Goal: Task Accomplishment & Management: Manage account settings

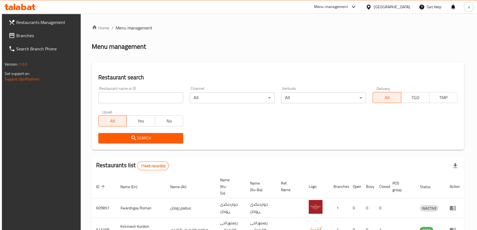
click at [153, 99] on input "search" at bounding box center [140, 97] width 85 height 11
paste input "Brshta"
type input "Brshta"
click button "Search" at bounding box center [140, 138] width 85 height 10
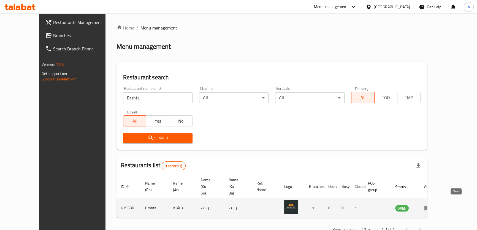
click at [430, 206] on icon "enhanced table" at bounding box center [427, 208] width 6 height 5
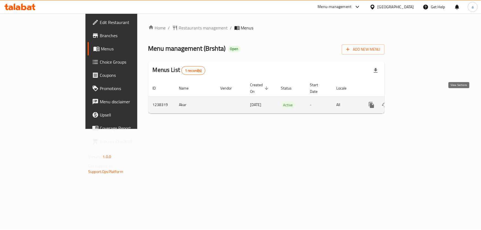
click at [414, 102] on icon "enhanced table" at bounding box center [411, 105] width 7 height 7
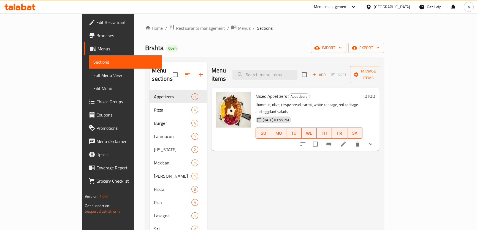
click at [96, 33] on span "Branches" at bounding box center [126, 35] width 61 height 7
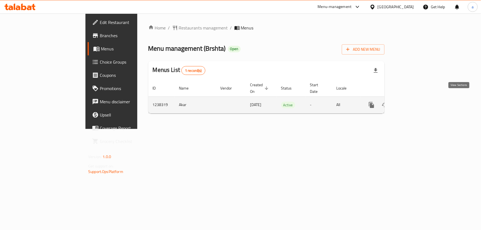
click at [414, 102] on icon "enhanced table" at bounding box center [411, 105] width 7 height 7
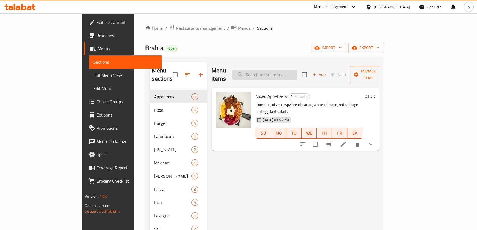
click at [297, 70] on input "search" at bounding box center [264, 75] width 65 height 10
type input "meat pasta"
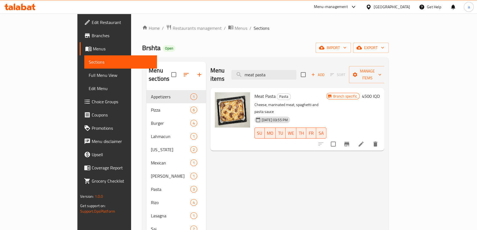
click at [380, 92] on h6 "4500 IQD" at bounding box center [371, 96] width 18 height 8
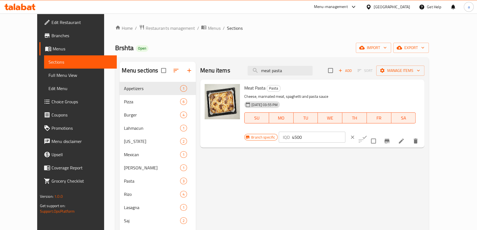
click at [355, 134] on icon "clear" at bounding box center [353, 137] width 6 height 6
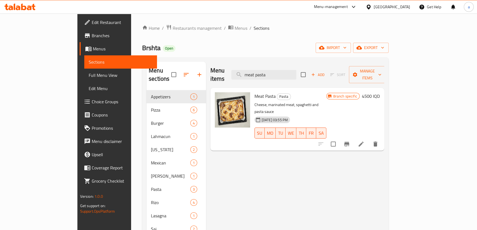
click at [349, 142] on icon "Branch-specific-item" at bounding box center [346, 144] width 5 height 4
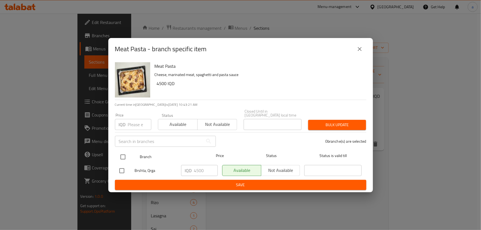
click at [128, 155] on input "checkbox" at bounding box center [123, 157] width 12 height 12
checkbox input "true"
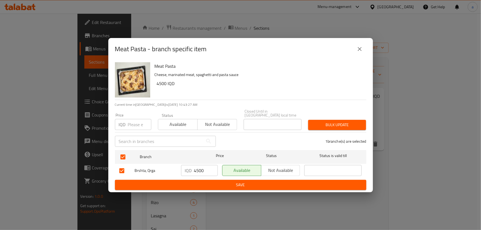
drag, startPoint x: 208, startPoint y: 169, endPoint x: 177, endPoint y: 168, distance: 30.9
click at [177, 168] on div "Brshta, Qrga IQD 4500 ​ Available Not available ​" at bounding box center [240, 171] width 247 height 16
paste input "50"
type input "5000"
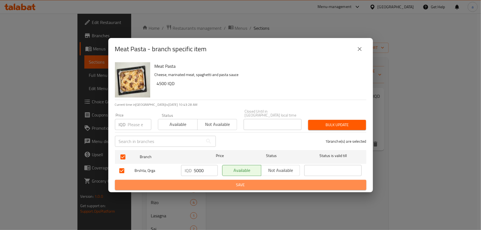
click at [241, 183] on span "Save" at bounding box center [240, 185] width 242 height 7
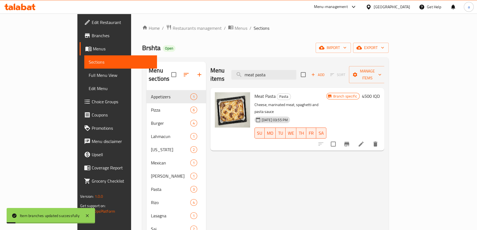
click at [382, 90] on div "Meat Pasta Pasta Cheese, marinated meat, spaghetti and pasta sauce 12-06-2024 0…" at bounding box center [317, 119] width 130 height 58
click at [380, 92] on h6 "4500 IQD" at bounding box center [371, 96] width 18 height 8
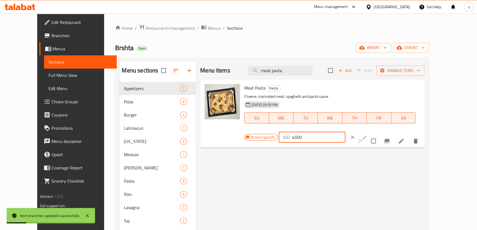
drag, startPoint x: 391, startPoint y: 91, endPoint x: 336, endPoint y: 98, distance: 55.5
click at [336, 131] on div "Branch specific IQD 4500 ​" at bounding box center [311, 137] width 134 height 12
paste input "50"
type input "5000"
click at [367, 134] on icon "ok" at bounding box center [365, 137] width 6 height 6
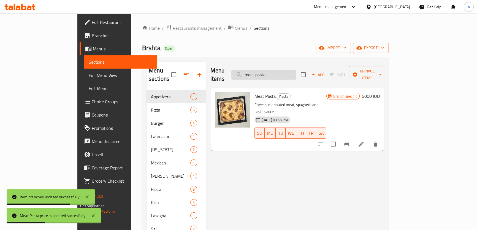
drag, startPoint x: 302, startPoint y: 71, endPoint x: 269, endPoint y: 75, distance: 33.8
click at [269, 75] on input "meat pasta" at bounding box center [263, 75] width 65 height 10
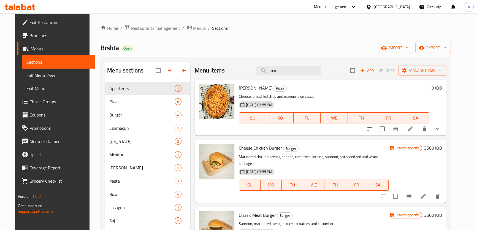
type input "mar"
click at [439, 129] on icon "show more" at bounding box center [437, 129] width 3 height 2
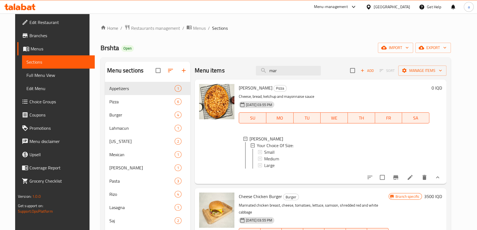
scroll to position [67, 0]
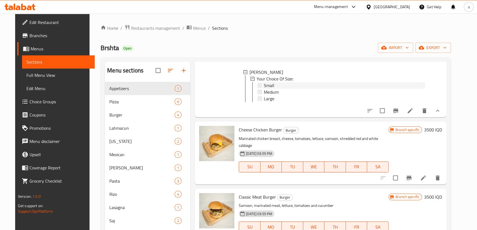
click at [279, 86] on div "Small" at bounding box center [344, 85] width 161 height 7
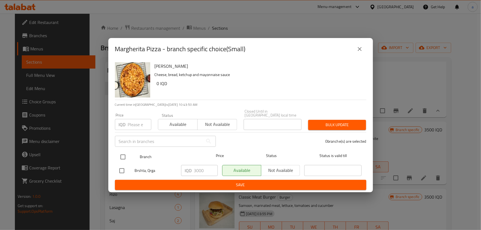
click at [124, 155] on input "checkbox" at bounding box center [123, 157] width 12 height 12
checkbox input "true"
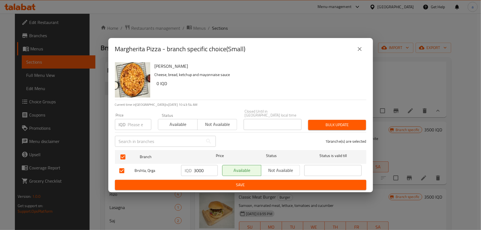
click at [356, 50] on icon "close" at bounding box center [359, 49] width 7 height 7
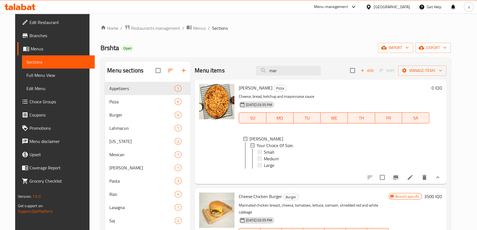
scroll to position [0, 0]
click at [278, 151] on div "Small" at bounding box center [344, 152] width 161 height 7
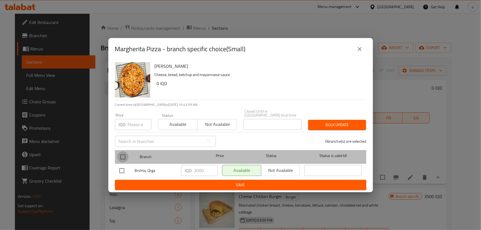
click at [121, 155] on input "checkbox" at bounding box center [123, 157] width 12 height 12
checkbox input "true"
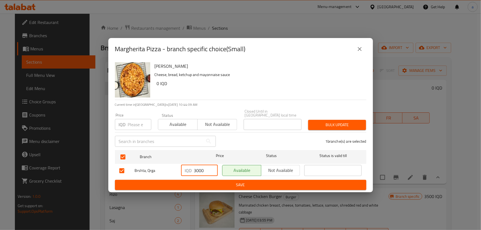
drag, startPoint x: 207, startPoint y: 168, endPoint x: 187, endPoint y: 172, distance: 20.8
click at [187, 172] on div "IQD 3000 ​" at bounding box center [199, 170] width 37 height 11
paste input "5"
type input "3500"
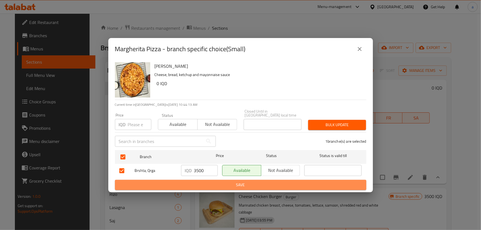
click at [264, 182] on span "Save" at bounding box center [240, 185] width 242 height 7
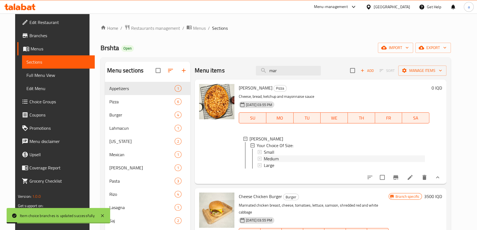
click at [280, 161] on div "Medium" at bounding box center [344, 158] width 161 height 7
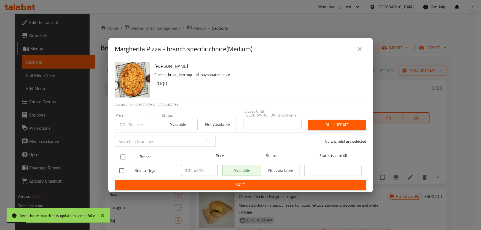
click at [126, 155] on input "checkbox" at bounding box center [123, 157] width 12 height 12
checkbox input "true"
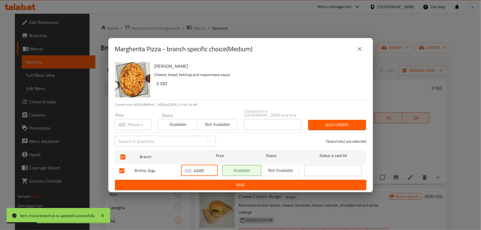
drag, startPoint x: 204, startPoint y: 171, endPoint x: 163, endPoint y: 174, distance: 41.2
click at [163, 174] on div "Brshta, Qrga IQD 4500 ​ Available Not available ​" at bounding box center [240, 171] width 247 height 16
paste input "50"
type input "5000"
click at [205, 184] on span "Save" at bounding box center [240, 185] width 242 height 7
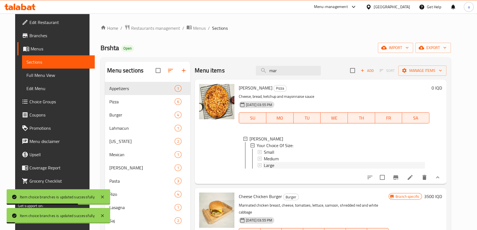
click at [267, 164] on span "Large" at bounding box center [269, 165] width 10 height 7
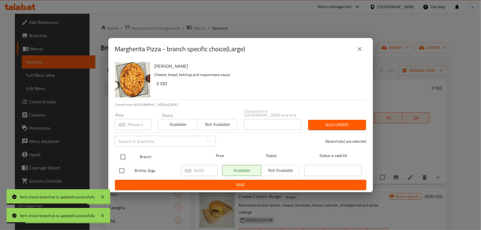
click at [139, 150] on div "Branch" at bounding box center [168, 157] width 62 height 16
click at [127, 155] on input "checkbox" at bounding box center [123, 157] width 12 height 12
checkbox input "true"
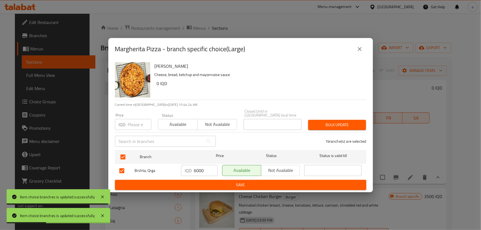
drag, startPoint x: 194, startPoint y: 169, endPoint x: 179, endPoint y: 172, distance: 15.8
click at [179, 172] on div "IQD 6000 ​" at bounding box center [199, 171] width 41 height 16
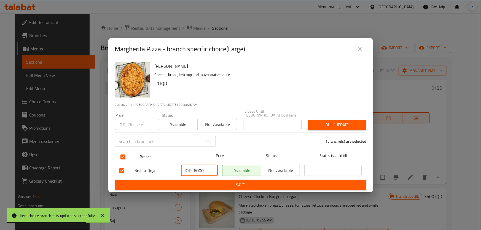
paste input "7"
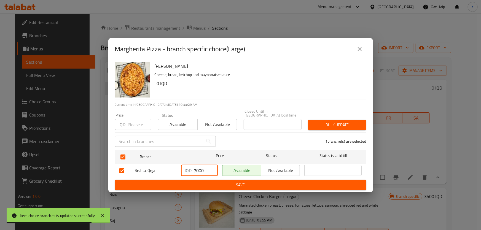
type input "7000"
click at [223, 182] on span "Save" at bounding box center [240, 185] width 242 height 7
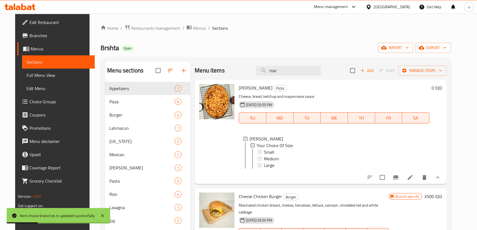
drag, startPoint x: 273, startPoint y: 67, endPoint x: 256, endPoint y: 71, distance: 16.8
click at [256, 71] on div "Menu items mar Add Sort Manage items" at bounding box center [321, 71] width 252 height 18
click at [277, 66] on input "mar" at bounding box center [288, 71] width 65 height 10
click at [276, 68] on input "mar" at bounding box center [288, 71] width 65 height 10
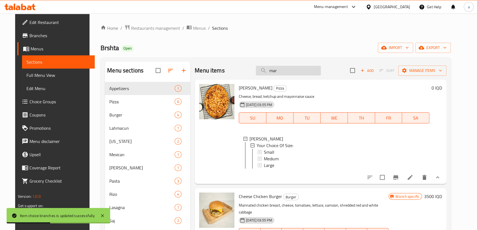
drag, startPoint x: 288, startPoint y: 70, endPoint x: 266, endPoint y: 74, distance: 22.7
click at [266, 74] on input "mar" at bounding box center [288, 71] width 65 height 10
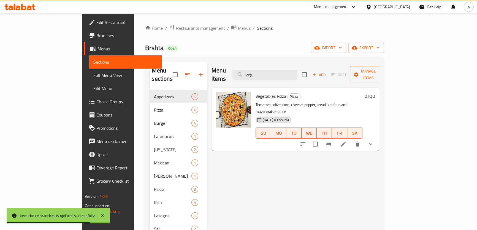
type input "veg"
click at [374, 141] on icon "show more" at bounding box center [370, 144] width 7 height 7
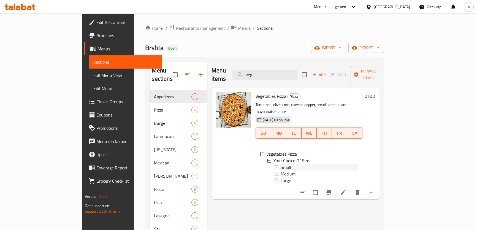
click at [281, 164] on div "Small" at bounding box center [319, 167] width 77 height 7
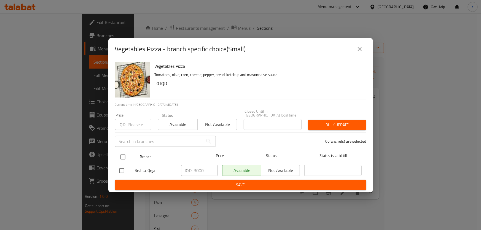
click at [127, 154] on input "checkbox" at bounding box center [123, 157] width 12 height 12
checkbox input "true"
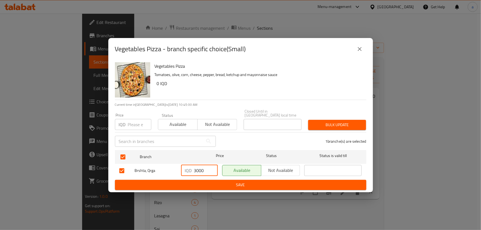
drag, startPoint x: 206, startPoint y: 170, endPoint x: 194, endPoint y: 174, distance: 12.8
click at [194, 174] on input "3000" at bounding box center [206, 170] width 24 height 11
click at [202, 145] on input "text" at bounding box center [159, 141] width 88 height 11
drag, startPoint x: 194, startPoint y: 166, endPoint x: 190, endPoint y: 169, distance: 4.9
type input "3001"
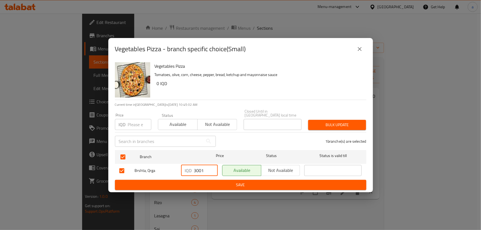
click at [194, 169] on input "3001" at bounding box center [206, 170] width 24 height 11
drag, startPoint x: 208, startPoint y: 167, endPoint x: 187, endPoint y: 171, distance: 21.5
click at [187, 171] on div "IQD 3001 ​" at bounding box center [199, 170] width 37 height 11
click at [187, 171] on p "IQD" at bounding box center [188, 170] width 7 height 7
drag, startPoint x: 204, startPoint y: 169, endPoint x: 193, endPoint y: 174, distance: 12.6
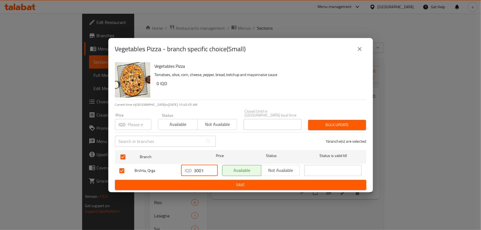
click at [193, 174] on div "IQD 3001 ​" at bounding box center [199, 171] width 41 height 16
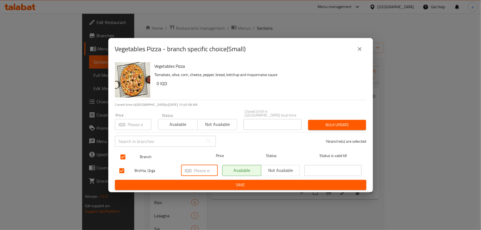
paste input "3500"
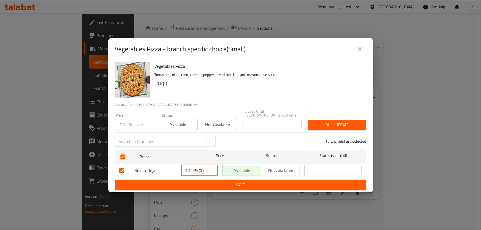
type input "3500"
click at [217, 182] on span "Save" at bounding box center [240, 185] width 242 height 7
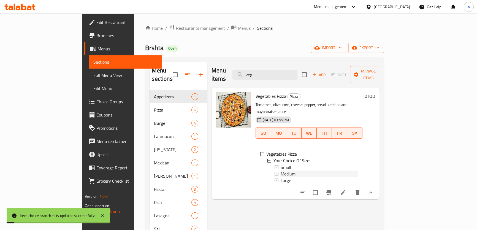
click at [281, 170] on span "Medium" at bounding box center [288, 173] width 15 height 7
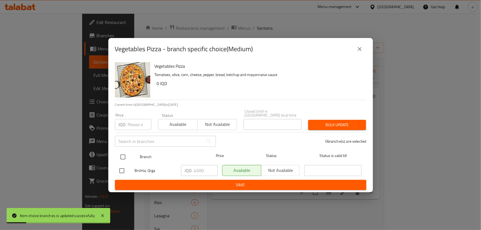
click at [124, 154] on input "checkbox" at bounding box center [123, 157] width 12 height 12
checkbox input "true"
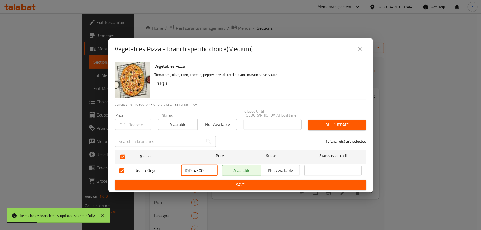
drag, startPoint x: 205, startPoint y: 170, endPoint x: 187, endPoint y: 172, distance: 18.1
click at [187, 172] on div "IQD 4500 ​" at bounding box center [199, 170] width 37 height 11
paste input "50"
type input "5000"
click at [221, 177] on ul "Branch Price Status Status is valid till Brshta, Qrga IQD 5000 ​ Available Not …" at bounding box center [240, 164] width 251 height 32
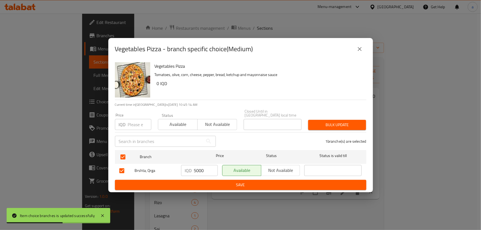
click at [218, 185] on span "Save" at bounding box center [240, 185] width 242 height 7
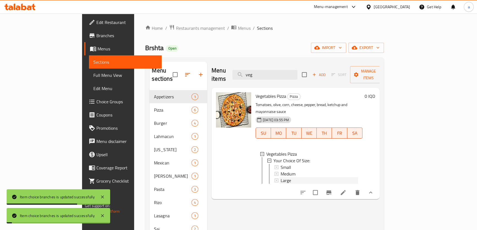
click at [281, 177] on div "Large" at bounding box center [319, 180] width 77 height 7
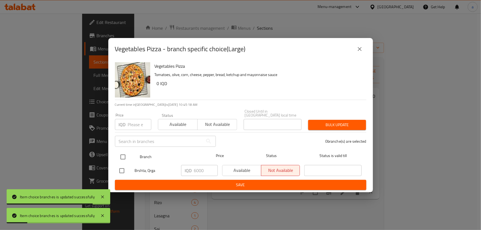
click at [131, 152] on div at bounding box center [127, 157] width 21 height 16
click at [123, 152] on input "checkbox" at bounding box center [123, 157] width 12 height 12
checkbox input "true"
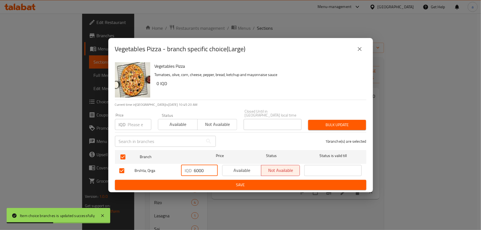
drag, startPoint x: 204, startPoint y: 169, endPoint x: 181, endPoint y: 170, distance: 23.2
click at [181, 170] on div "IQD 6000 ​" at bounding box center [199, 170] width 37 height 11
paste input "7"
type input "7000"
click at [213, 180] on button "Save" at bounding box center [240, 185] width 251 height 10
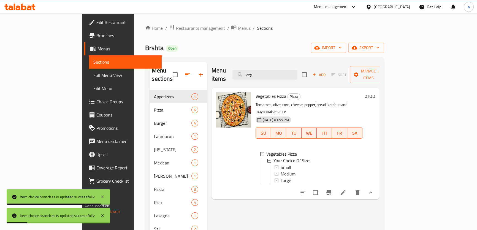
click at [258, 81] on div "Menu items veg Add Sort Manage items Vegetables Pizza Pizza Tomatoes, olive, co…" at bounding box center [293, 177] width 172 height 230
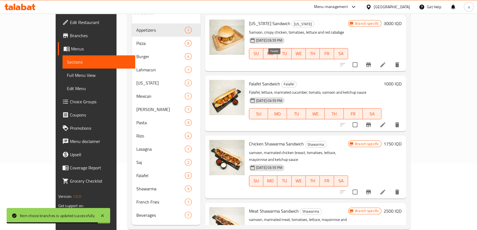
scroll to position [205, 0]
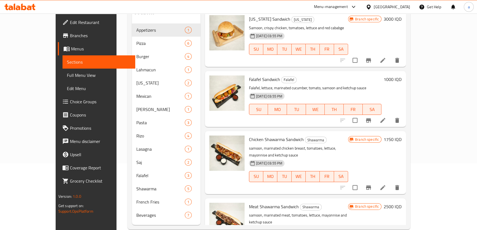
type input "samoon"
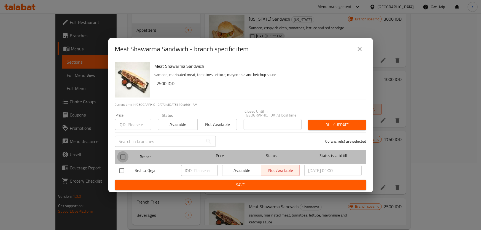
click at [124, 153] on input "checkbox" at bounding box center [123, 157] width 12 height 12
checkbox input "true"
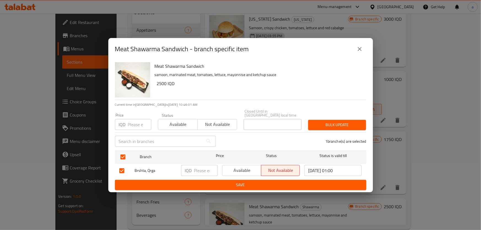
click at [202, 170] on input "number" at bounding box center [206, 170] width 24 height 11
paste input "3000"
type input "3000"
click at [206, 180] on button "Save" at bounding box center [240, 185] width 251 height 10
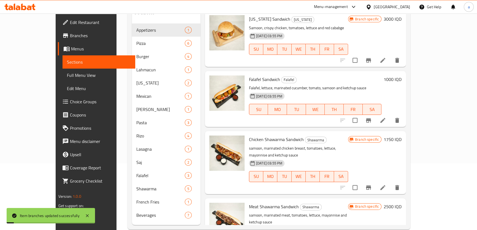
click at [402, 203] on h6 "2500 IQD" at bounding box center [393, 207] width 18 height 8
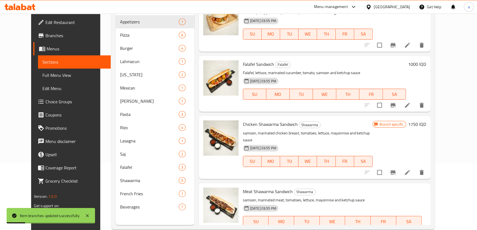
drag, startPoint x: 393, startPoint y: 177, endPoint x: 367, endPoint y: 185, distance: 27.3
paste input "30"
type input "3000"
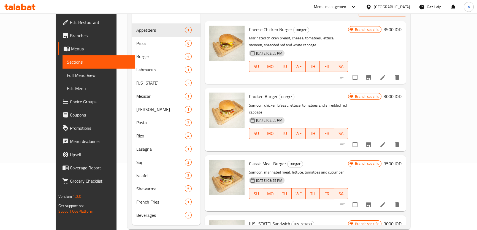
scroll to position [0, 0]
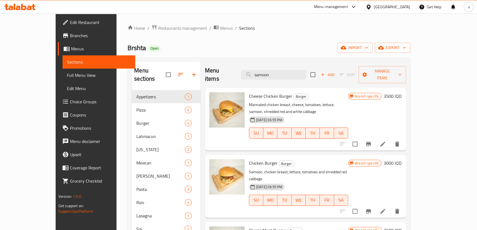
drag, startPoint x: 304, startPoint y: 69, endPoint x: 267, endPoint y: 78, distance: 39.0
click at [267, 78] on div "Menu items samoon Add Sort Manage items" at bounding box center [305, 75] width 201 height 26
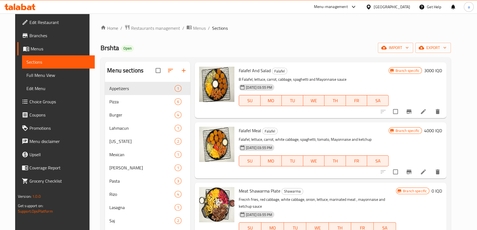
scroll to position [554, 0]
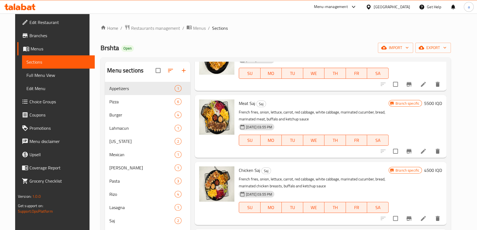
type input "ca"
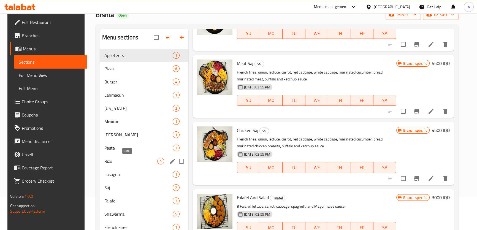
scroll to position [67, 0]
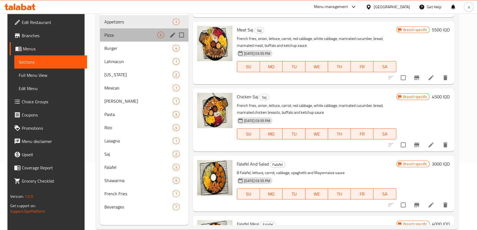
click at [126, 40] on div "Pizza 6" at bounding box center [144, 34] width 89 height 13
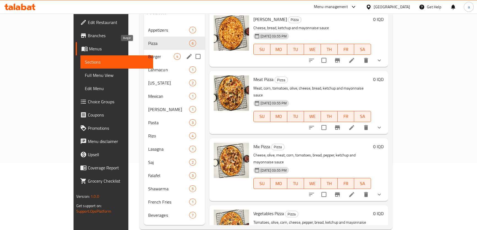
click at [148, 53] on span "Burger" at bounding box center [161, 56] width 26 height 7
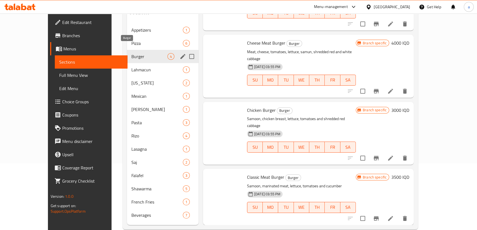
scroll to position [24, 0]
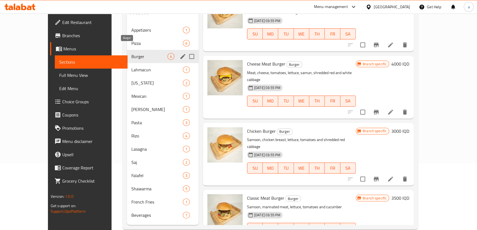
click at [131, 66] on span "Lahmacun" at bounding box center [157, 69] width 52 height 7
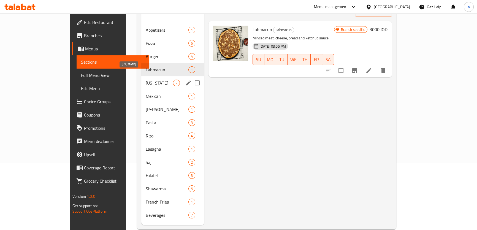
click at [146, 80] on span "Kentucky" at bounding box center [159, 83] width 27 height 7
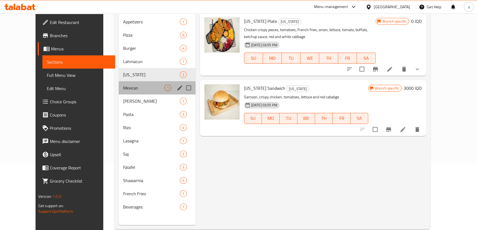
click at [120, 84] on div "Mexican 1" at bounding box center [157, 87] width 77 height 13
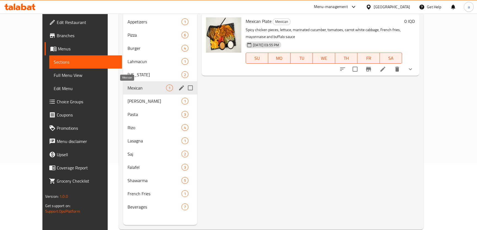
click at [123, 96] on div "Shish Tawook 1" at bounding box center [160, 100] width 74 height 13
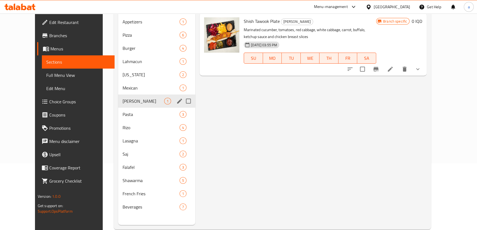
click at [123, 111] on span "Pasta" at bounding box center [151, 114] width 57 height 7
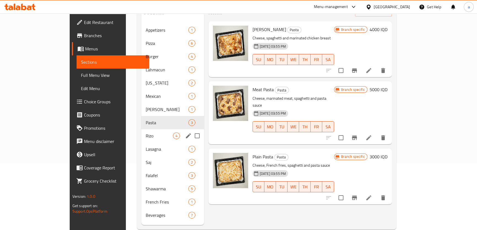
click at [141, 132] on div "Rizo 4" at bounding box center [172, 135] width 63 height 13
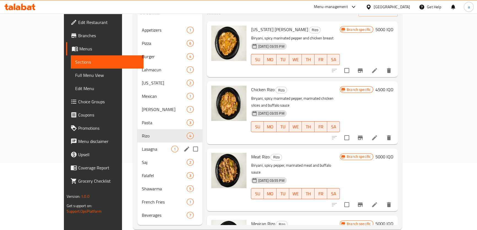
click at [137, 142] on div "Lasagna 1" at bounding box center [169, 148] width 65 height 13
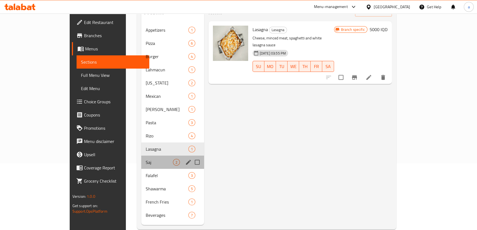
click at [141, 157] on div "Saj 2" at bounding box center [172, 162] width 63 height 13
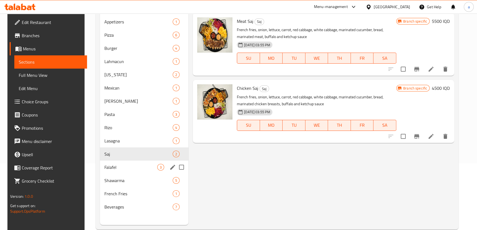
click at [115, 162] on div "Falafel 3" at bounding box center [144, 167] width 89 height 13
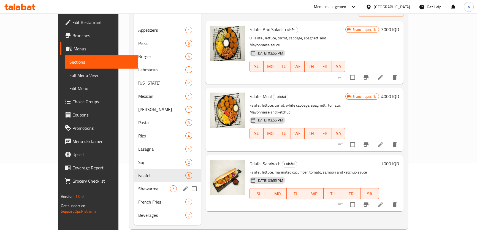
click at [138, 185] on span "Shawarma" at bounding box center [154, 188] width 32 height 7
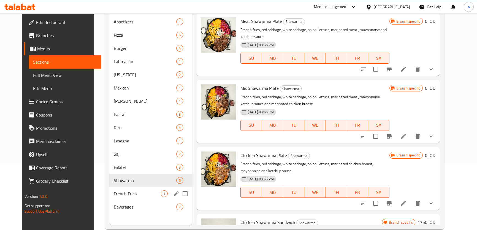
click at [116, 189] on div "French Fries 1" at bounding box center [150, 193] width 83 height 13
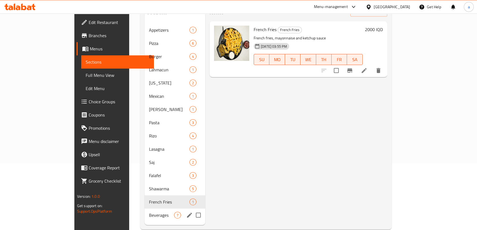
click at [145, 209] on div "Beverages 7" at bounding box center [175, 215] width 61 height 13
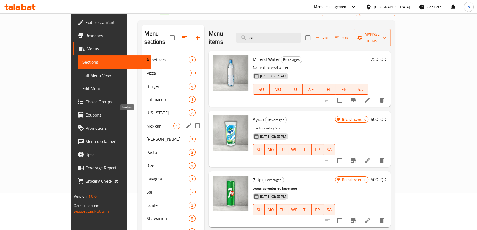
scroll to position [10, 0]
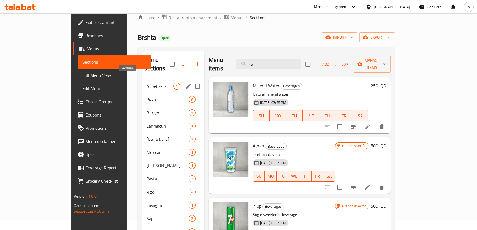
click at [147, 83] on span "Appetizers" at bounding box center [160, 86] width 26 height 7
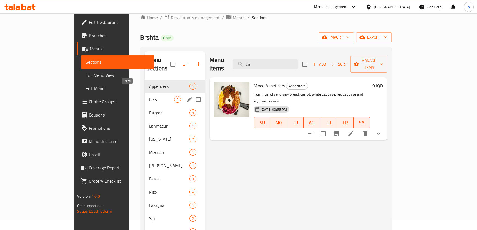
click at [145, 95] on div "Pizza 6" at bounding box center [175, 99] width 61 height 13
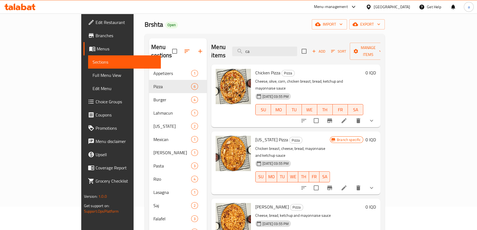
scroll to position [10, 0]
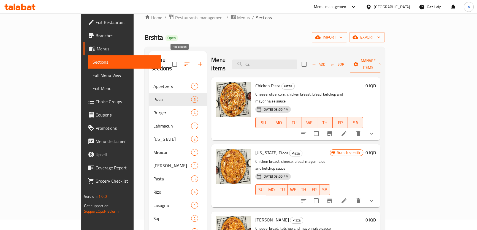
click at [198, 62] on icon "button" at bounding box center [200, 64] width 4 height 4
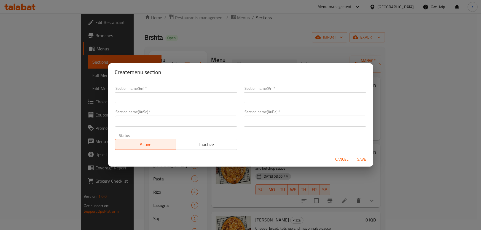
click at [170, 104] on div "Section name(En)   * Section name(En) *" at bounding box center [176, 94] width 129 height 23
click at [190, 47] on div "Create menu section Section name(En)   * Section name(En) * Section name(Ar)   …" at bounding box center [240, 115] width 481 height 230
drag, startPoint x: 336, startPoint y: 158, endPoint x: 327, endPoint y: 157, distance: 9.4
click at [336, 158] on span "Cancel" at bounding box center [341, 159] width 13 height 7
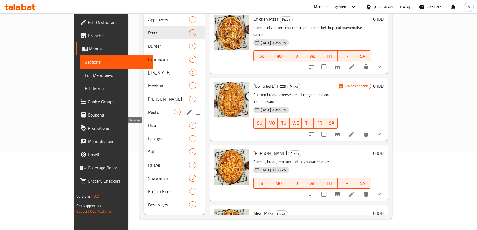
scroll to position [0, 0]
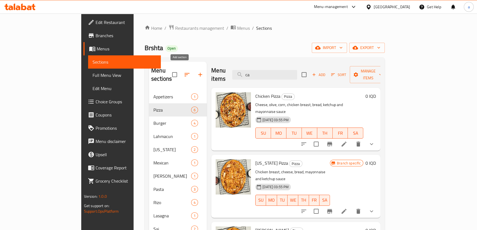
click at [197, 71] on icon "button" at bounding box center [200, 74] width 7 height 7
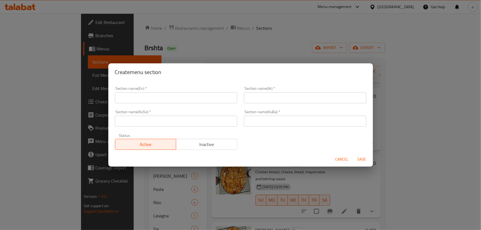
click at [177, 108] on div "Section name(KuSo)   * Section name(KuSo) *" at bounding box center [176, 118] width 129 height 23
click at [178, 102] on input "text" at bounding box center [176, 97] width 122 height 11
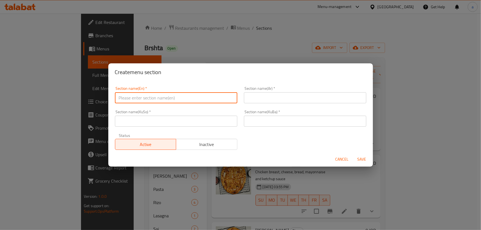
paste input "Chicken Curry"
type input "Chicken Curry"
click at [280, 110] on div "Section name(KuBa)   * Section name(KuBa) *" at bounding box center [304, 118] width 129 height 23
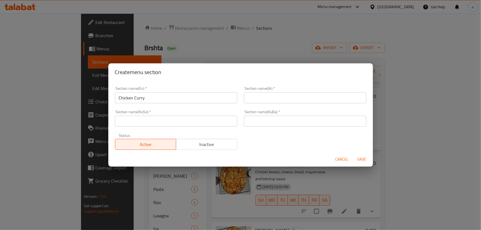
drag, startPoint x: 288, startPoint y: 99, endPoint x: 275, endPoint y: 103, distance: 13.8
click at [288, 99] on input "text" at bounding box center [305, 97] width 122 height 11
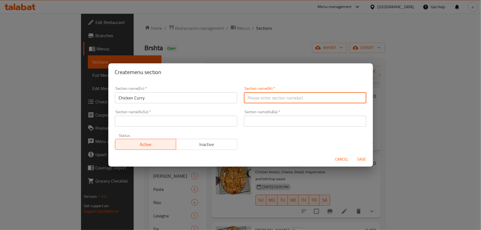
paste input "کاری مریشک"
drag, startPoint x: 277, startPoint y: 93, endPoint x: 218, endPoint y: 97, distance: 59.1
click at [218, 97] on div "Section name(En)   * Chicken Curry Section name(En) * Section name(Ar)   * کاری…" at bounding box center [241, 118] width 258 height 70
click at [240, 96] on div "Section name(Ar)   * کاری مریشک Section name(Ar) *" at bounding box center [304, 94] width 129 height 23
paste input "كاري دجاج"
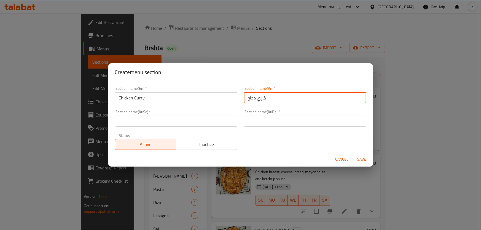
type input "كاري دجاج"
click at [205, 123] on input "text" at bounding box center [176, 121] width 122 height 11
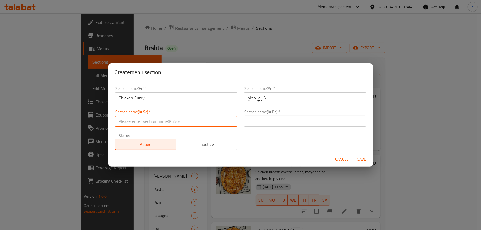
paste input "کاری مریشک"
type input "کاری مریشک"
drag, startPoint x: 300, startPoint y: 122, endPoint x: 290, endPoint y: 125, distance: 10.9
click at [300, 122] on input "text" at bounding box center [305, 121] width 122 height 11
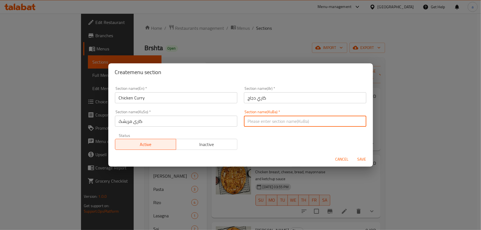
paste input "کاری مریشک"
type input "کاری مریشک"
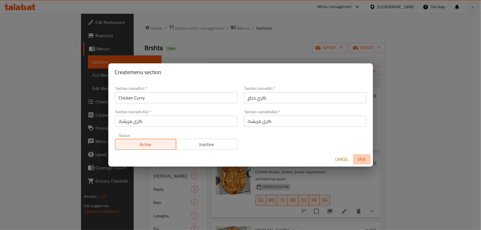
click at [353, 156] on button "Save" at bounding box center [362, 159] width 18 height 10
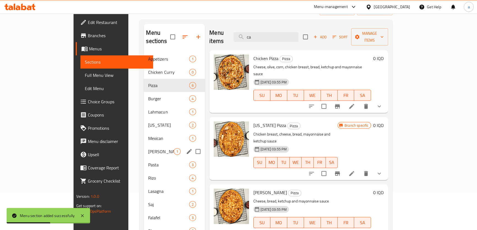
scroll to position [81, 0]
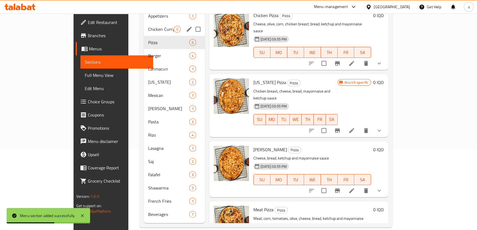
click at [144, 24] on div "Chicken Curry 0" at bounding box center [174, 29] width 61 height 13
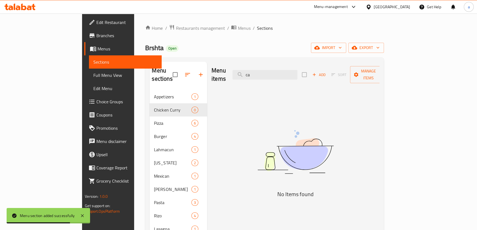
click at [326, 72] on span "Add" at bounding box center [319, 75] width 15 height 6
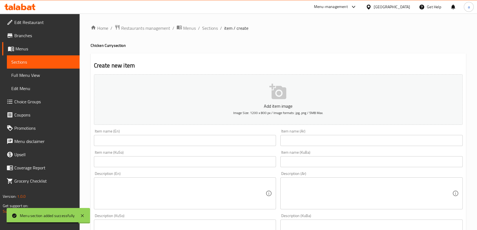
click at [201, 132] on div "Item name (En) Item name (En)" at bounding box center [185, 137] width 182 height 17
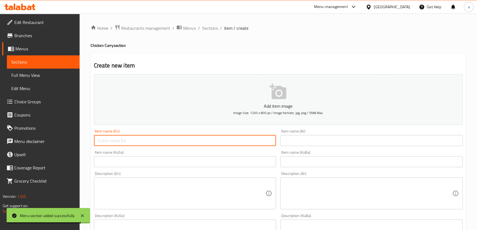
click at [199, 143] on input "text" at bounding box center [185, 140] width 182 height 11
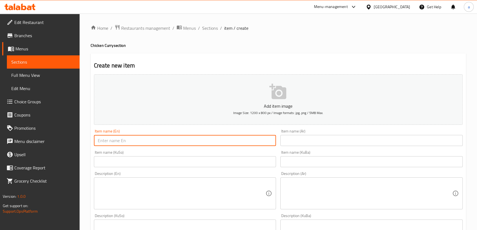
paste input "Chicken Curry"
type input "Chicken Curry"
drag, startPoint x: 336, startPoint y: 148, endPoint x: 335, endPoint y: 143, distance: 5.1
click at [336, 146] on div "Add item image Image Size: 1200 x 800 px / Image formats: jpg, png / 5MB Max. I…" at bounding box center [278, 222] width 373 height 301
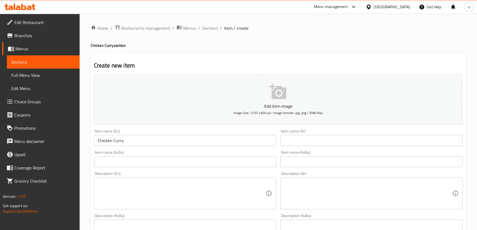
drag, startPoint x: 335, startPoint y: 143, endPoint x: 318, endPoint y: 139, distance: 17.8
click at [335, 143] on input "text" at bounding box center [371, 140] width 182 height 11
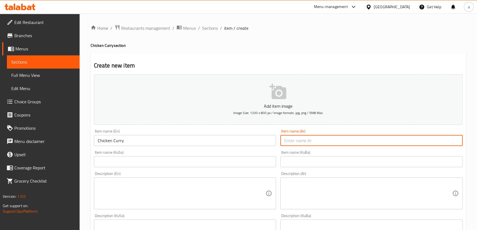
paste input "كاري دجاج"
type input "كاري دجاج"
click at [213, 163] on input "text" at bounding box center [185, 161] width 182 height 11
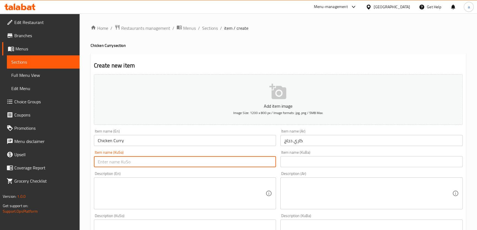
paste input "کاری مریشک"
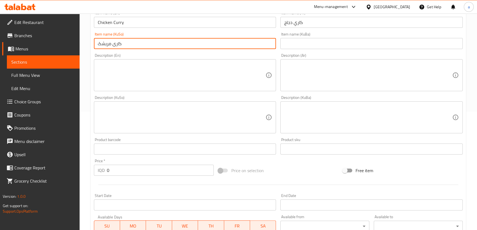
scroll to position [133, 0]
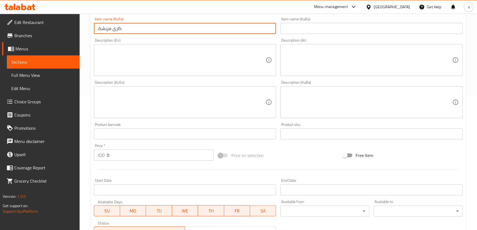
type input "کاری مریشک"
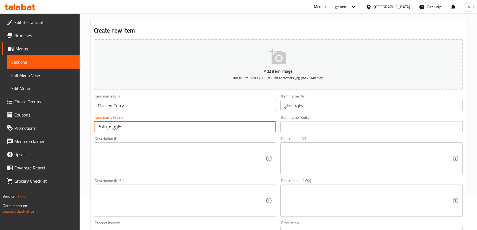
scroll to position [33, 0]
click at [139, 111] on input "Chicken Curry" at bounding box center [185, 107] width 182 height 11
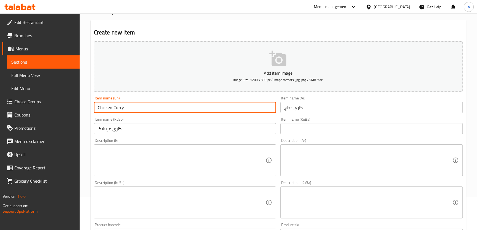
paste input "Sandwich"
type input "Chicken Curry Sandwich"
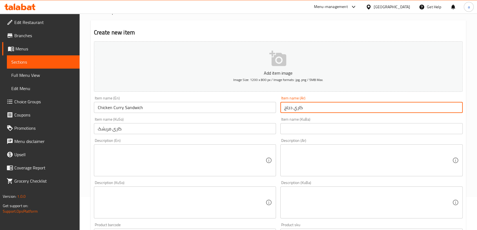
click at [315, 110] on input "كاري دجاج" at bounding box center [371, 107] width 182 height 11
paste input "سندويتش"
type input "كاري دجاج سندويتش"
click at [224, 129] on input "کاری مریشک" at bounding box center [185, 128] width 182 height 11
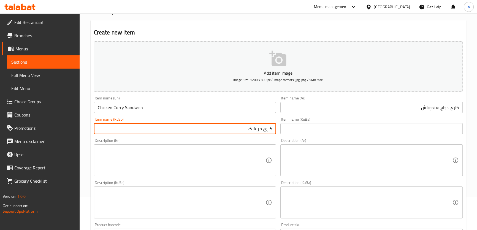
paste input "سەندویچی"
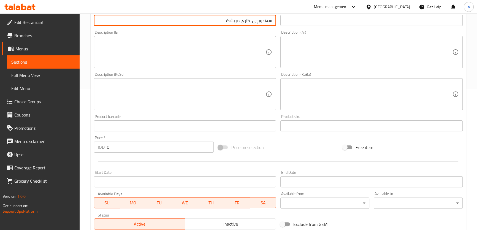
scroll to position [200, 0]
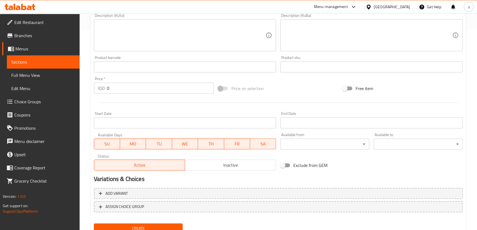
type input "سەندویچی کاری مریشک"
drag, startPoint x: 131, startPoint y: 90, endPoint x: 107, endPoint y: 94, distance: 24.6
click at [107, 94] on div "Price   * IQD 0 Price *" at bounding box center [154, 85] width 124 height 21
paste input "300"
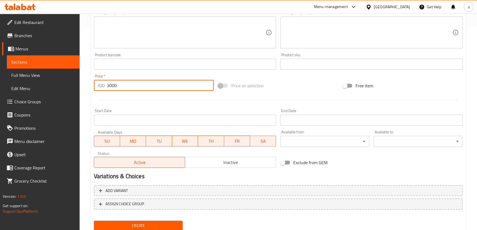
scroll to position [222, 0]
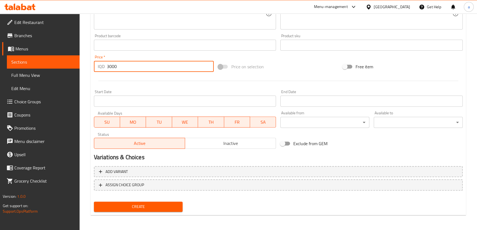
type input "3000"
click at [139, 207] on span "Create" at bounding box center [138, 206] width 80 height 7
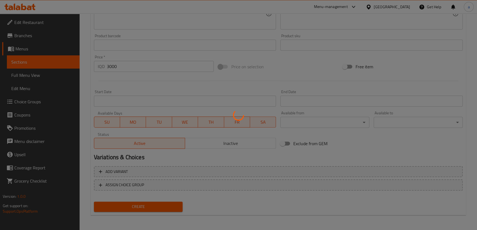
type input "0"
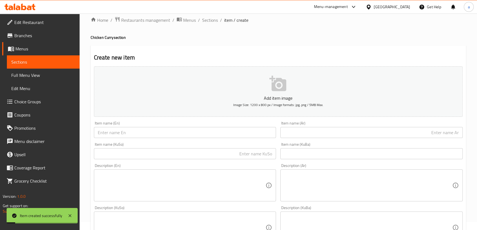
scroll to position [0, 0]
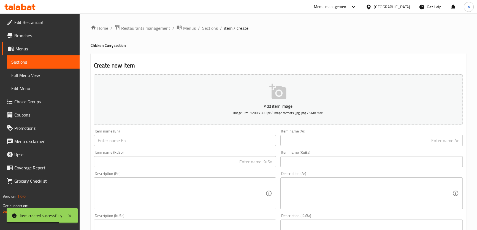
click at [213, 138] on input "text" at bounding box center [185, 140] width 182 height 11
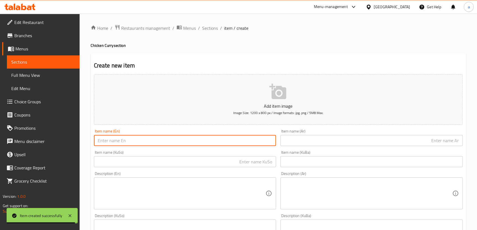
paste input "Extra"
paste input "Chicken Curry"
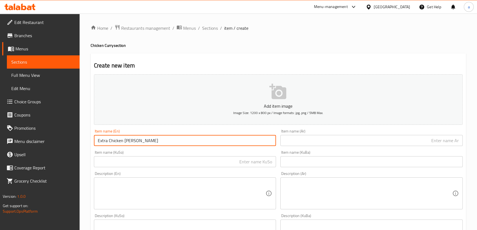
drag, startPoint x: 134, startPoint y: 140, endPoint x: 108, endPoint y: 146, distance: 27.3
click at [108, 146] on input "Extra Chicken Curry" at bounding box center [185, 140] width 182 height 11
click at [95, 140] on input "Extra" at bounding box center [185, 140] width 182 height 11
paste input "Chicken Curry"
click at [139, 140] on input "Chicken Curry Extra" at bounding box center [185, 140] width 182 height 11
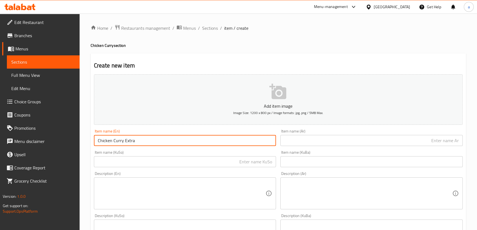
type input "Chicken Curry Extra"
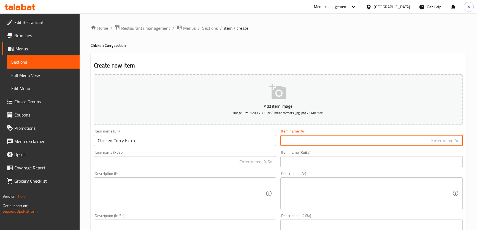
click at [336, 143] on input "text" at bounding box center [371, 140] width 182 height 11
paste input "كاري دجاج"
type input "كاري دجاج"
click at [229, 162] on input "text" at bounding box center [185, 161] width 182 height 11
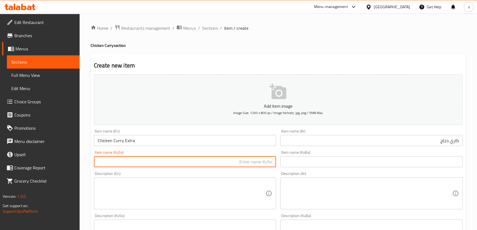
paste input "کاری مریشک"
type input "کاری مریشک"
click at [429, 141] on input "كاري دجاج" at bounding box center [371, 140] width 182 height 11
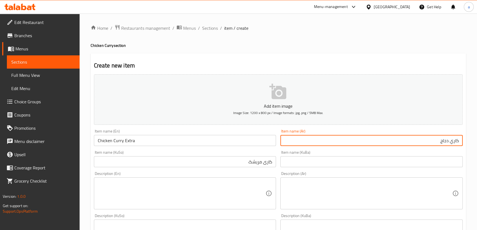
paste input "إكسترا"
type input "كاري دجاج إكسترا"
click at [235, 162] on input "کاری مریشک" at bounding box center [185, 161] width 182 height 11
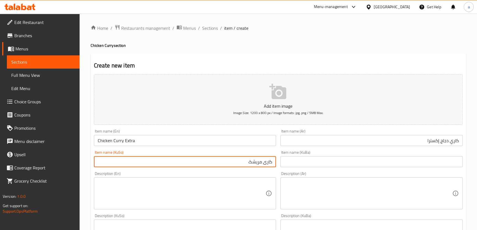
paste input "ئێکسترا"
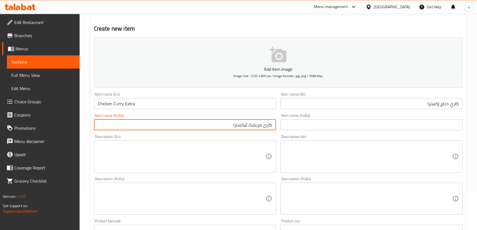
scroll to position [100, 0]
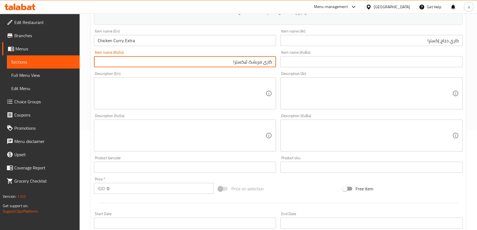
type input "کاری مریشک ئێکسترا"
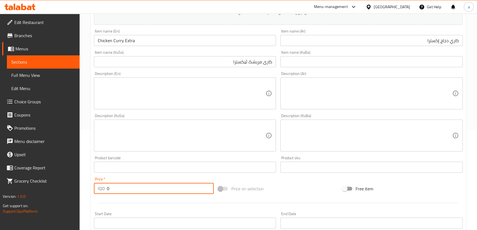
click at [96, 194] on div "Price   * IQD 0 Price *" at bounding box center [154, 185] width 124 height 21
paste input "350"
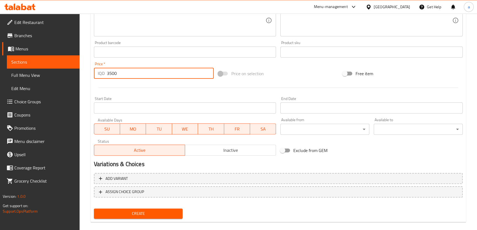
scroll to position [222, 0]
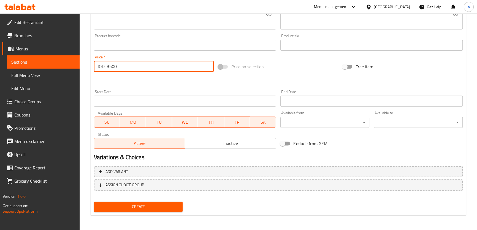
type input "3500"
click at [162, 203] on span "Create" at bounding box center [138, 206] width 80 height 7
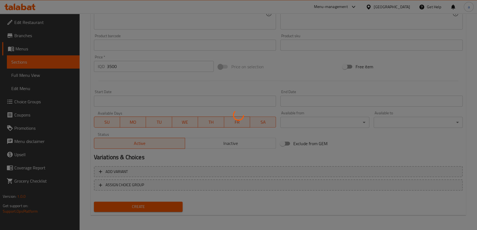
type input "0"
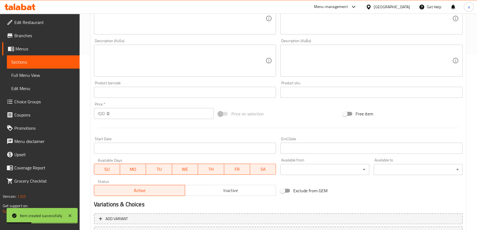
scroll to position [88, 0]
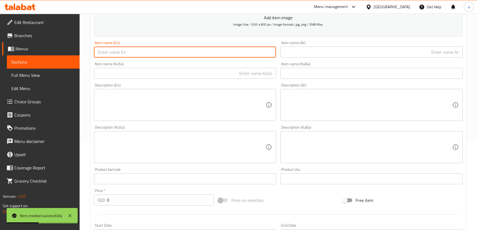
click at [163, 57] on input "text" at bounding box center [185, 52] width 182 height 11
paste input "Half Nafar"
type input "Half Nafar"
click at [333, 57] on input "text" at bounding box center [371, 52] width 182 height 11
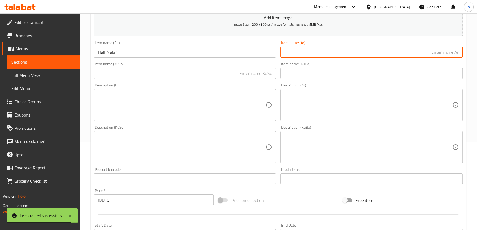
paste input "نصف نفر"
type input "نصف نفر"
click at [235, 72] on input "text" at bounding box center [185, 73] width 182 height 11
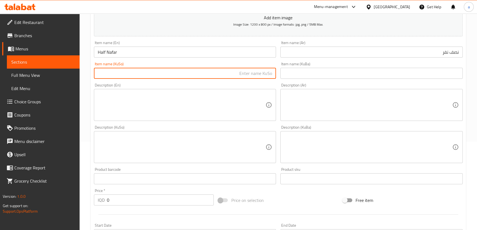
paste input "نیو نەفەر"
type input "نیو نەفەر"
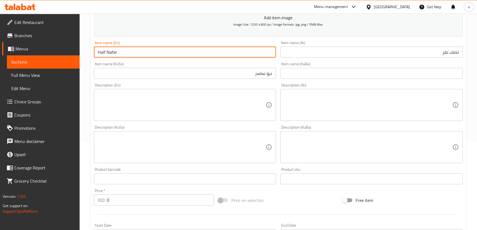
click at [216, 50] on input "Half Nafar" at bounding box center [185, 52] width 182 height 11
paste input "Chicken Curry"
type input "Half Nafar Chicken Curry"
click at [395, 56] on input "نصف نفر" at bounding box center [371, 52] width 182 height 11
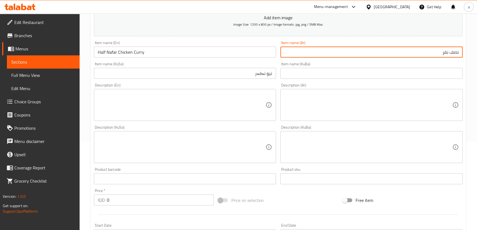
paste input "كاري دجاج"
type input "نصف نفر كاري دجاج"
click at [245, 71] on input "نیو نەفەر" at bounding box center [185, 73] width 182 height 11
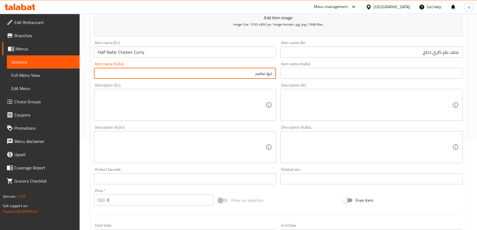
paste input "کاری مریشک"
drag, startPoint x: 255, startPoint y: 72, endPoint x: 220, endPoint y: 76, distance: 36.0
click at [220, 76] on input "نیو نەفەر کاری مریشک" at bounding box center [185, 73] width 182 height 11
type input "نیو نەفەر کاری مریشک"
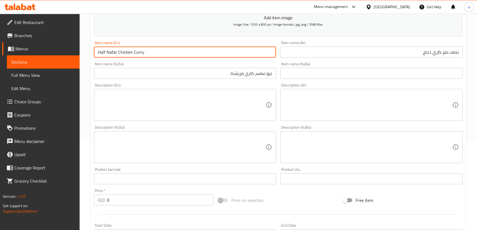
drag, startPoint x: 117, startPoint y: 51, endPoint x: 165, endPoint y: 58, distance: 49.3
click at [165, 58] on div "Item name (En) Half Nafar Chicken Curry Item name (En)" at bounding box center [185, 49] width 187 height 21
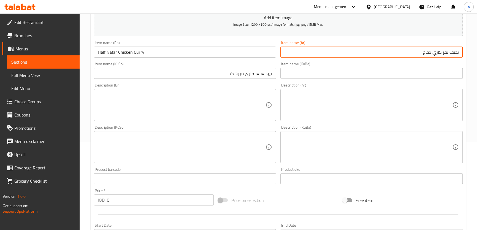
drag, startPoint x: 442, startPoint y: 52, endPoint x: 409, endPoint y: 55, distance: 32.9
click at [409, 55] on input "نصف نفر كاري دجاج" at bounding box center [371, 52] width 182 height 11
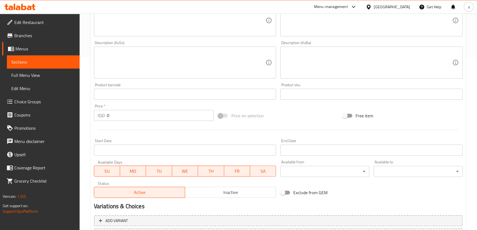
scroll to position [222, 0]
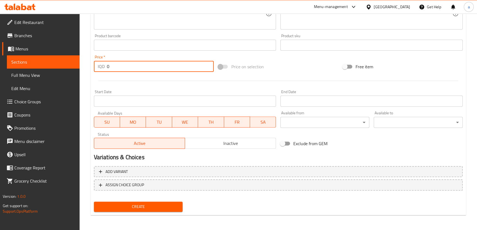
drag, startPoint x: 121, startPoint y: 66, endPoint x: 98, endPoint y: 67, distance: 23.2
click at [98, 67] on div "IQD 0 Price *" at bounding box center [154, 66] width 120 height 11
paste input "500"
type input "5000"
click at [135, 206] on span "Create" at bounding box center [138, 206] width 80 height 7
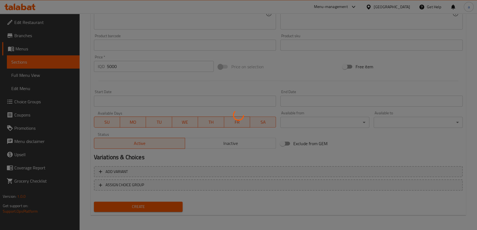
type input "0"
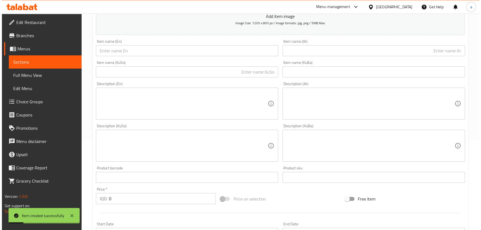
scroll to position [88, 0]
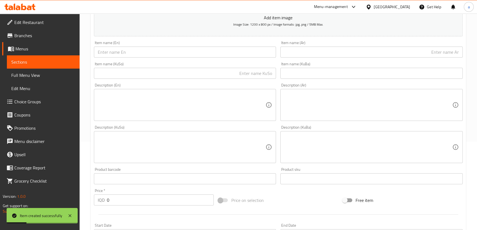
click at [184, 53] on input "text" at bounding box center [185, 52] width 182 height 11
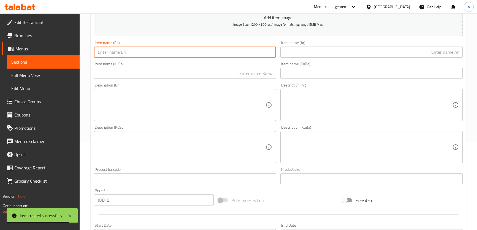
click at [198, 31] on button "Add item image Image Size: 1200 x 800 px / Image formats: jpg, png / 5MB Max." at bounding box center [278, 11] width 369 height 50
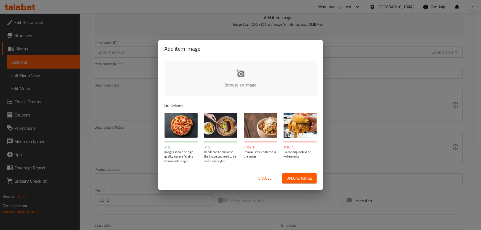
click at [338, 49] on div "Add item image Browse an image Guidelines Do Images should be high-quality and …" at bounding box center [240, 115] width 481 height 230
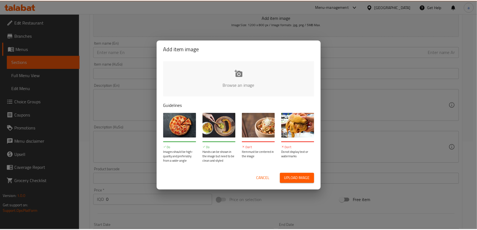
scroll to position [74, 0]
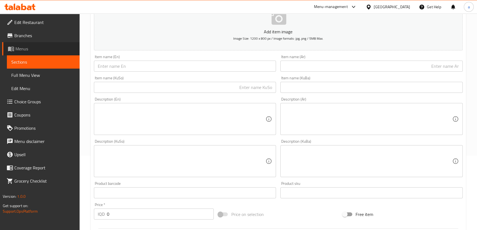
click at [64, 51] on span "Menus" at bounding box center [45, 48] width 60 height 7
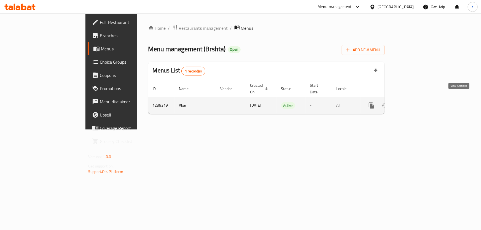
click at [414, 102] on icon "enhanced table" at bounding box center [411, 105] width 7 height 7
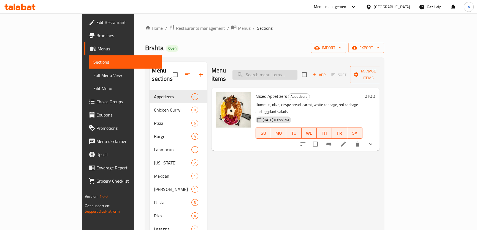
click at [297, 72] on input "search" at bounding box center [264, 75] width 65 height 10
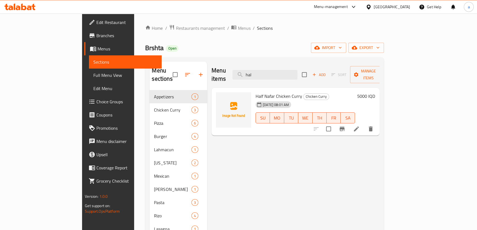
type input "hal"
click at [364, 124] on li at bounding box center [356, 129] width 15 height 10
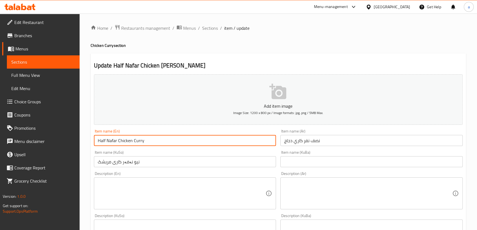
drag, startPoint x: 106, startPoint y: 139, endPoint x: 159, endPoint y: 147, distance: 53.4
click at [159, 147] on div "Item name (En) Half Nafar Chicken Curry Item name (En)" at bounding box center [185, 137] width 187 height 21
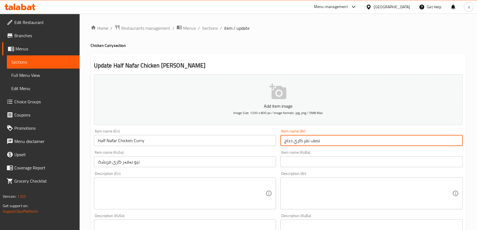
drag, startPoint x: 308, startPoint y: 140, endPoint x: 274, endPoint y: 142, distance: 34.2
click at [274, 142] on div "Add item image Image Size: 1200 x 800 px / Image formats: jpg, png / 5MB Max. I…" at bounding box center [278, 222] width 373 height 301
drag, startPoint x: 309, startPoint y: 140, endPoint x: 283, endPoint y: 142, distance: 26.2
click at [283, 142] on input "نصف نفر كاري دجاج" at bounding box center [371, 140] width 182 height 11
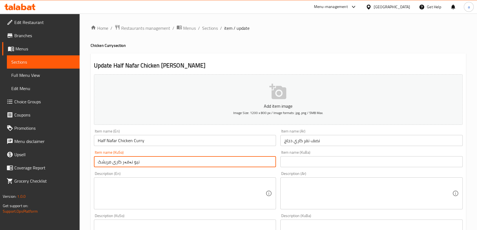
click at [129, 161] on input "نیو نەفەر کاری مریشک" at bounding box center [185, 161] width 182 height 11
drag, startPoint x: 130, startPoint y: 161, endPoint x: 104, endPoint y: 158, distance: 26.9
click at [104, 158] on input "نیو نەفەر کاری مریشک" at bounding box center [185, 161] width 182 height 11
click at [121, 161] on input "نیو نەفەر کاری مریشک" at bounding box center [185, 161] width 182 height 11
drag, startPoint x: 96, startPoint y: 162, endPoint x: 130, endPoint y: 164, distance: 33.9
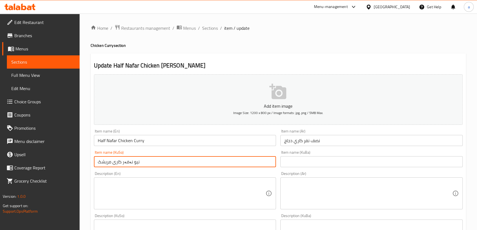
click at [130, 164] on input "نیو نەفەر کاری مریشک" at bounding box center [185, 161] width 182 height 11
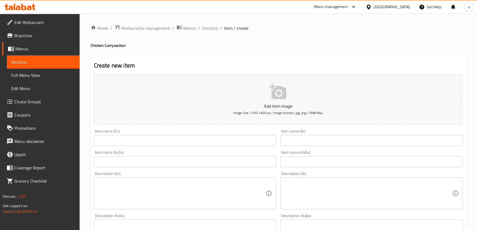
click at [202, 135] on input "text" at bounding box center [185, 140] width 182 height 11
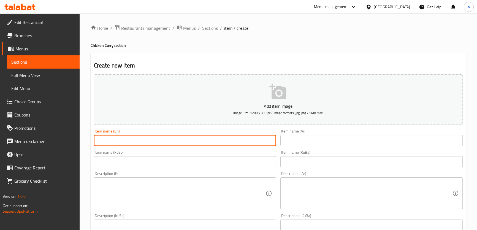
paste input "Nafar Chicken Curry"
type input "Nafar Chicken Curry"
drag, startPoint x: 304, startPoint y: 141, endPoint x: 297, endPoint y: 141, distance: 7.4
click at [304, 141] on input "text" at bounding box center [371, 140] width 182 height 11
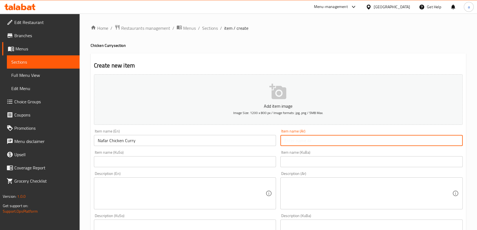
paste input "نفر كاري دجاج"
type input "نفر كاري دجاج"
click at [217, 163] on input "text" at bounding box center [185, 161] width 182 height 11
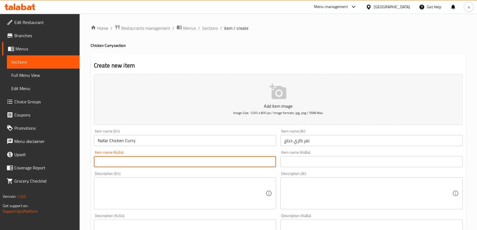
paste input "نەفەر کاری مریشک"
click at [122, 161] on input "نەفەر کاری مریشک" at bounding box center [185, 161] width 182 height 11
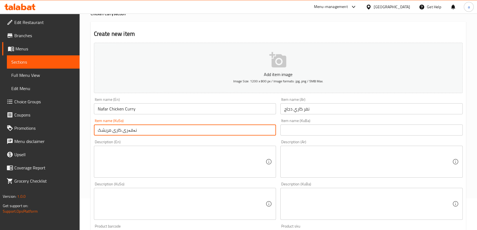
scroll to position [100, 0]
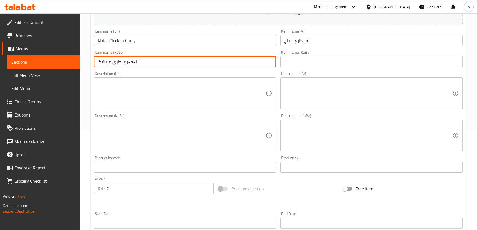
type input "نەفەری کاری مریشک"
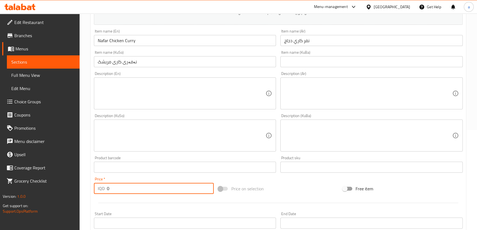
drag, startPoint x: 124, startPoint y: 187, endPoint x: 102, endPoint y: 189, distance: 22.4
click at [102, 189] on div "IQD 0 Price *" at bounding box center [154, 188] width 120 height 11
paste input "800"
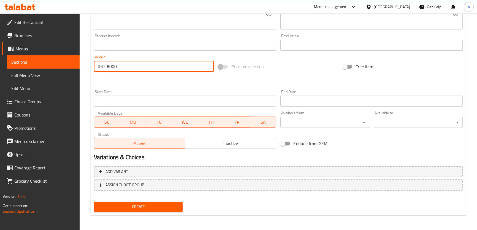
type input "8000"
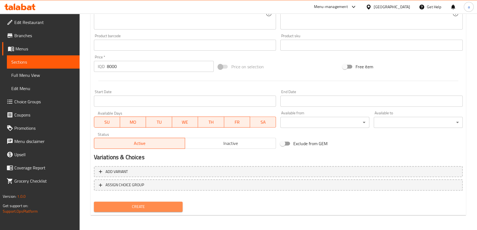
click at [143, 204] on span "Create" at bounding box center [138, 206] width 80 height 7
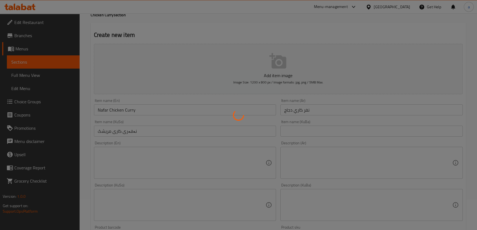
scroll to position [22, 0]
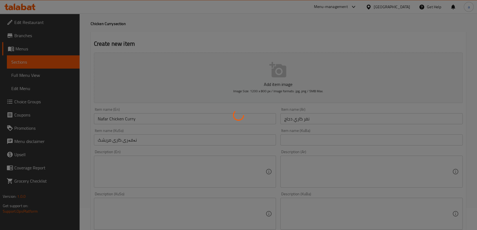
type input "0"
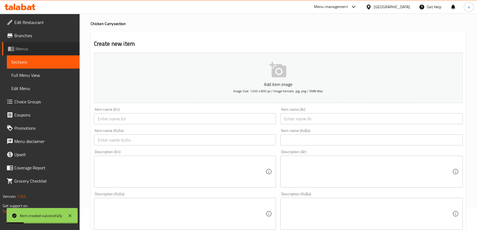
click at [53, 52] on link "Menus" at bounding box center [40, 48] width 77 height 13
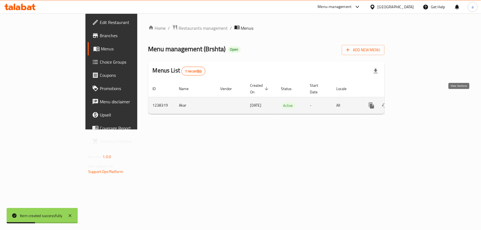
click at [418, 99] on link "enhanced table" at bounding box center [410, 105] width 13 height 13
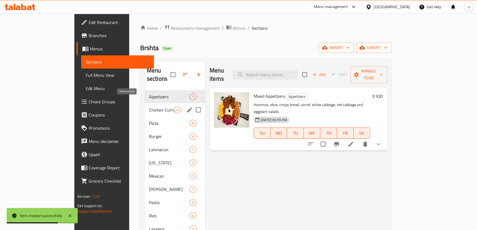
click at [149, 107] on span "Chicken Curry" at bounding box center [161, 110] width 25 height 7
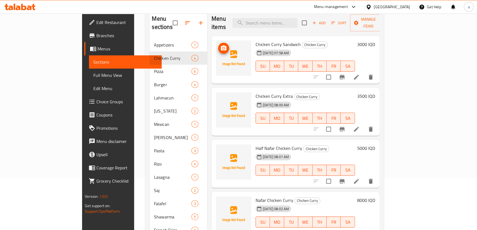
scroll to position [67, 0]
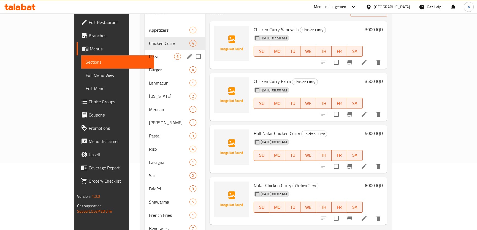
click at [149, 53] on span "Pizza" at bounding box center [161, 56] width 25 height 7
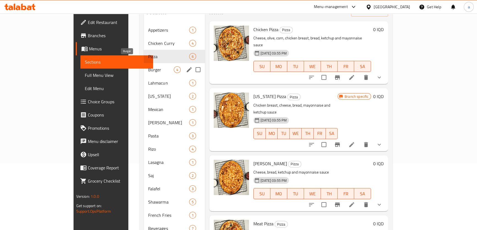
click at [148, 66] on span "Burger" at bounding box center [161, 69] width 26 height 7
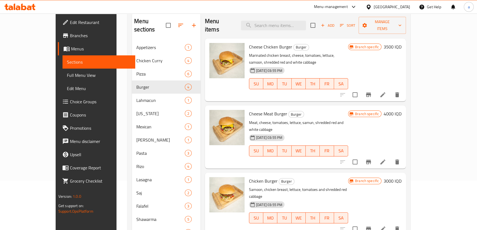
scroll to position [14, 0]
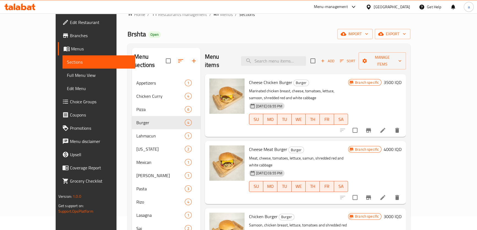
click at [335, 58] on span "Add" at bounding box center [327, 61] width 15 height 6
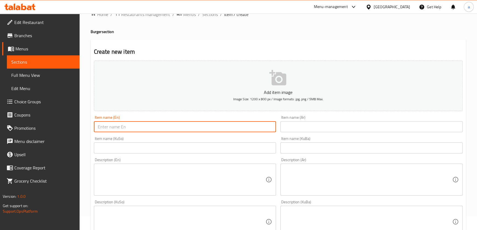
click at [196, 124] on input "text" at bounding box center [185, 126] width 182 height 11
paste input "Double Meat Burger"
type input "Double Meat Burger"
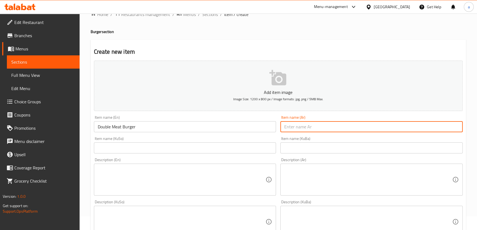
click at [298, 127] on input "text" at bounding box center [371, 126] width 182 height 11
paste input "برجر لحم دوبل"
type input "برجر لحم دوبل"
click at [242, 146] on input "text" at bounding box center [185, 147] width 182 height 11
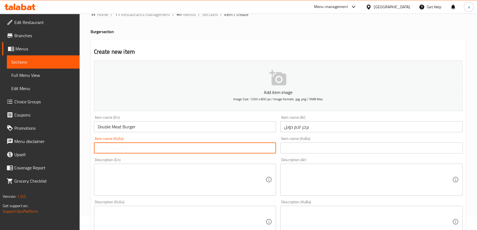
paste input "بەرگری گۆشت دەبڵ"
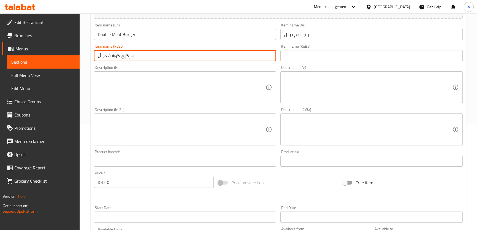
scroll to position [114, 0]
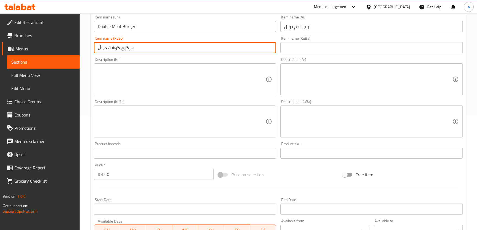
type input "بەرگری گۆشت دەبڵ"
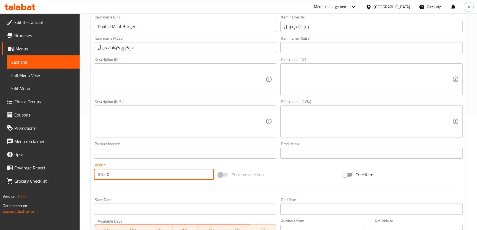
drag, startPoint x: 122, startPoint y: 171, endPoint x: 96, endPoint y: 173, distance: 26.2
click at [96, 173] on div "IQD 0 Price *" at bounding box center [154, 174] width 120 height 11
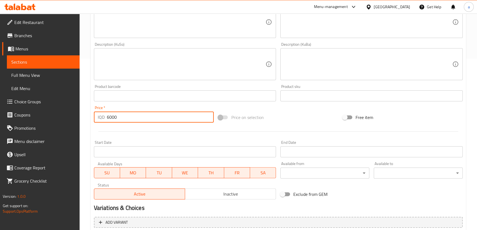
scroll to position [222, 0]
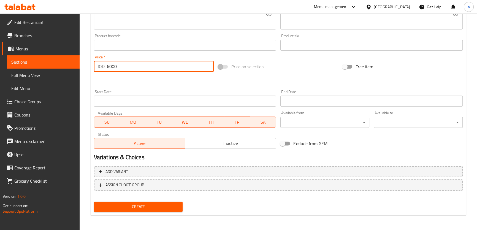
type input "6000"
click at [147, 210] on button "Create" at bounding box center [138, 207] width 89 height 10
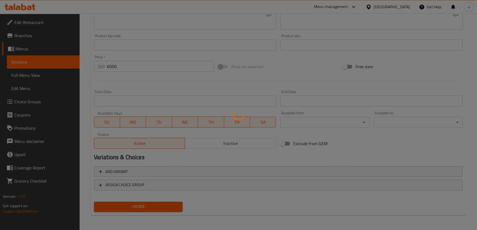
type input "0"
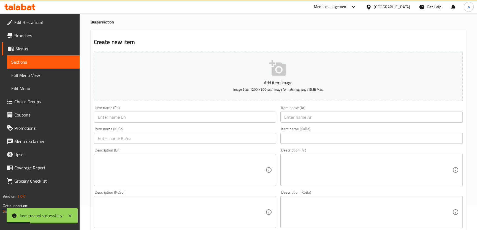
scroll to position [22, 0]
click at [171, 115] on input "text" at bounding box center [185, 118] width 182 height 11
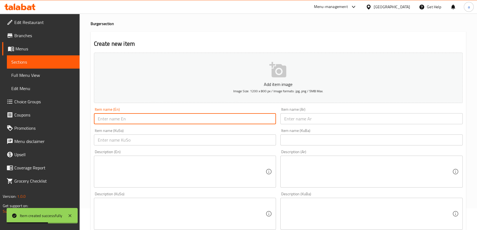
paste input "Double Meat Burger"
type input "Double Meat Burger"
click at [300, 119] on input "text" at bounding box center [371, 118] width 182 height 11
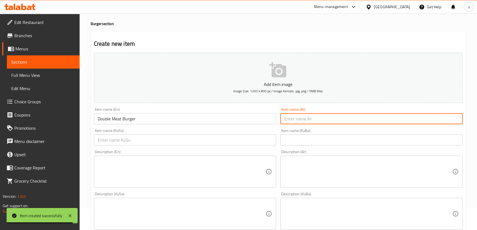
paste input "برجر لحم دوبل"
type input "برجر لحم دوبل"
drag, startPoint x: 251, startPoint y: 142, endPoint x: 248, endPoint y: 142, distance: 3.0
click at [251, 142] on input "text" at bounding box center [185, 139] width 182 height 11
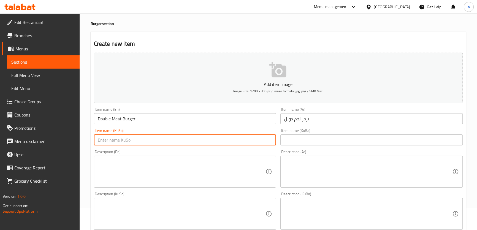
paste input "بەرگری گۆشت دەبڵ بە پەنیر دەبڵ"
type input "بەرگری گۆشت دەبڵ بە پەنیر دەبڵ"
click at [169, 118] on input "Double Meat Burger" at bounding box center [185, 118] width 182 height 11
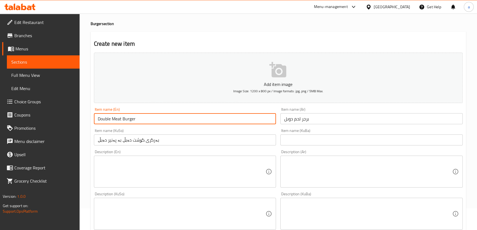
click at [169, 118] on input "Double Meat Burger" at bounding box center [185, 118] width 182 height 11
drag, startPoint x: 179, startPoint y: 119, endPoint x: 136, endPoint y: 124, distance: 43.5
click at [136, 124] on input "Double Meat Burger With double Cheese" at bounding box center [185, 118] width 182 height 11
type input "Double Meat Burger With double Cheese"
click at [287, 119] on input "برجر لحم دوبل" at bounding box center [371, 118] width 182 height 11
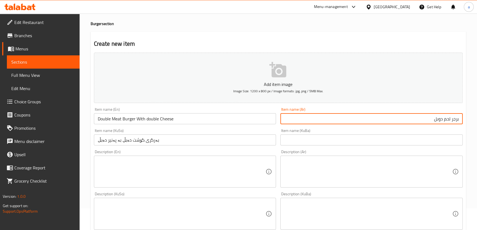
paste input "مع جبنة مزدوجة"
drag, startPoint x: 434, startPoint y: 121, endPoint x: 443, endPoint y: 121, distance: 8.3
click at [443, 121] on input "برجر لحم دوبل مع جبنة مزدوجة" at bounding box center [371, 118] width 182 height 11
drag, startPoint x: 404, startPoint y: 119, endPoint x: 416, endPoint y: 120, distance: 12.4
click at [416, 120] on input "برجر لحم دوبل مع جبنة مزدوجة" at bounding box center [371, 118] width 182 height 11
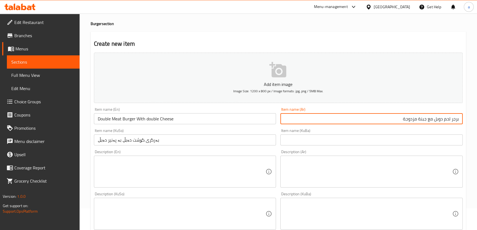
paste input "دوبل"
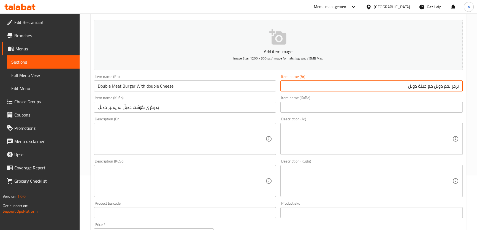
scroll to position [155, 0]
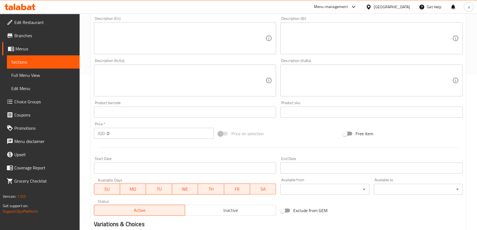
type input "برجر لحم دوبل مع جبنة دوبل"
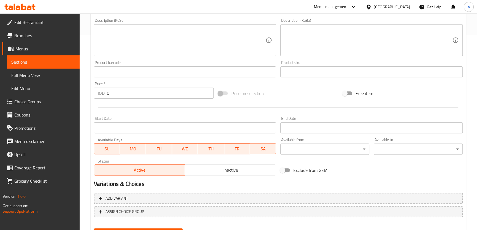
scroll to position [222, 0]
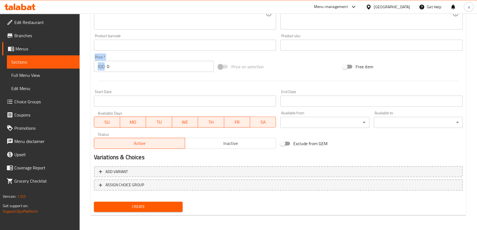
drag, startPoint x: 124, startPoint y: 66, endPoint x: 85, endPoint y: 66, distance: 38.8
click at [85, 66] on div "Home / Restaurants management / Menus / Sections / item / create Burger section…" at bounding box center [278, 10] width 397 height 439
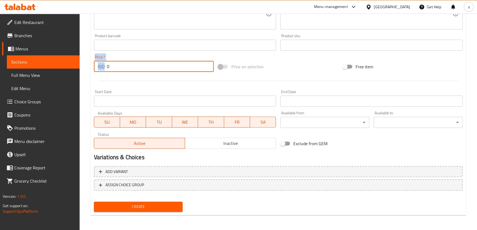
click at [121, 67] on input "0" at bounding box center [160, 66] width 107 height 11
drag, startPoint x: 120, startPoint y: 68, endPoint x: 103, endPoint y: 72, distance: 17.2
click at [103, 72] on div "Price   * IQD 0 Price *" at bounding box center [154, 63] width 124 height 21
paste input "750"
type input "7500"
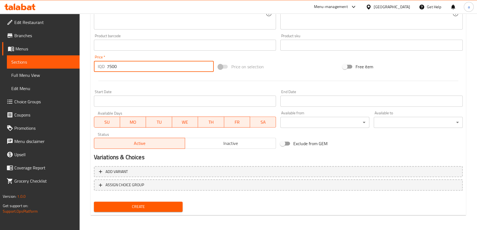
click at [126, 207] on span "Create" at bounding box center [138, 206] width 80 height 7
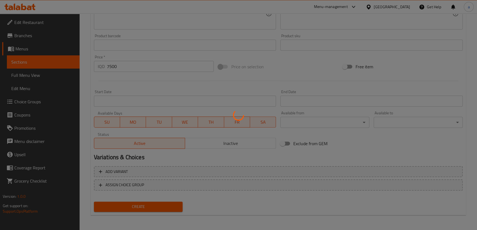
type input "0"
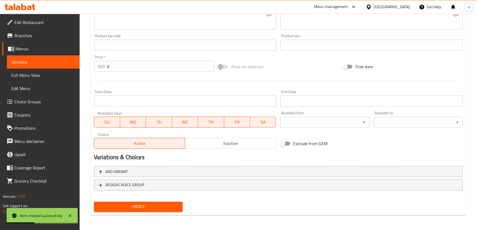
click at [66, 47] on span "Menus" at bounding box center [45, 48] width 60 height 7
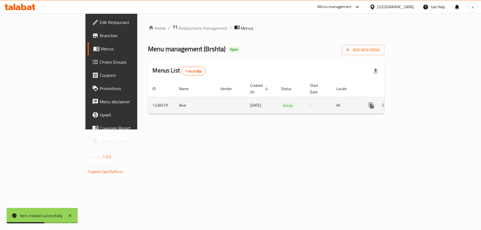
click at [414, 102] on icon "enhanced table" at bounding box center [411, 105] width 7 height 7
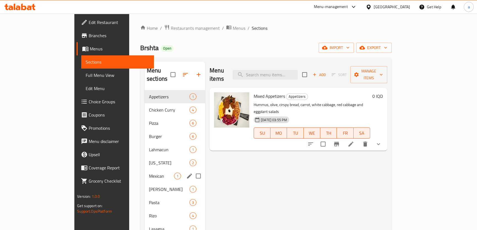
click at [145, 172] on div "Mexican 1" at bounding box center [175, 175] width 61 height 13
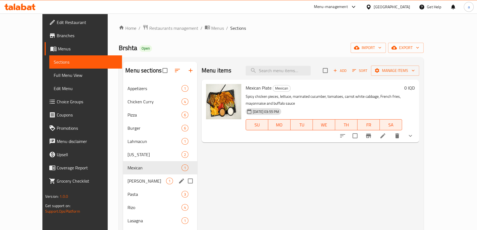
click at [142, 180] on span "[PERSON_NAME]" at bounding box center [147, 181] width 39 height 7
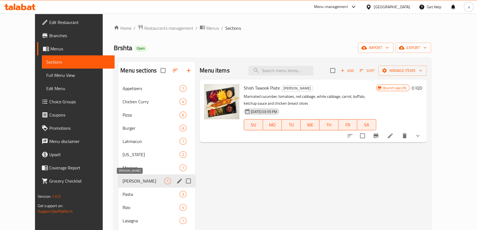
scroll to position [33, 0]
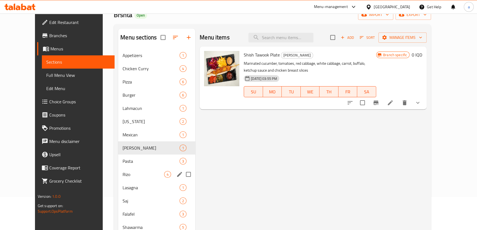
click at [140, 167] on div "Pasta 3" at bounding box center [156, 161] width 77 height 13
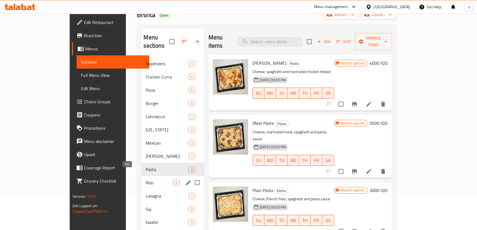
click at [146, 179] on span "Rizo" at bounding box center [159, 182] width 27 height 7
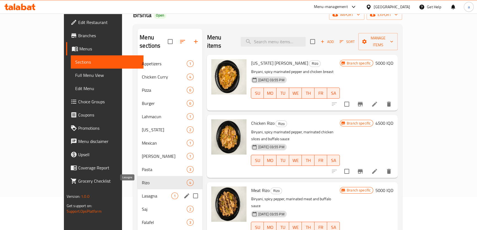
click at [142, 193] on span "Lasagna" at bounding box center [156, 196] width 29 height 7
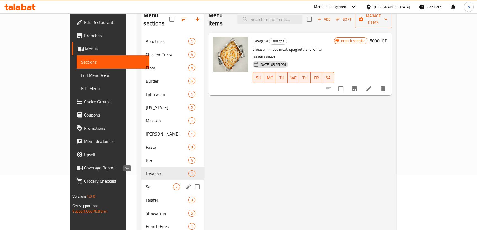
scroll to position [67, 0]
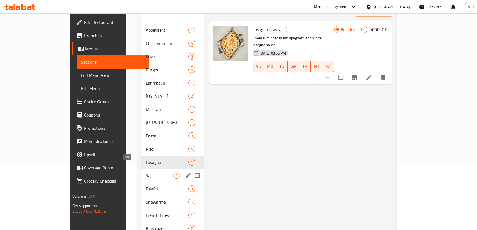
click at [146, 172] on span "Saj" at bounding box center [159, 175] width 27 height 7
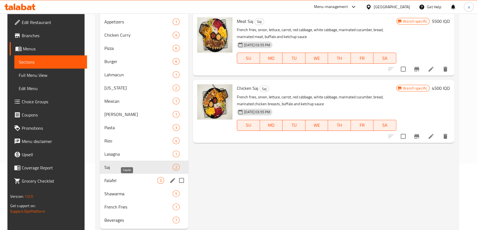
click at [139, 178] on span "Falafel" at bounding box center [130, 180] width 53 height 7
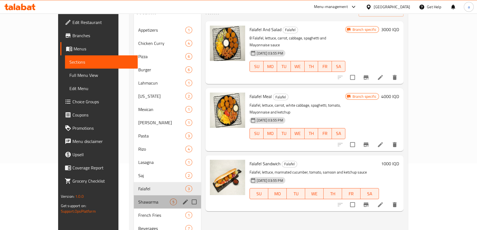
click at [134, 195] on div "Shawarma 5" at bounding box center [167, 201] width 67 height 13
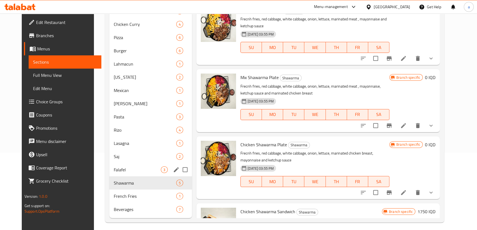
scroll to position [81, 0]
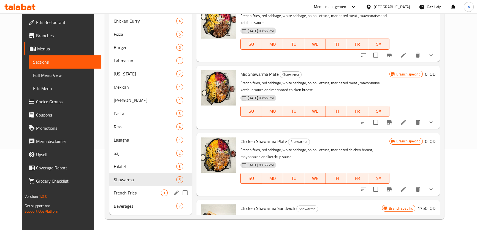
click at [132, 187] on div "French Fries 1" at bounding box center [150, 192] width 83 height 13
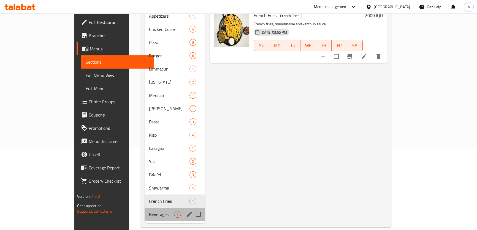
click at [145, 208] on div "Beverages 7" at bounding box center [175, 214] width 61 height 13
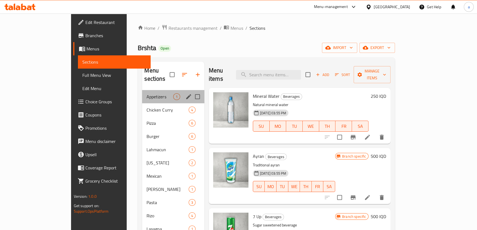
click at [143, 90] on div "Appetizers 1" at bounding box center [173, 96] width 62 height 13
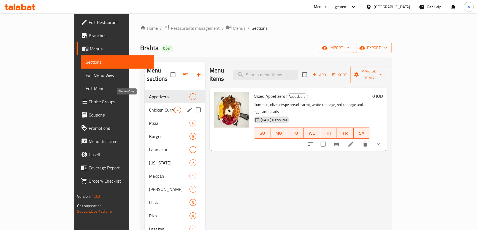
click at [149, 107] on span "Chicken Curry" at bounding box center [161, 110] width 25 height 7
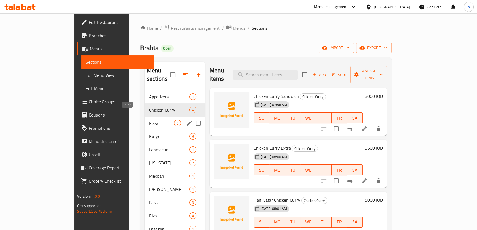
click at [149, 120] on span "Pizza" at bounding box center [161, 123] width 25 height 7
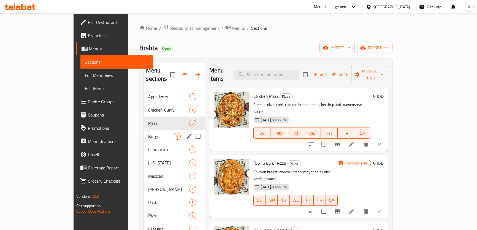
click at [144, 130] on div "Burger 6" at bounding box center [174, 136] width 61 height 13
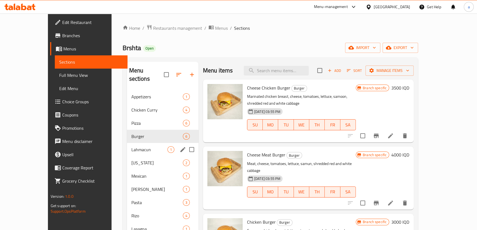
click at [131, 146] on span "Lahmacun" at bounding box center [149, 149] width 36 height 7
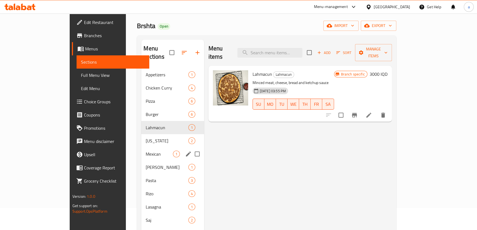
scroll to position [33, 0]
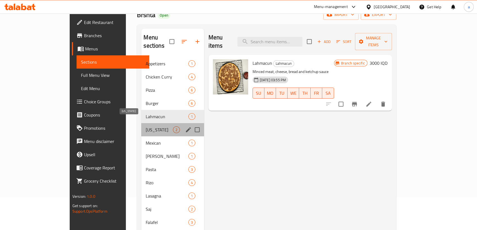
click at [146, 126] on span "[US_STATE]" at bounding box center [159, 129] width 27 height 7
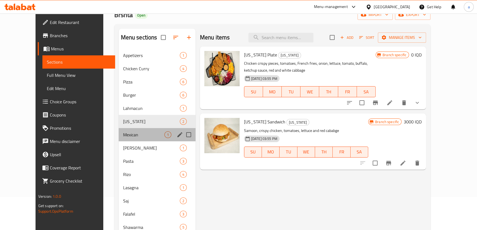
click at [128, 131] on div "Mexican 1" at bounding box center [157, 134] width 77 height 13
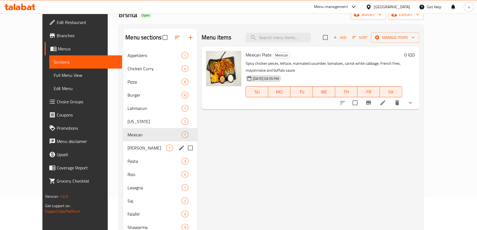
click at [128, 141] on div "Shish Tawook 1" at bounding box center [160, 147] width 74 height 13
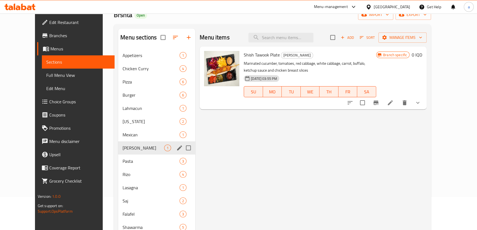
click at [126, 153] on div "Shish Tawook 1" at bounding box center [156, 147] width 77 height 13
click at [126, 159] on span "Pasta" at bounding box center [144, 161] width 42 height 7
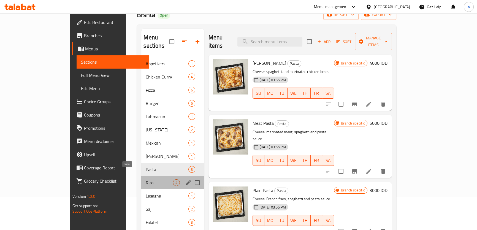
click at [146, 179] on span "Rizo" at bounding box center [159, 182] width 27 height 7
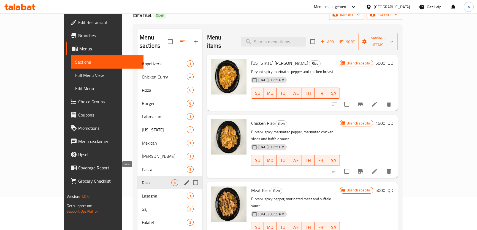
scroll to position [81, 0]
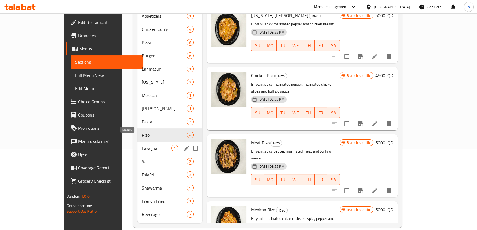
click at [142, 145] on span "Lasagna" at bounding box center [156, 148] width 29 height 7
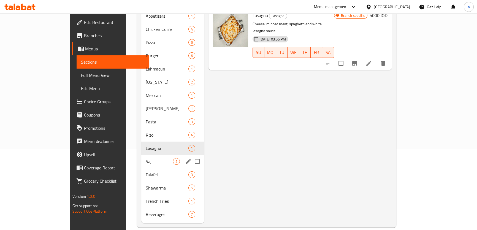
click at [141, 155] on div "Saj 2" at bounding box center [172, 161] width 63 height 13
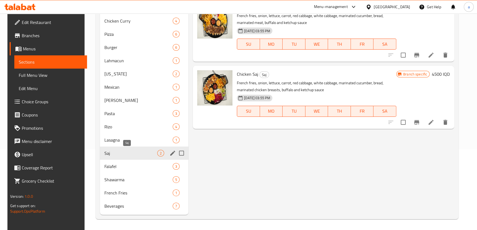
click at [128, 159] on div "Saj 2" at bounding box center [144, 153] width 89 height 13
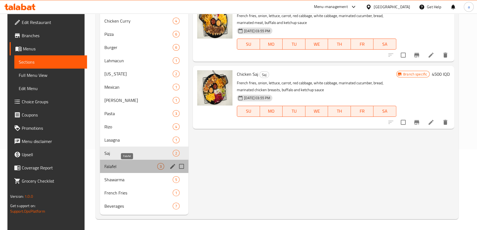
click at [126, 169] on span "Falafel" at bounding box center [130, 166] width 53 height 7
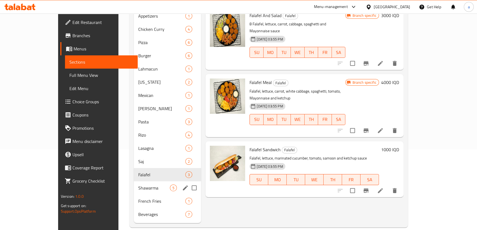
click at [134, 181] on div "Shawarma 5" at bounding box center [167, 187] width 67 height 13
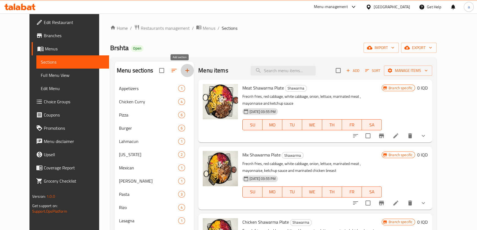
click at [185, 70] on icon "button" at bounding box center [187, 71] width 4 height 4
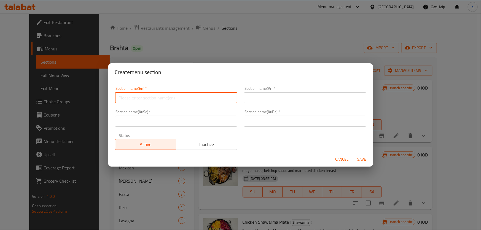
click at [203, 103] on input "text" at bounding box center [176, 97] width 122 height 11
paste input "Sausages"
type input "Sausages"
drag, startPoint x: 275, startPoint y: 99, endPoint x: 270, endPoint y: 102, distance: 5.5
click at [275, 99] on input "text" at bounding box center [305, 97] width 122 height 11
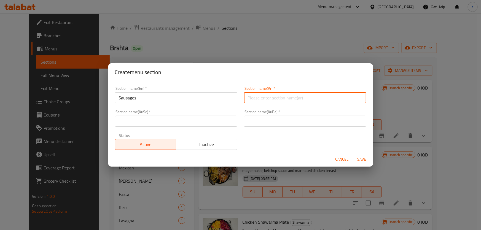
paste input "سجق"
type input "سجق"
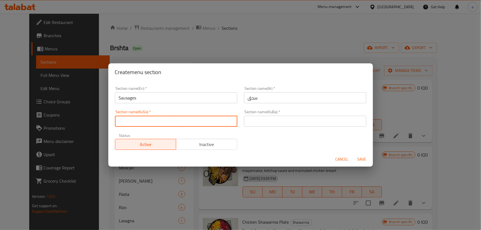
click at [218, 123] on input "text" at bounding box center [176, 121] width 122 height 11
paste input "سجوق"
type input "سجوق"
click at [270, 122] on input "text" at bounding box center [305, 121] width 122 height 11
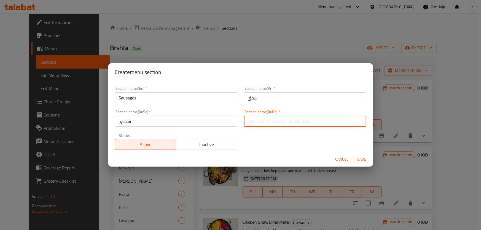
paste input "سجوق"
type input "سجوق"
click at [360, 162] on span "Save" at bounding box center [361, 159] width 13 height 7
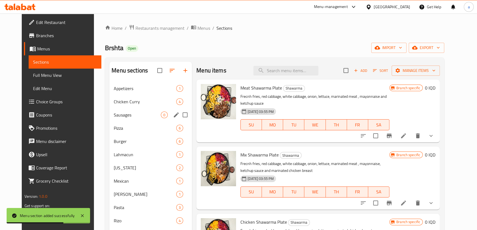
click at [128, 115] on span "Sausages" at bounding box center [137, 115] width 47 height 7
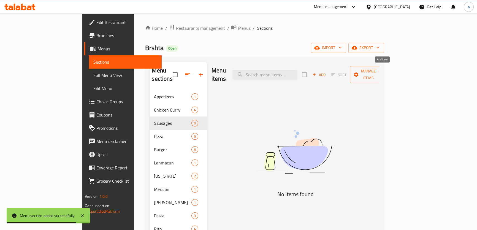
click at [326, 72] on span "Add" at bounding box center [319, 75] width 15 height 6
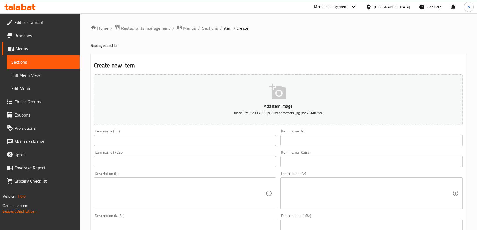
click at [154, 137] on input "text" at bounding box center [185, 140] width 182 height 11
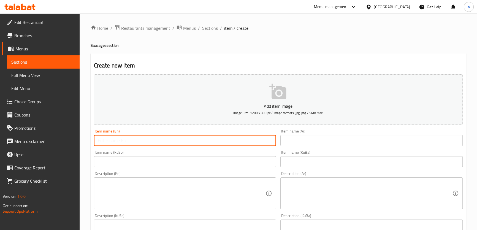
paste input "Meat Sausages"
type input "Meat Sausages"
click at [294, 140] on input "text" at bounding box center [371, 140] width 182 height 11
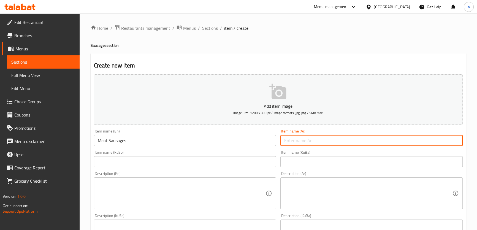
paste input "سجق لحم"
type input "سجق لحم"
click at [229, 167] on input "text" at bounding box center [185, 161] width 182 height 11
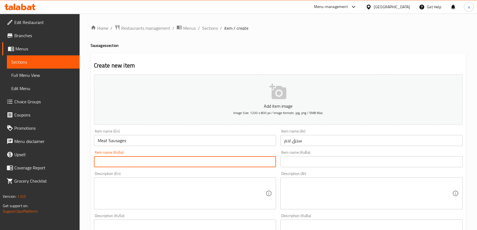
paste input "سجوقى گۆشت"
type input "سجوقى گۆشت"
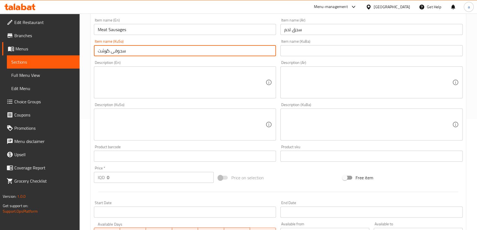
scroll to position [133, 0]
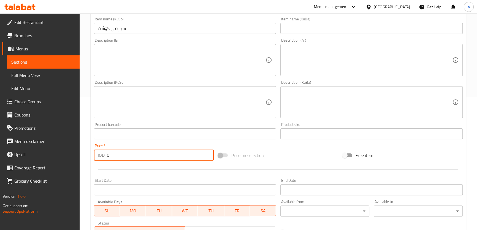
drag, startPoint x: 145, startPoint y: 151, endPoint x: 103, endPoint y: 155, distance: 42.3
click at [103, 155] on div "IQD 0 Price *" at bounding box center [154, 155] width 120 height 11
paste input "350"
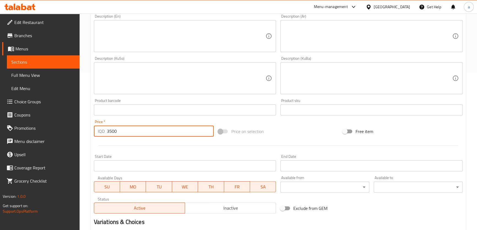
scroll to position [222, 0]
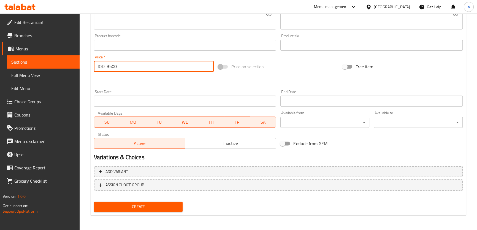
type input "3500"
click at [166, 205] on span "Create" at bounding box center [138, 206] width 80 height 7
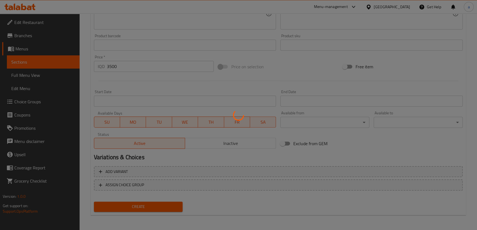
type input "0"
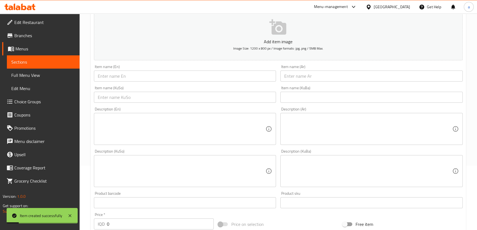
scroll to position [55, 0]
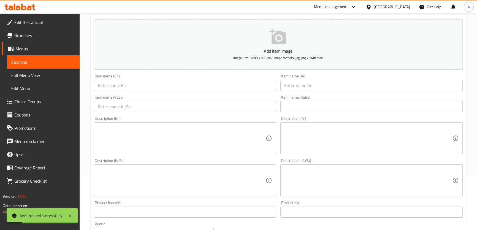
click at [182, 85] on input "text" at bounding box center [185, 85] width 182 height 11
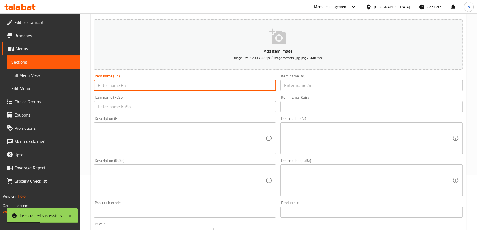
paste input "Chicken Sausages"
type input "Chicken Sausages"
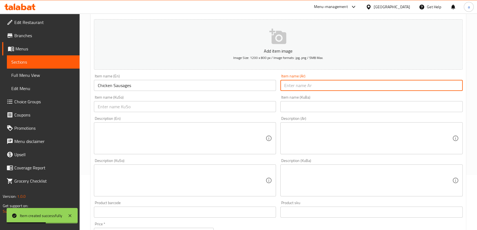
drag, startPoint x: 341, startPoint y: 85, endPoint x: 324, endPoint y: 90, distance: 17.9
click at [341, 85] on input "text" at bounding box center [371, 85] width 182 height 11
paste input "سجوقى مریشک"
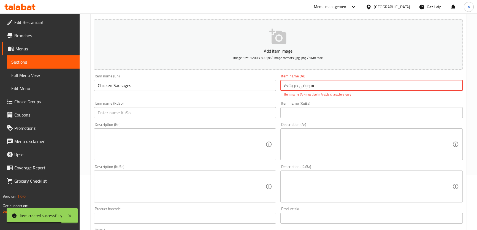
type input "سجوقى مریشک"
click at [245, 113] on input "text" at bounding box center [185, 112] width 182 height 11
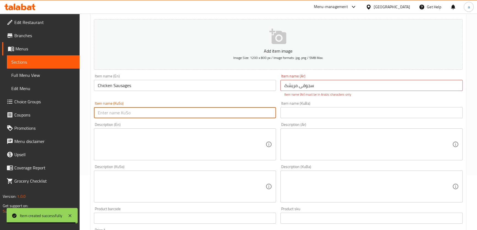
paste input "سجوقى مریشک"
type input "سجوقى مریشک"
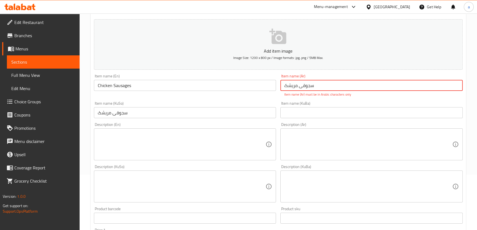
drag, startPoint x: 327, startPoint y: 80, endPoint x: 275, endPoint y: 86, distance: 53.0
click at [275, 86] on div "Add item image Image Size: 1200 x 800 px / Image formats: jpg, png / 5MB Max. I…" at bounding box center [278, 170] width 373 height 307
paste input "دجاج"
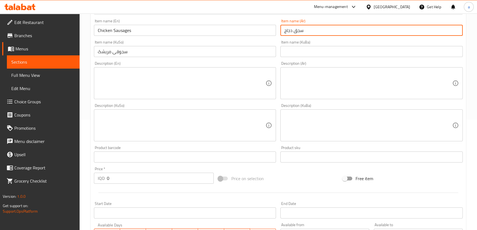
scroll to position [222, 0]
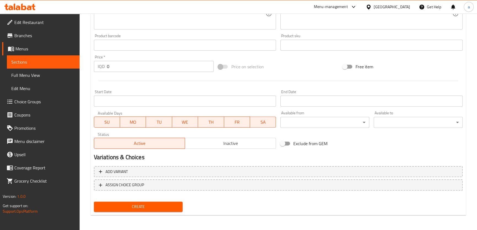
type input "سجق دجاج"
drag, startPoint x: 121, startPoint y: 62, endPoint x: 98, endPoint y: 61, distance: 23.2
click at [98, 61] on div "IQD 0 Price *" at bounding box center [154, 66] width 120 height 11
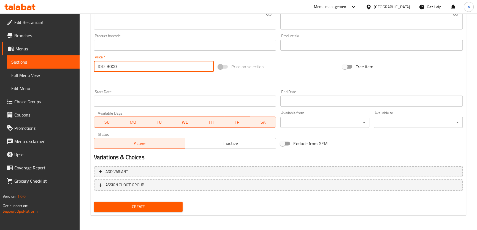
type input "3000"
click at [94, 202] on button "Create" at bounding box center [138, 207] width 89 height 10
type input "0"
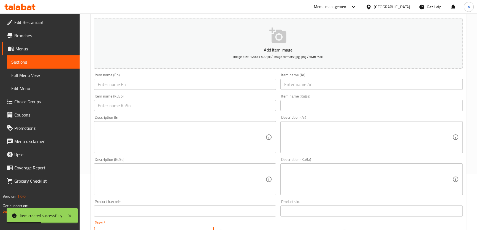
scroll to position [55, 0]
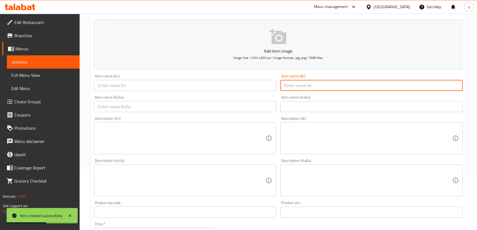
click at [317, 83] on input "text" at bounding box center [371, 85] width 182 height 11
paste input "سجوق گۆشت بەپەنیر"
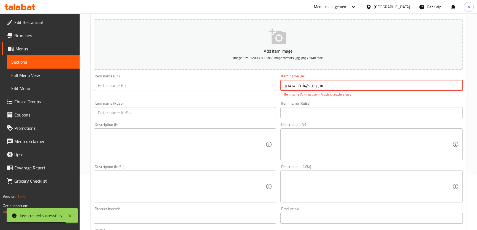
click at [292, 85] on input "سجوق گۆشت بەپەنیر" at bounding box center [371, 85] width 182 height 11
drag, startPoint x: 328, startPoint y: 88, endPoint x: 261, endPoint y: 80, distance: 67.1
click at [261, 80] on div "Add item image Image Size: 1200 x 800 px / Image formats: jpg, png / 5MB Max. I…" at bounding box center [278, 170] width 373 height 307
type input "سجوق گۆشت بە پەنیر"
click at [204, 112] on input "text" at bounding box center [185, 112] width 182 height 11
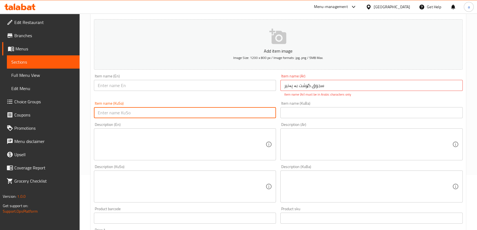
paste input "سجوق گۆشت بە پەنیر"
type input "سجوق گۆشت بە پەنیر"
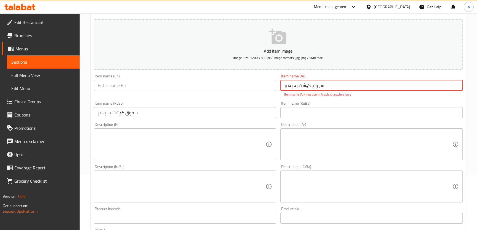
drag, startPoint x: 329, startPoint y: 84, endPoint x: 273, endPoint y: 84, distance: 55.9
click at [273, 84] on div "Add item image Image Size: 1200 x 800 px / Image formats: jpg, png / 5MB Max. I…" at bounding box center [278, 170] width 373 height 307
paste input "لحم"
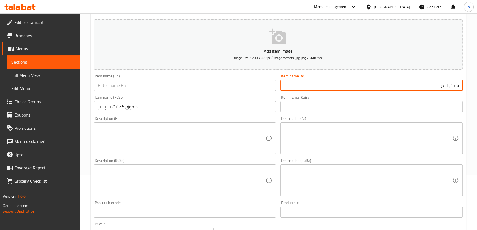
paste input "بالجبنة"
type input "سجق لحم بالجبنة"
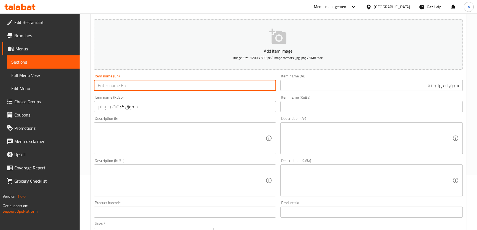
click at [264, 85] on input "text" at bounding box center [185, 85] width 182 height 11
paste input "Cheese"
paste input "Meat Sausages"
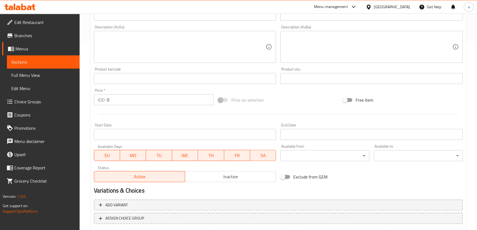
scroll to position [222, 0]
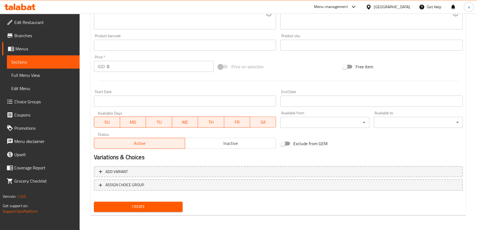
type input "Cheese Meat Sausages"
drag, startPoint x: 151, startPoint y: 60, endPoint x: 137, endPoint y: 64, distance: 14.0
click at [147, 61] on div "Price   * IQD 0 Price *" at bounding box center [154, 63] width 120 height 17
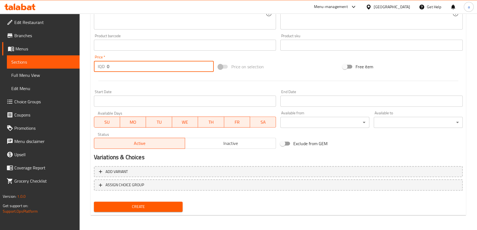
drag, startPoint x: 137, startPoint y: 64, endPoint x: 101, endPoint y: 73, distance: 37.7
click at [101, 73] on div "Price   * IQD 0 Price *" at bounding box center [154, 63] width 124 height 21
paste input "400"
type input "4000"
click at [126, 202] on button "Create" at bounding box center [138, 207] width 89 height 10
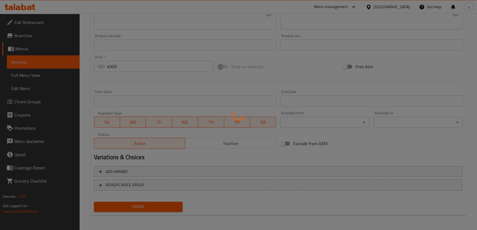
type input "0"
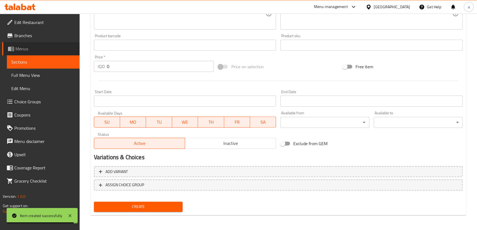
click at [40, 54] on link "Menus" at bounding box center [40, 48] width 77 height 13
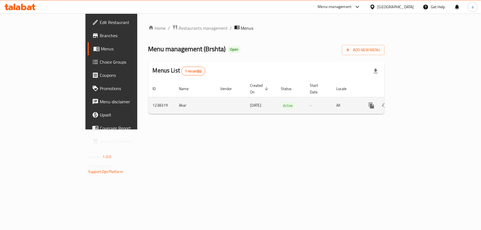
click at [418, 102] on link "enhanced table" at bounding box center [410, 105] width 13 height 13
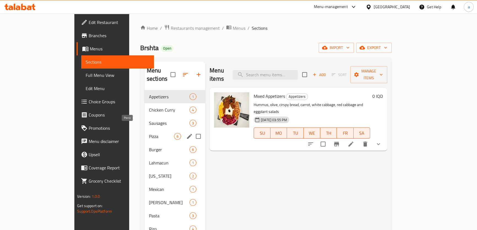
click at [149, 133] on span "Pizza" at bounding box center [161, 136] width 25 height 7
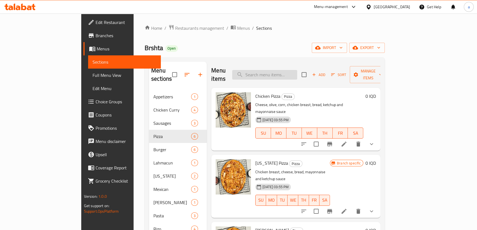
click at [297, 74] on input "search" at bounding box center [264, 75] width 65 height 10
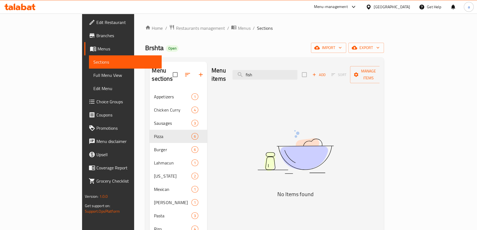
type input "fish"
click at [382, 66] on div "Add Sort Manage items" at bounding box center [344, 74] width 85 height 17
click at [326, 72] on span "Add" at bounding box center [319, 75] width 15 height 6
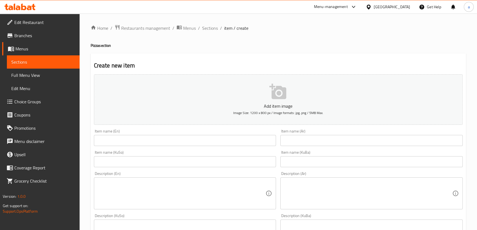
click at [216, 144] on input "text" at bounding box center [185, 140] width 182 height 11
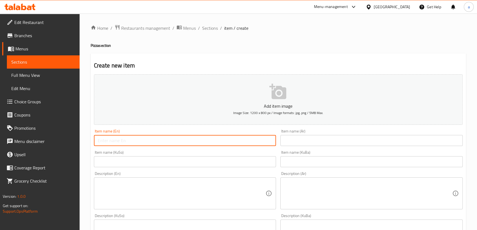
paste input "Fish Pizza"
type input "Fish Pizza"
click at [296, 140] on input "text" at bounding box center [371, 140] width 182 height 11
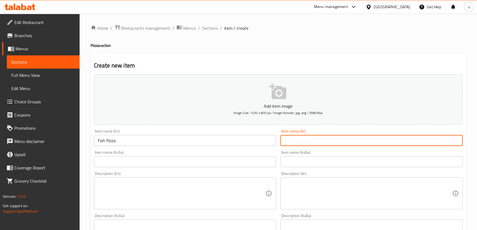
paste input "بيتزا سمك"
type input "بيتزا سمك"
click at [219, 161] on input "text" at bounding box center [185, 161] width 182 height 11
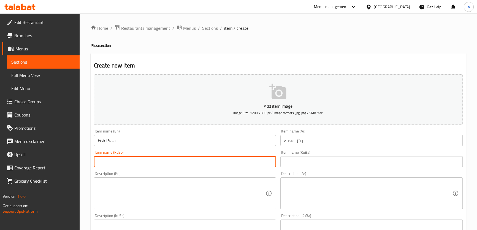
paste input "پیتزای ماسی"
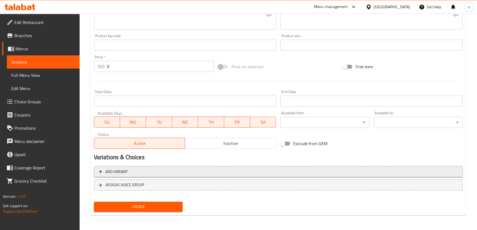
type input "پیتزای ماسی"
click at [148, 170] on span "Add variant" at bounding box center [278, 171] width 359 height 7
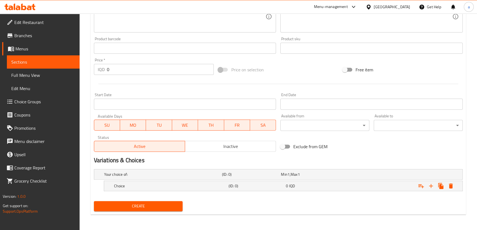
scroll to position [218, 0]
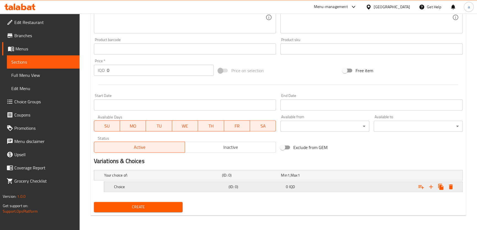
click at [234, 186] on h5 "(ID: 0)" at bounding box center [256, 187] width 55 height 6
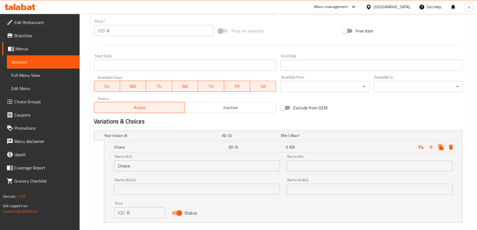
scroll to position [285, 0]
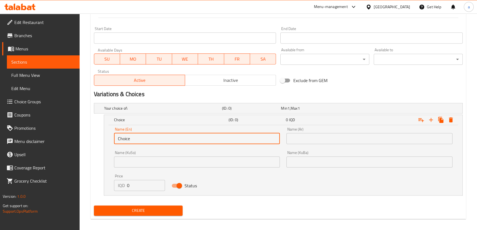
drag, startPoint x: 141, startPoint y: 138, endPoint x: 106, endPoint y: 141, distance: 34.8
click at [106, 141] on div "Name (En) Choice Name (En) Name (Ar) Name (Ar) Name (KuSo) Name (KuSo) Name (Ku…" at bounding box center [283, 160] width 358 height 70
drag, startPoint x: 136, startPoint y: 140, endPoint x: 105, endPoint y: 145, distance: 30.3
click at [105, 145] on div "Name (En) Small Name (En) Name (Ar) Name (Ar) Name (KuSo) Name (KuSo) Name (KuB…" at bounding box center [283, 160] width 358 height 70
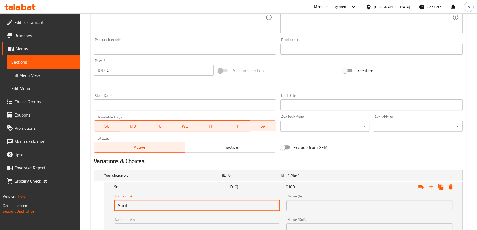
type input "Small"
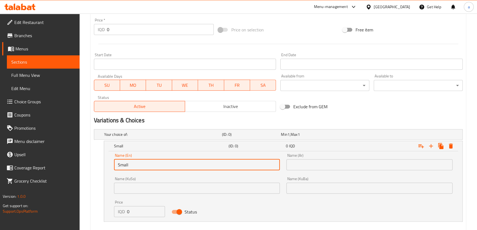
scroll to position [285, 0]
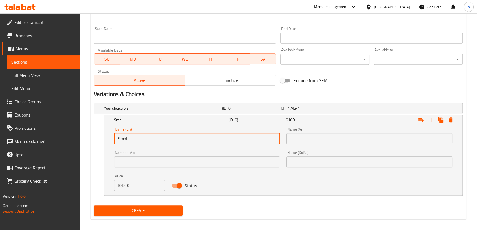
click at [322, 140] on input "text" at bounding box center [369, 138] width 166 height 11
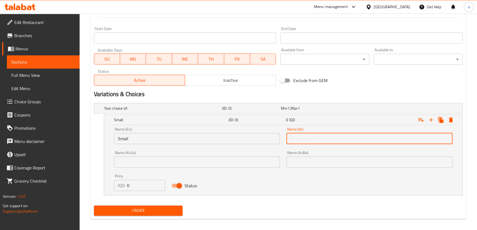
paste input "صغير"
type input "صغير"
click at [250, 158] on input "text" at bounding box center [197, 161] width 166 height 11
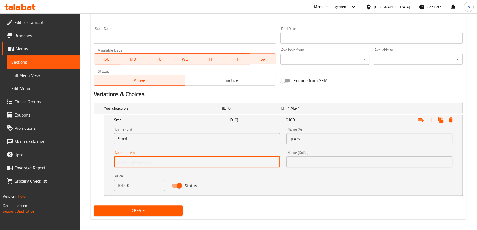
paste input "بچووک"
drag, startPoint x: 111, startPoint y: 163, endPoint x: 107, endPoint y: 163, distance: 3.9
click at [107, 163] on div "Name (En) Small Name (En) Name (Ar) صغير Name (Ar) Name (KuSo) بچووک Name (KuSo…" at bounding box center [283, 160] width 358 height 70
type input "بچووک"
drag, startPoint x: 357, startPoint y: 164, endPoint x: 353, endPoint y: 165, distance: 3.6
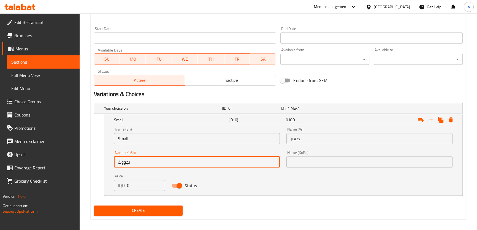
click at [357, 164] on input "text" at bounding box center [369, 161] width 166 height 11
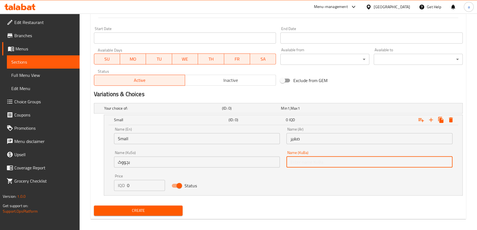
paste input "بچووک"
type input "بچووک"
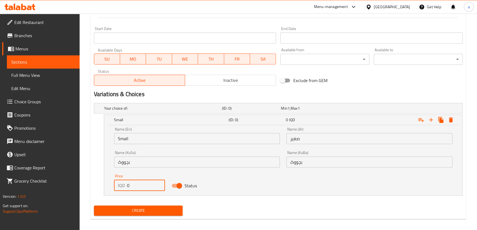
drag, startPoint x: 148, startPoint y: 185, endPoint x: 118, endPoint y: 187, distance: 29.8
click at [118, 187] on div "IQD 0 Price" at bounding box center [139, 185] width 51 height 11
type input "4000"
click at [94, 205] on button "Create" at bounding box center [138, 210] width 89 height 10
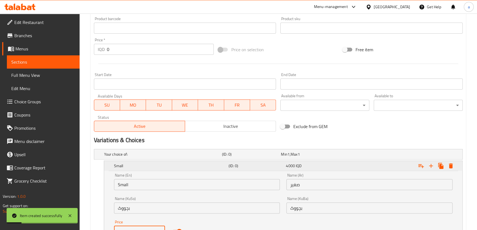
scroll to position [185, 0]
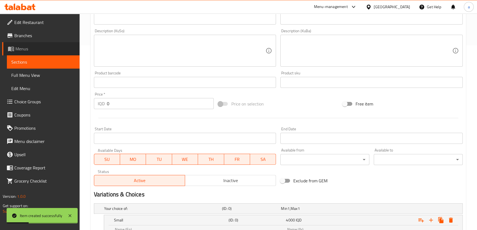
click at [56, 50] on span "Menus" at bounding box center [45, 48] width 60 height 7
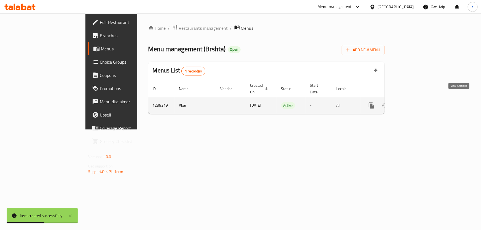
click at [413, 103] on icon "enhanced table" at bounding box center [410, 105] width 5 height 5
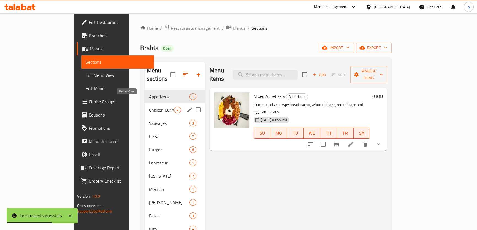
click at [149, 107] on span "Chicken Curry" at bounding box center [161, 110] width 25 height 7
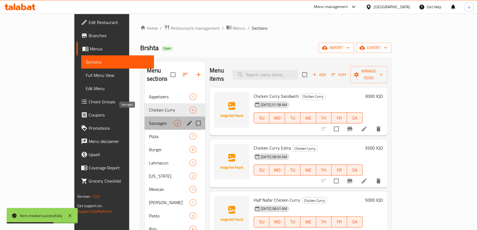
click at [149, 120] on span "Sausages" at bounding box center [161, 123] width 25 height 7
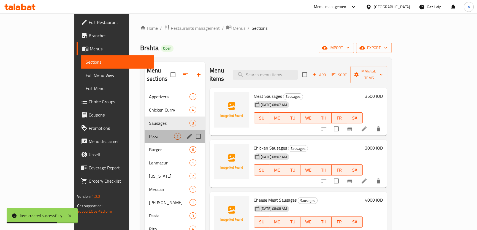
click at [145, 132] on div "Pizza 7" at bounding box center [175, 136] width 61 height 13
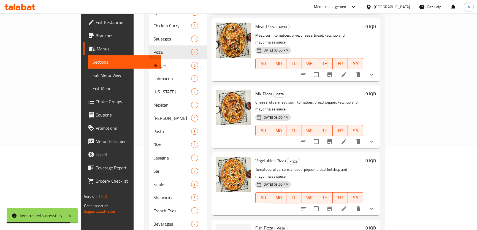
scroll to position [94, 0]
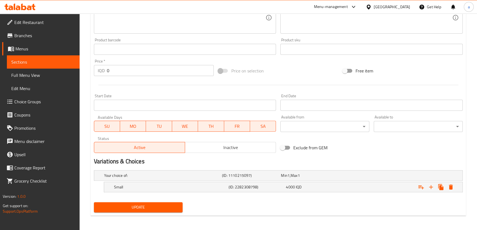
scroll to position [218, 0]
click at [235, 174] on h5 "(ID: 1110215097)" at bounding box center [250, 175] width 57 height 6
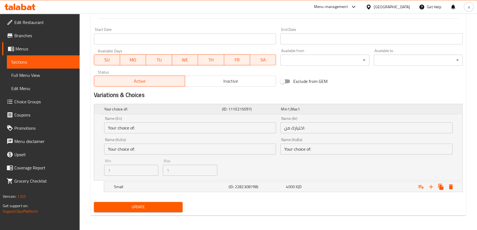
click at [268, 108] on h5 "(ID: 1110215097)" at bounding box center [250, 109] width 57 height 6
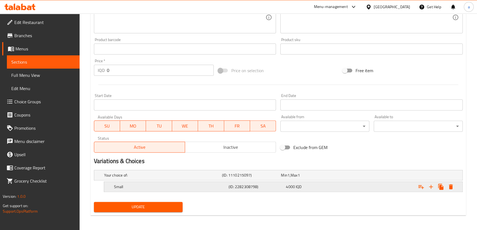
click at [150, 185] on h5 "Small" at bounding box center [170, 187] width 112 height 6
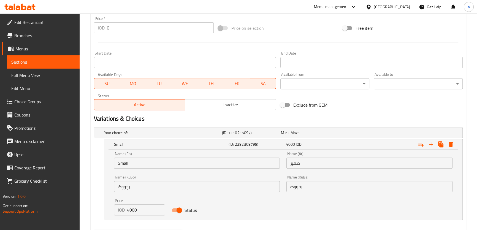
scroll to position [285, 0]
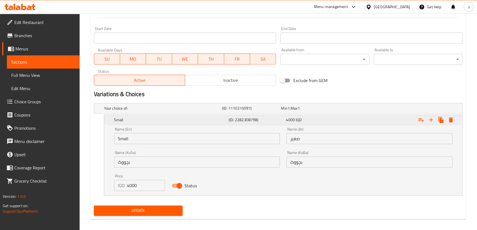
click at [202, 119] on h5 "Small" at bounding box center [170, 120] width 112 height 6
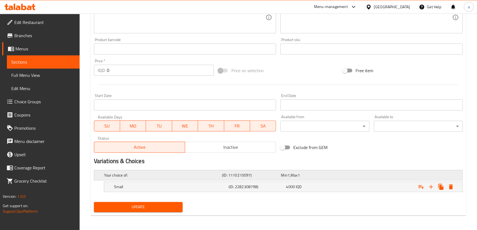
click at [192, 173] on h5 "Your choice of:" at bounding box center [162, 175] width 116 height 6
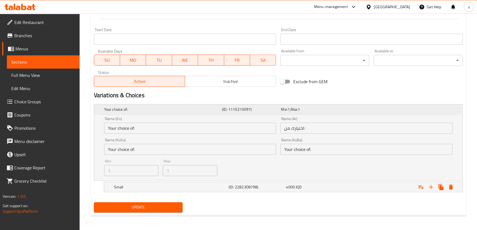
scroll to position [284, 0]
click at [253, 110] on h5 "(ID: 1110215097)" at bounding box center [250, 109] width 57 height 6
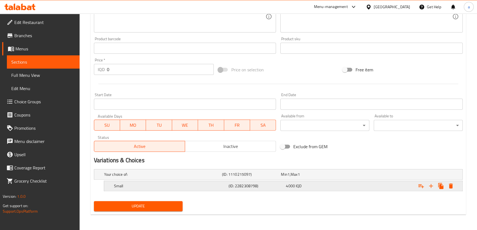
scroll to position [218, 0]
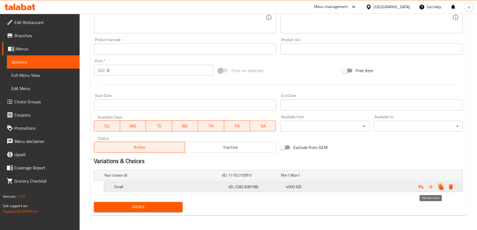
click at [430, 187] on icon "Expand" at bounding box center [431, 186] width 7 height 7
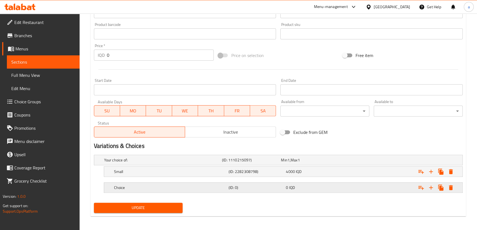
scroll to position [234, 0]
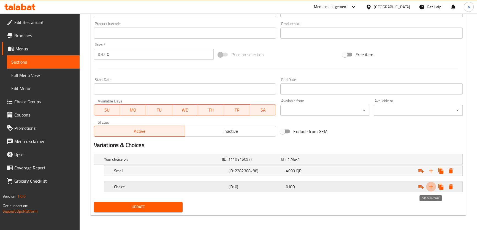
click at [428, 186] on icon "Expand" at bounding box center [431, 186] width 7 height 7
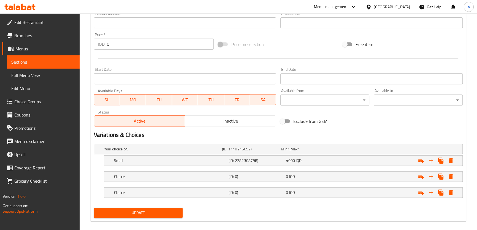
scroll to position [250, 0]
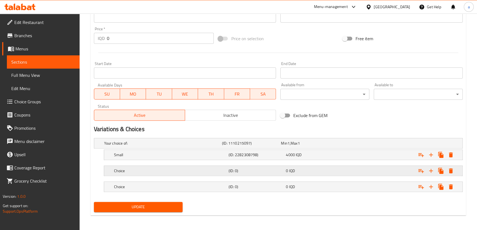
click at [197, 170] on h5 "Choice" at bounding box center [170, 171] width 112 height 6
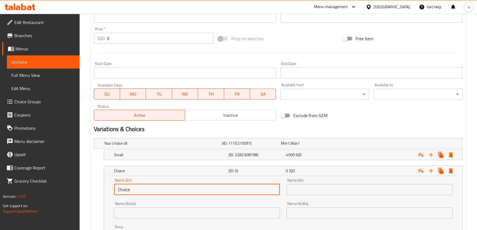
drag, startPoint x: 118, startPoint y: 190, endPoint x: 113, endPoint y: 190, distance: 5.2
click at [113, 190] on div "Name (En) Choice Name (En)" at bounding box center [197, 186] width 173 height 23
paste input "Medium"
type input "Medium"
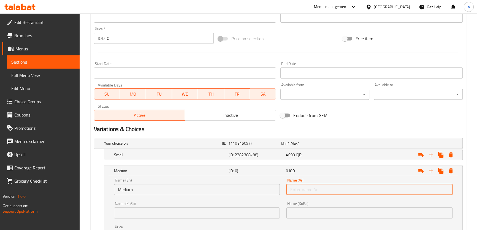
drag, startPoint x: 298, startPoint y: 187, endPoint x: 293, endPoint y: 187, distance: 4.7
click at [298, 187] on input "text" at bounding box center [369, 189] width 166 height 11
paste input "وسط"
type input "وسط"
click at [224, 206] on div "Name (KuSo) Name (KuSo)" at bounding box center [197, 210] width 166 height 17
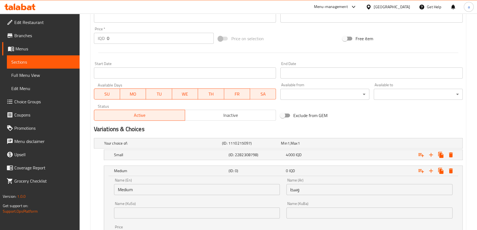
click at [223, 212] on input "text" at bounding box center [197, 212] width 166 height 11
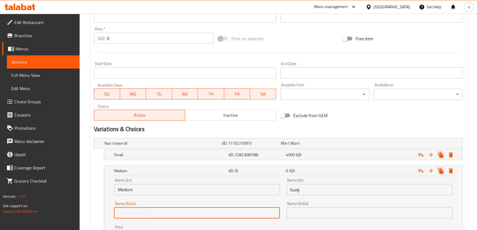
paste input "ناوەند"
type input "ناوەند"
click at [297, 217] on input "text" at bounding box center [369, 212] width 166 height 11
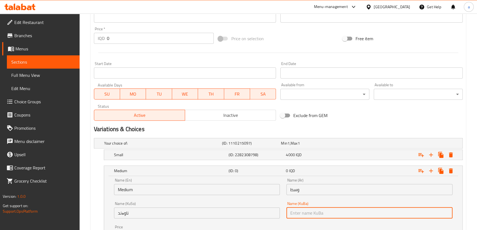
paste input "ناوەند"
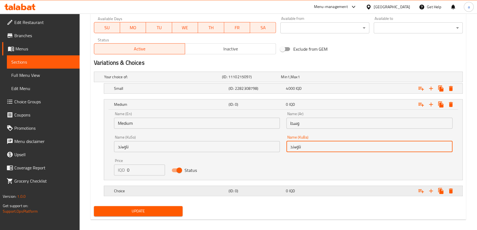
scroll to position [317, 0]
type input "ناوەند"
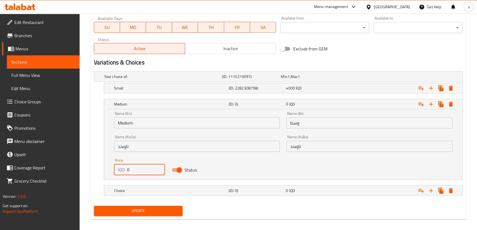
drag, startPoint x: 150, startPoint y: 167, endPoint x: 120, endPoint y: 170, distance: 30.4
click at [120, 170] on div "IQD 0 Price" at bounding box center [139, 169] width 51 height 11
type input "6000"
click at [428, 188] on icon "Expand" at bounding box center [431, 190] width 7 height 7
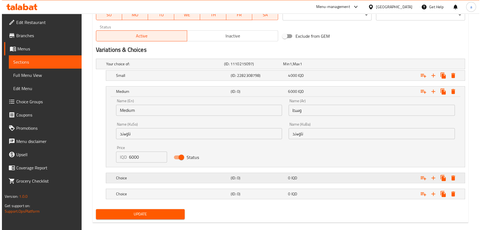
scroll to position [336, 0]
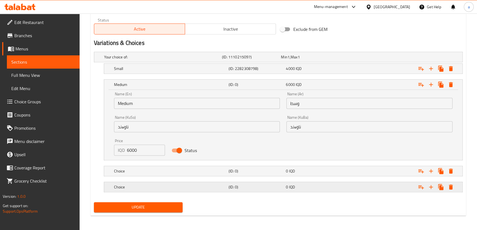
click at [452, 186] on icon "Expand" at bounding box center [451, 187] width 4 height 5
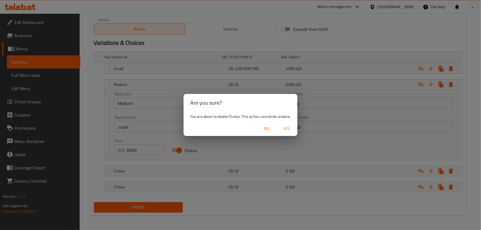
click at [288, 128] on span "Yes" at bounding box center [286, 128] width 13 height 7
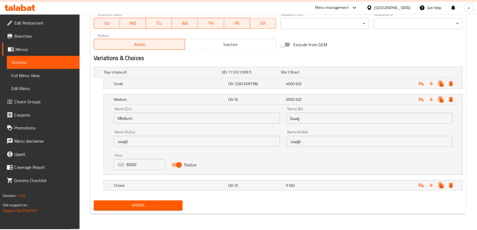
scroll to position [321, 0]
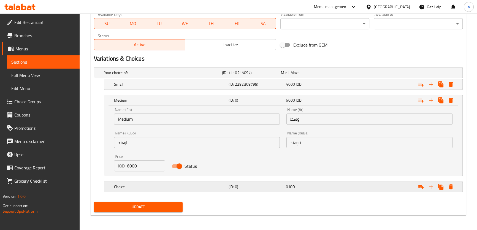
click at [194, 185] on h5 "Choice" at bounding box center [170, 187] width 112 height 6
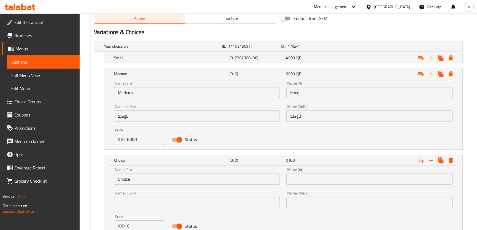
scroll to position [388, 0]
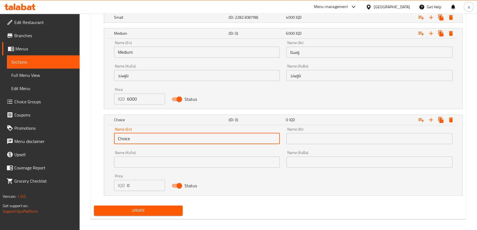
drag, startPoint x: 149, startPoint y: 137, endPoint x: 107, endPoint y: 139, distance: 41.6
click at [107, 139] on div "Name (En) Choice Name (En) Name (Ar) Name (Ar) Name (KuSo) Name (KuSo) Name (Ku…" at bounding box center [283, 160] width 358 height 70
paste input "Larg"
type input "Large"
click at [317, 139] on input "text" at bounding box center [369, 138] width 166 height 11
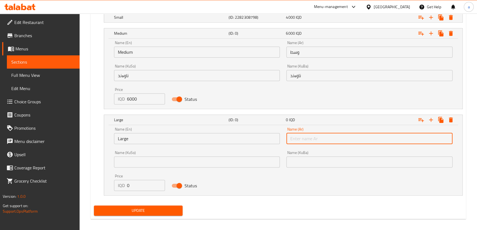
paste input "كبير"
type input "كبير"
click at [234, 165] on input "text" at bounding box center [197, 161] width 166 height 11
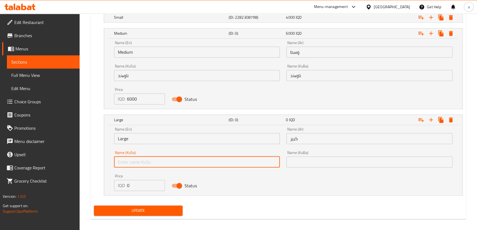
paste input "گەورە"
type input "گەورە"
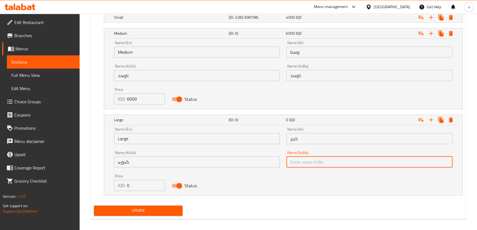
drag, startPoint x: 318, startPoint y: 164, endPoint x: 314, endPoint y: 158, distance: 7.3
click at [318, 164] on input "text" at bounding box center [369, 161] width 166 height 11
paste input "گەورە"
type input "گەورە"
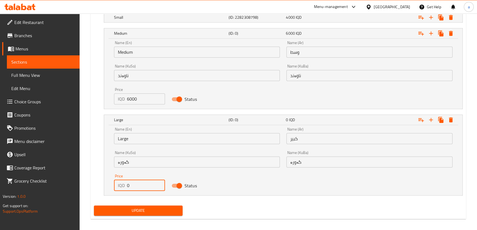
drag, startPoint x: 132, startPoint y: 187, endPoint x: 120, endPoint y: 190, distance: 12.4
click at [125, 189] on div "IQD 0 Price" at bounding box center [139, 185] width 51 height 11
type input "8000"
click at [342, 121] on div "8000 IQD" at bounding box center [313, 120] width 57 height 8
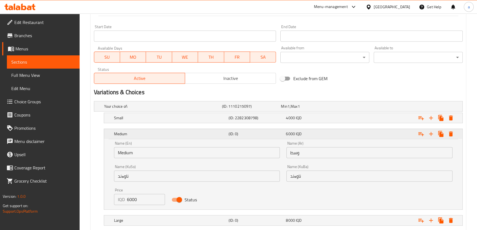
click at [270, 135] on h5 "(ID: 0)" at bounding box center [256, 134] width 55 height 6
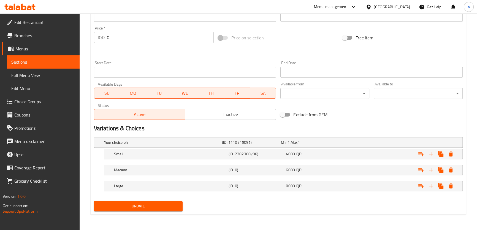
scroll to position [250, 0]
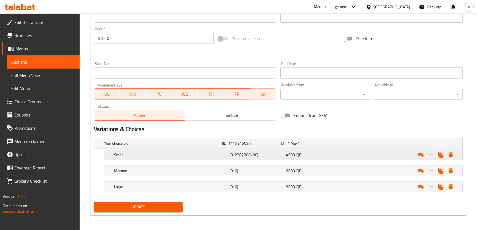
click at [243, 152] on h5 "(ID: 2282308798)" at bounding box center [256, 155] width 55 height 6
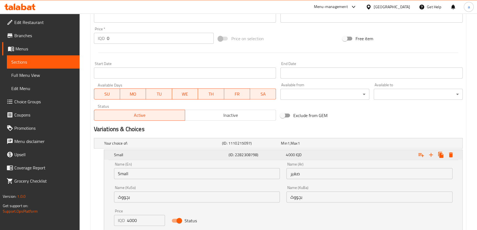
click at [163, 155] on h5 "Small" at bounding box center [170, 155] width 112 height 6
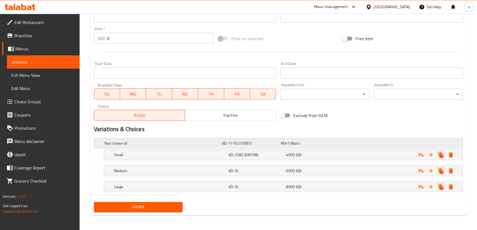
click at [174, 142] on h5 "Your choice of:" at bounding box center [162, 143] width 116 height 6
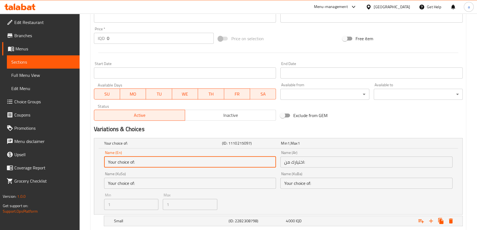
drag, startPoint x: 135, startPoint y: 159, endPoint x: 98, endPoint y: 165, distance: 37.5
click at [98, 165] on div "Name (En) Your choice of: Name (En) Name (Ar) اختيارك من: Name (Ar) Name (KuSo)…" at bounding box center [278, 181] width 368 height 66
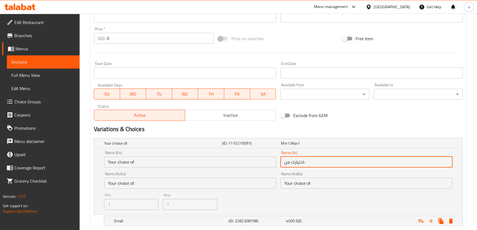
drag, startPoint x: 317, startPoint y: 165, endPoint x: 273, endPoint y: 163, distance: 44.2
click at [273, 163] on div "Name (En) Your choice of: Name (En) Name (Ar) اختيارك من: Name (Ar) Name (KuSo)…" at bounding box center [278, 180] width 353 height 64
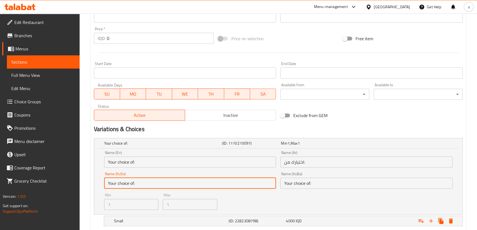
drag, startPoint x: 143, startPoint y: 185, endPoint x: 106, endPoint y: 184, distance: 37.5
click at [106, 184] on input "Your choice of:" at bounding box center [190, 183] width 172 height 11
click at [152, 186] on input "Your choice of:" at bounding box center [190, 183] width 172 height 11
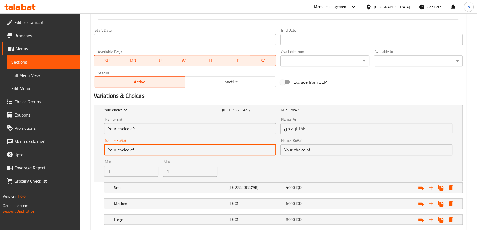
scroll to position [316, 0]
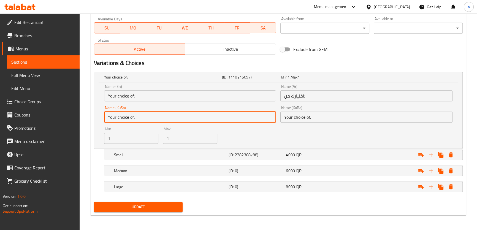
click at [222, 112] on input "Your choice of:" at bounding box center [190, 117] width 172 height 11
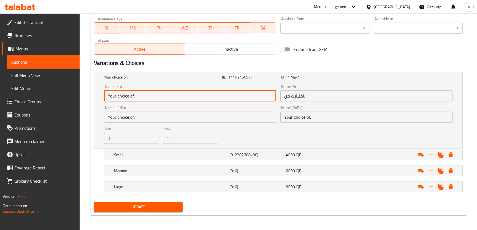
drag, startPoint x: 150, startPoint y: 93, endPoint x: 87, endPoint y: 101, distance: 63.9
click at [139, 94] on input "Your choice of:" at bounding box center [190, 95] width 172 height 11
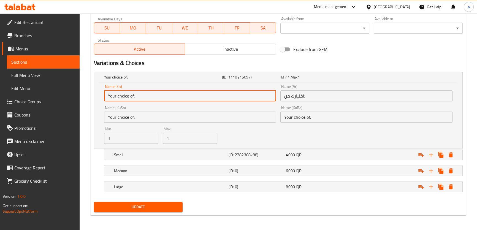
click at [124, 96] on input "Your choice of:" at bounding box center [190, 95] width 172 height 11
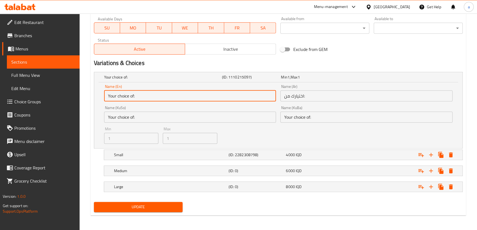
click at [148, 99] on input "Your choice of:" at bounding box center [190, 95] width 172 height 11
click at [140, 202] on button "Update" at bounding box center [138, 207] width 89 height 10
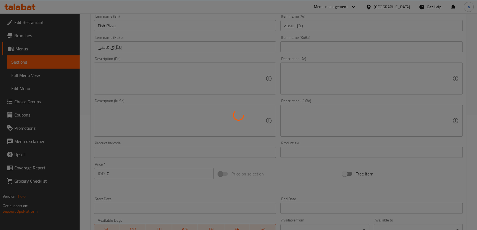
scroll to position [249, 0]
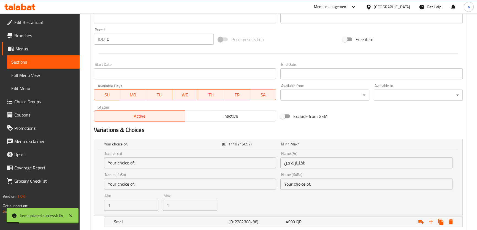
click at [41, 104] on span "Choice Groups" at bounding box center [44, 101] width 61 height 7
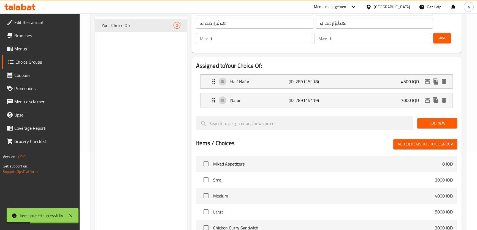
scroll to position [11, 0]
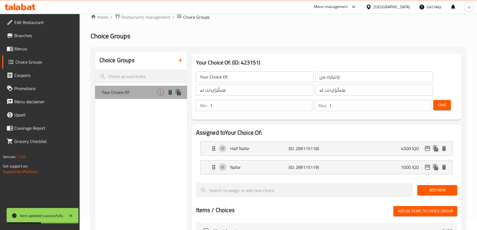
click at [148, 93] on span "Your Choice Of:" at bounding box center [130, 92] width 56 height 7
click at [155, 117] on div "Choice Groups Your Choice Of: 2" at bounding box center [141, 228] width 92 height 352
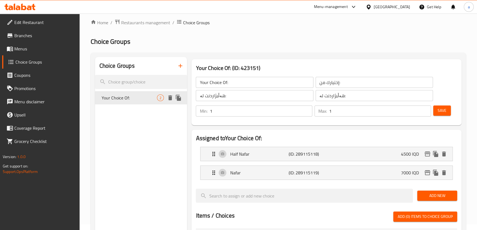
scroll to position [0, 0]
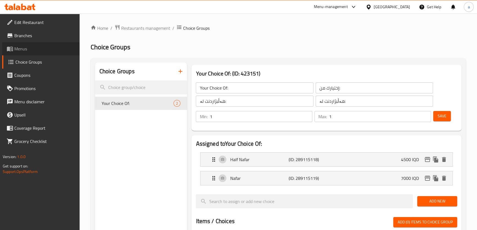
click at [42, 53] on link "Menus" at bounding box center [40, 48] width 77 height 13
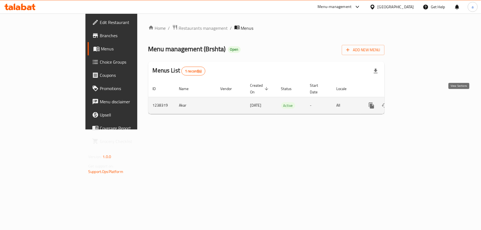
click at [414, 102] on icon "enhanced table" at bounding box center [411, 105] width 7 height 7
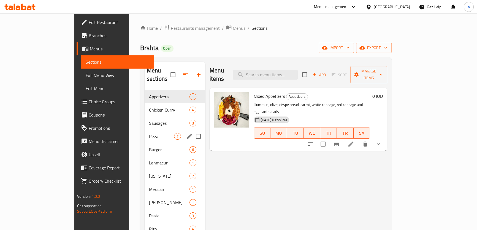
click at [149, 133] on span "Pizza" at bounding box center [161, 136] width 25 height 7
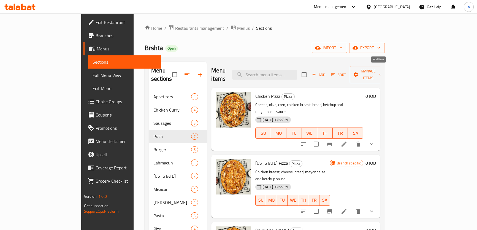
click at [326, 72] on span "Add" at bounding box center [318, 75] width 15 height 6
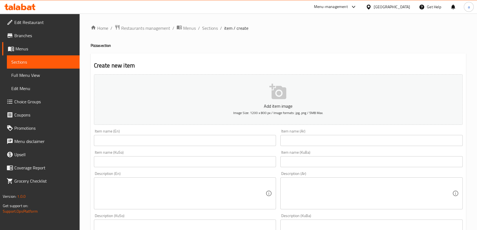
click at [185, 144] on input "text" at bounding box center [185, 140] width 182 height 11
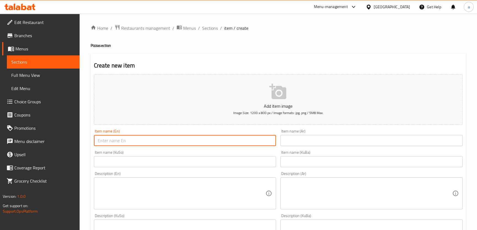
paste input "Pepperoni Pizza"
type input "Pepperoni Pizza"
click at [301, 141] on input "text" at bounding box center [371, 140] width 182 height 11
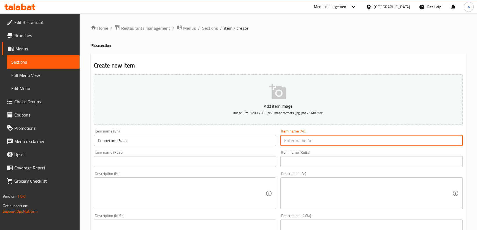
paste input "بيتزا بيبروني"
type input "بيتزا بيبروني"
click at [218, 165] on input "text" at bounding box center [185, 161] width 182 height 11
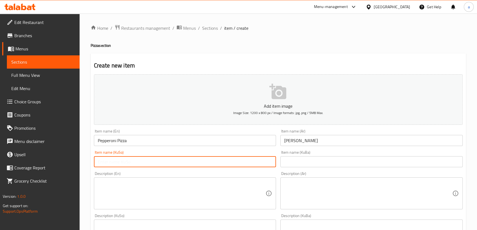
paste input "پیتزای پێپرۆنی"
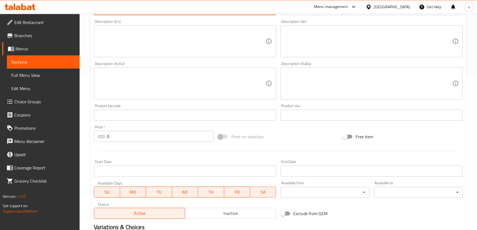
scroll to position [222, 0]
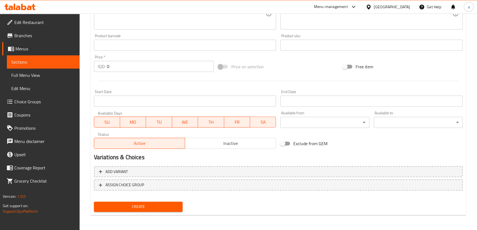
type input "پیتزای پێپرۆنی"
click at [155, 206] on span "Create" at bounding box center [138, 206] width 80 height 7
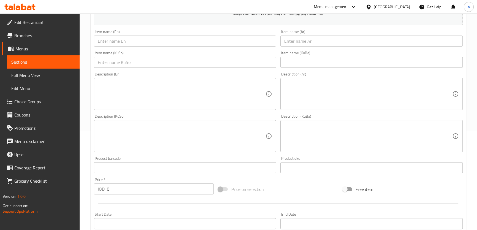
scroll to position [88, 0]
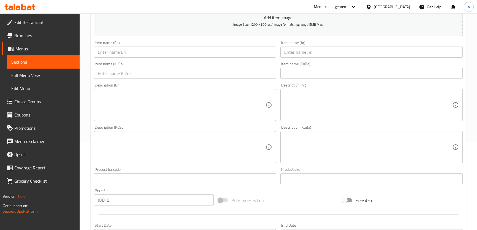
click at [176, 52] on input "text" at bounding box center [185, 52] width 182 height 11
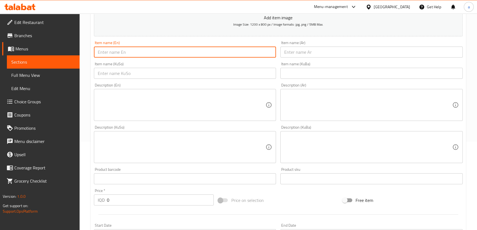
paste input "Curry Pizza"
type input "Curry Pizza"
click at [290, 55] on input "text" at bounding box center [371, 52] width 182 height 11
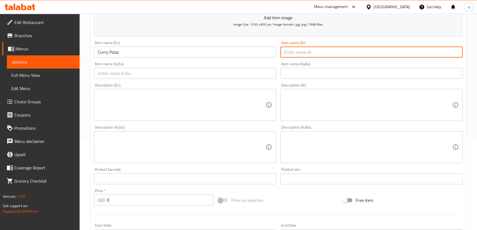
paste input "بيتزا كاري"
type input "بيتزا كاري"
click at [257, 77] on input "text" at bounding box center [185, 73] width 182 height 11
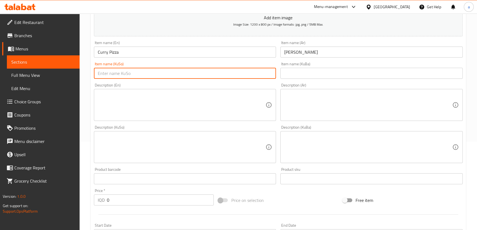
paste input "پیتزای کاری"
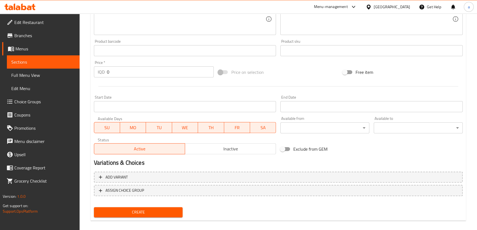
scroll to position [222, 0]
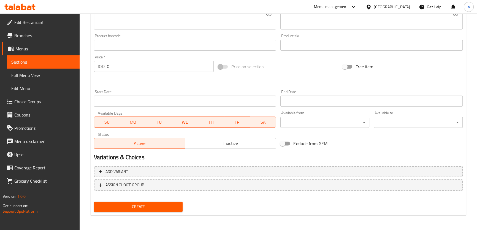
type input "پیتزای کاری"
click at [146, 207] on span "Create" at bounding box center [138, 206] width 80 height 7
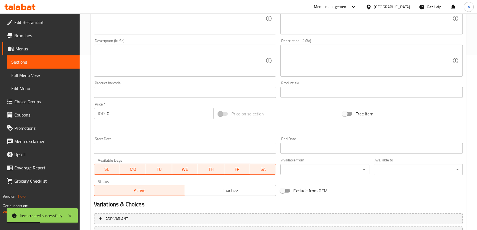
scroll to position [88, 0]
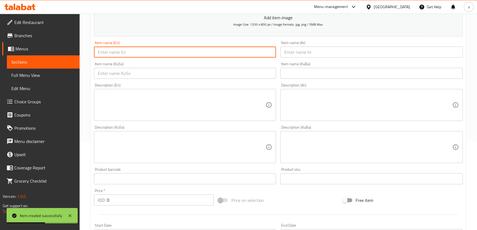
click at [200, 53] on input "text" at bounding box center [185, 52] width 182 height 11
paste input "Mexican Pizza"
type input "Mexican Pizza"
click at [286, 53] on input "text" at bounding box center [371, 52] width 182 height 11
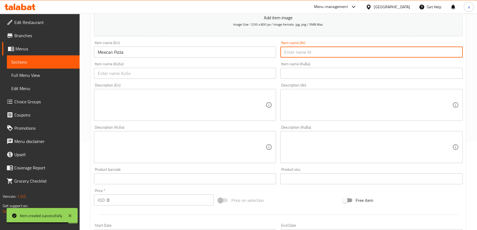
paste input "بيتزا مكسيكي"
type input "بيتزا مكسيكي"
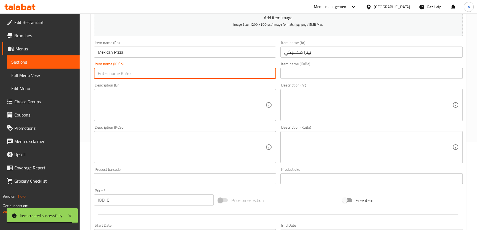
click at [253, 73] on input "text" at bounding box center [185, 73] width 182 height 11
paste input "پیتزای مەکسیکی"
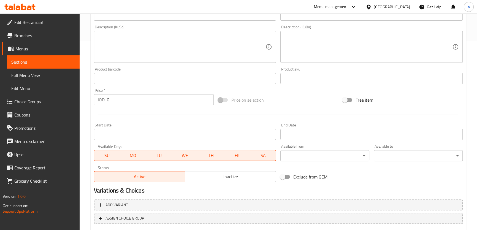
scroll to position [222, 0]
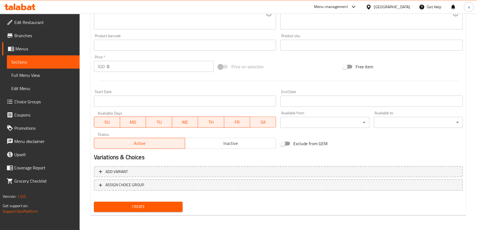
type input "پیتزای مەکسیکی"
click at [149, 204] on span "Create" at bounding box center [138, 206] width 80 height 7
click at [42, 101] on span "Choice Groups" at bounding box center [44, 101] width 61 height 7
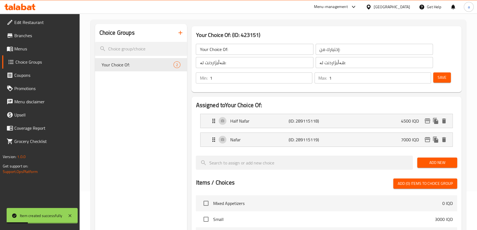
scroll to position [11, 0]
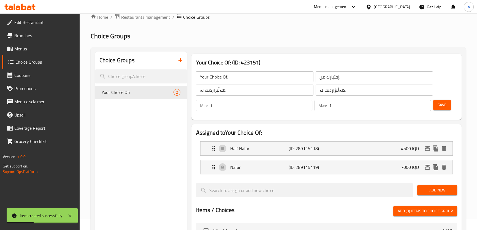
click at [182, 61] on icon "button" at bounding box center [180, 60] width 7 height 7
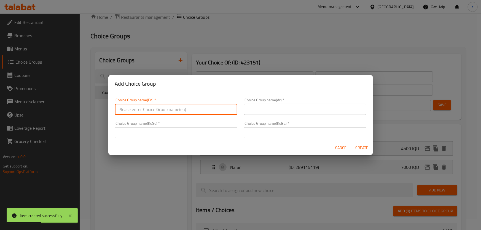
click at [182, 112] on input "text" at bounding box center [176, 109] width 122 height 11
paste input "Your Choice Of Size:"
type input "Your Choice Of Size:"
click at [271, 107] on input "text" at bounding box center [305, 109] width 122 height 11
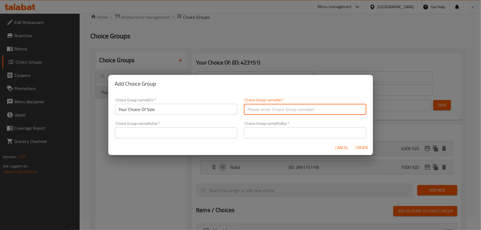
paste input "إختيارك من الحجم:"
type input "إختيارك من الحجم:"
click at [215, 128] on input "text" at bounding box center [176, 132] width 122 height 11
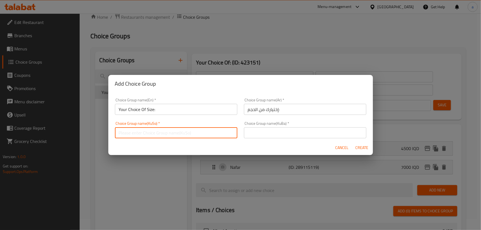
paste input "هەڵبژاردنت لە قەبارە:"
type input "هەڵبژاردنت لە قەبارە:"
click at [358, 142] on div "Cancel Create" at bounding box center [240, 147] width 264 height 15
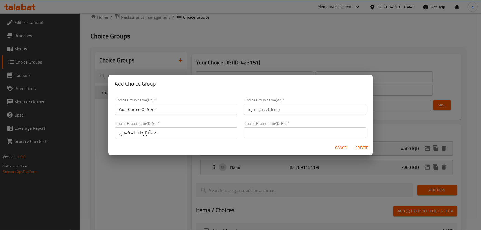
click at [358, 148] on span "Create" at bounding box center [361, 147] width 13 height 7
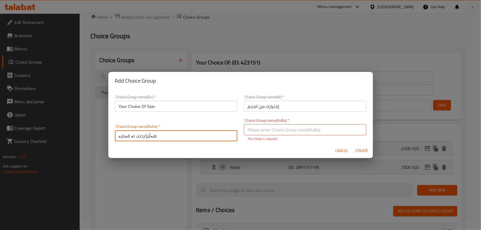
drag, startPoint x: 161, startPoint y: 136, endPoint x: 117, endPoint y: 139, distance: 43.6
click at [117, 139] on input "هەڵبژاردنت لە قەبارە:" at bounding box center [176, 135] width 122 height 11
click at [297, 132] on input "text" at bounding box center [305, 129] width 122 height 11
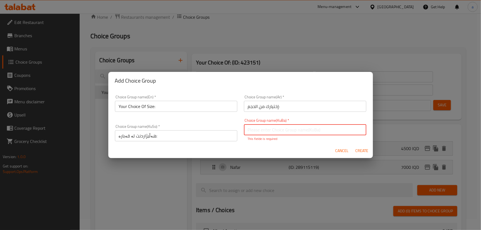
paste input "هەڵبژاردنت لە قەبارە:"
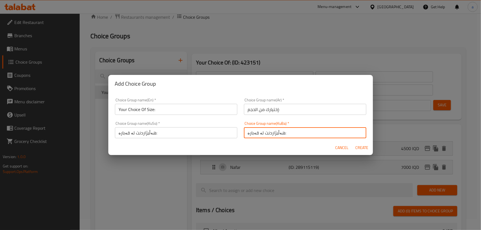
type input "هەڵبژاردنت لە قەبارە:"
click at [366, 145] on span "Create" at bounding box center [361, 147] width 13 height 7
type input "Your Choice Of Size:"
type input "إختيارك من الحجم:"
type input "هەڵبژاردنت لە قەبارە:"
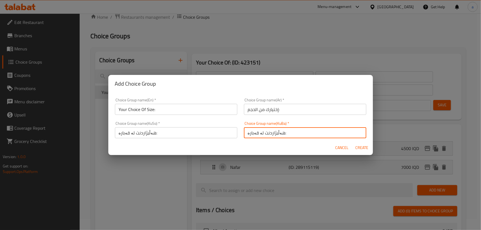
type input "هەڵبژاردنت لە قەبارە:"
type input "0"
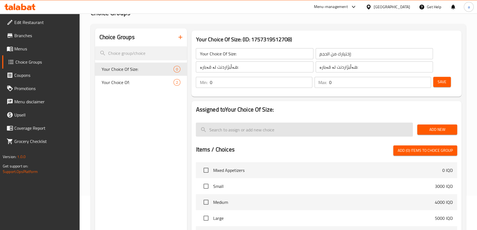
scroll to position [45, 0]
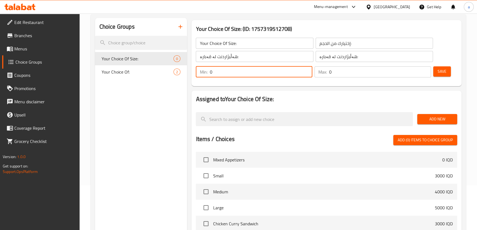
drag, startPoint x: 223, startPoint y: 72, endPoint x: 198, endPoint y: 76, distance: 25.4
click at [198, 76] on div "Min: 0 ​" at bounding box center [254, 71] width 117 height 11
type input "1"
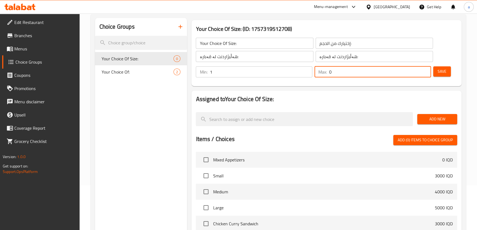
drag, startPoint x: 347, startPoint y: 77, endPoint x: 310, endPoint y: 75, distance: 36.7
click at [310, 75] on div "Min: 1 ​ Max: 0 ​" at bounding box center [313, 71] width 239 height 15
type input "1"
click at [435, 77] on div "Save" at bounding box center [443, 71] width 22 height 13
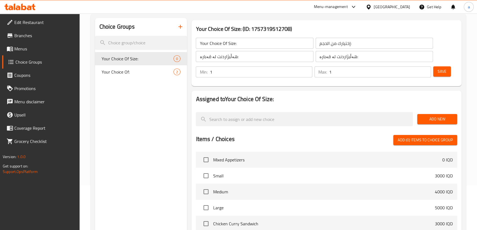
click at [446, 69] on span "Save" at bounding box center [442, 71] width 9 height 7
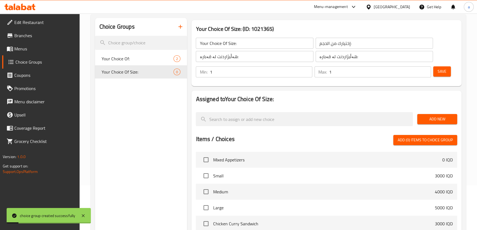
click at [438, 120] on span "Add New" at bounding box center [437, 119] width 31 height 7
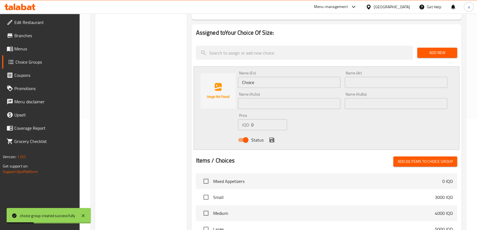
scroll to position [111, 0]
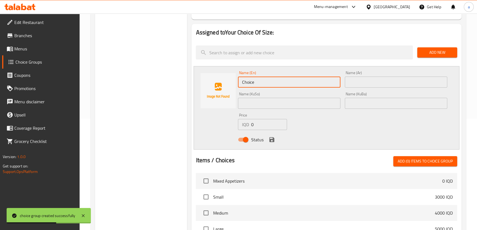
drag, startPoint x: 277, startPoint y: 83, endPoint x: 242, endPoint y: 84, distance: 34.4
click at [242, 84] on input "Choice" at bounding box center [289, 82] width 102 height 11
click at [430, 53] on span "Add New" at bounding box center [437, 52] width 31 height 7
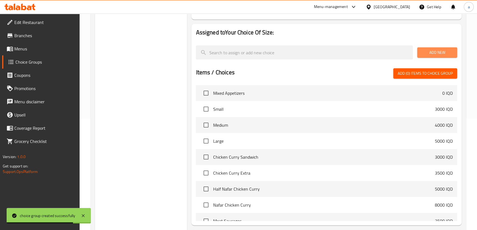
click at [430, 53] on span "Add New" at bounding box center [437, 52] width 31 height 7
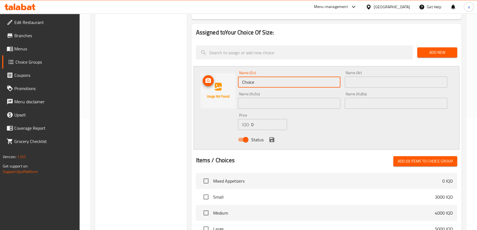
drag, startPoint x: 283, startPoint y: 82, endPoint x: 231, endPoint y: 82, distance: 51.2
click at [231, 82] on div "Name (En) Choice Name (En) Name (Ar) Name (Ar) Name (KuSo) Name (KuSo) Name (Ku…" at bounding box center [327, 107] width 266 height 83
paste input "Small"
type input "Small"
click at [364, 81] on input "text" at bounding box center [396, 82] width 102 height 11
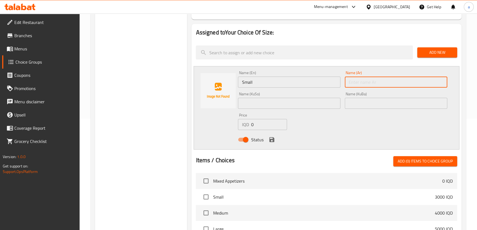
click at [363, 81] on input "text" at bounding box center [396, 82] width 102 height 11
paste input "صغير"
type input "صغير"
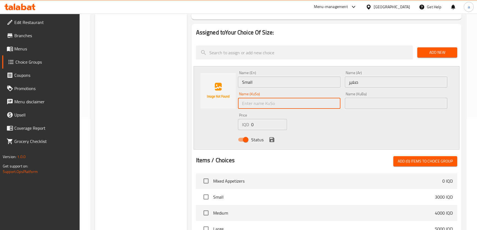
click at [325, 106] on input "text" at bounding box center [289, 103] width 102 height 11
drag, startPoint x: 266, startPoint y: 106, endPoint x: 234, endPoint y: 107, distance: 32.0
click at [234, 107] on div "Name (En) Small Name (En) Name (Ar) صغير Name (Ar) Name (KuSo) بچووک Name (KuSo…" at bounding box center [327, 107] width 266 height 83
type input "بچووک"
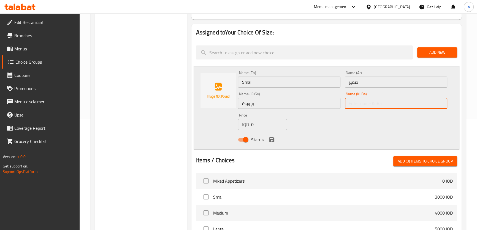
click at [404, 104] on input "text" at bounding box center [396, 103] width 102 height 11
paste input "بچووک"
type input "بچووک"
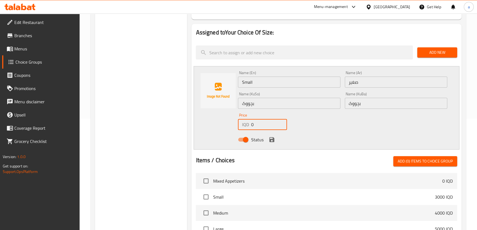
drag, startPoint x: 252, startPoint y: 123, endPoint x: 242, endPoint y: 129, distance: 11.2
click at [242, 129] on div "IQD 0 Price" at bounding box center [262, 124] width 49 height 11
click at [244, 129] on div "IQD 0 Price" at bounding box center [262, 124] width 49 height 11
drag, startPoint x: 254, startPoint y: 126, endPoint x: 244, endPoint y: 129, distance: 10.7
click at [244, 129] on div "IQD 0 Price" at bounding box center [262, 124] width 49 height 11
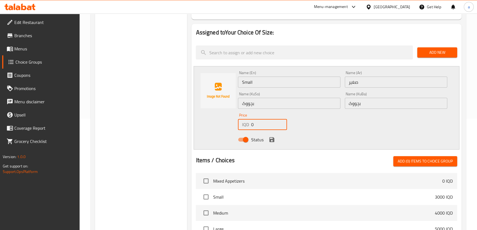
paste input "400"
type input "4000"
click at [270, 140] on icon "save" at bounding box center [271, 139] width 5 height 5
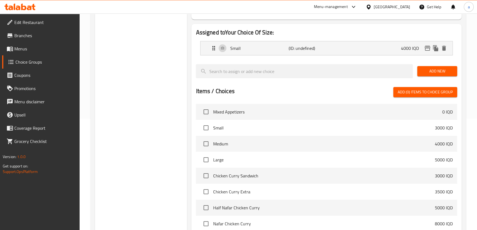
click at [435, 71] on span "Add New" at bounding box center [437, 71] width 31 height 7
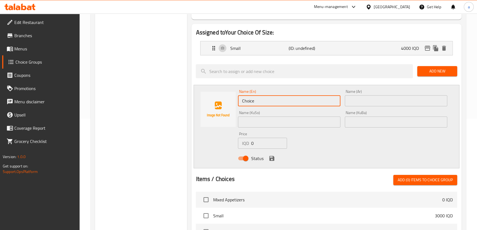
drag, startPoint x: 268, startPoint y: 102, endPoint x: 236, endPoint y: 105, distance: 31.8
click at [236, 105] on div "Name (En) Choice Name (En)" at bounding box center [289, 97] width 107 height 21
paste input "Medium"
type input "Medium"
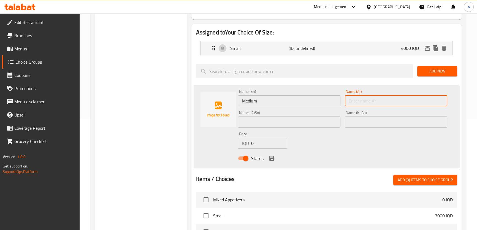
drag, startPoint x: 354, startPoint y: 102, endPoint x: 350, endPoint y: 103, distance: 4.4
click at [354, 102] on input "text" at bounding box center [396, 100] width 102 height 11
paste input "وسط"
type input "وسط"
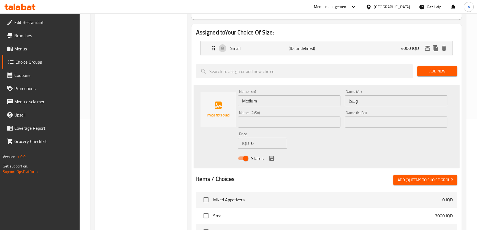
click at [380, 178] on div "Items / Choices Add (0) items to choice group" at bounding box center [326, 180] width 261 height 10
click at [316, 118] on input "text" at bounding box center [289, 122] width 102 height 11
paste input "ناوەند"
drag, startPoint x: 283, startPoint y: 127, endPoint x: 237, endPoint y: 128, distance: 46.8
click at [237, 128] on div "Name (KuSo) ناوەند Name (KuSo)" at bounding box center [289, 119] width 107 height 21
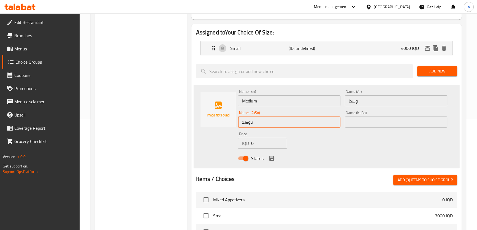
type input "ناوەند"
click at [356, 115] on div "Name (KuBa) Name (KuBa)" at bounding box center [396, 119] width 102 height 17
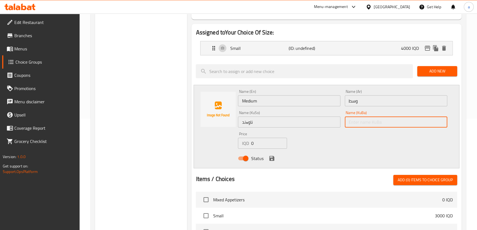
click at [360, 122] on input "text" at bounding box center [396, 122] width 102 height 11
paste input "ناوەند"
type input "ناوەند"
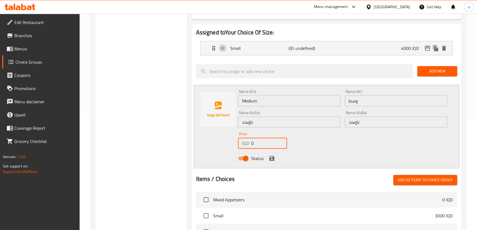
drag, startPoint x: 256, startPoint y: 146, endPoint x: 240, endPoint y: 148, distance: 15.7
click at [240, 148] on div "IQD 0 Price" at bounding box center [262, 143] width 49 height 11
type input "6000"
click at [276, 155] on div "Status" at bounding box center [342, 158] width 213 height 15
click at [275, 158] on icon "save" at bounding box center [272, 158] width 7 height 7
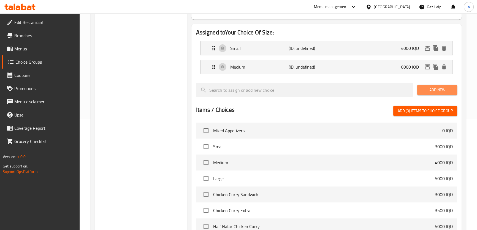
click at [447, 89] on span "Add New" at bounding box center [437, 89] width 31 height 7
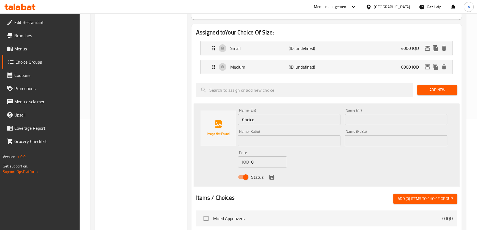
drag, startPoint x: 272, startPoint y: 117, endPoint x: 239, endPoint y: 120, distance: 34.0
click at [239, 120] on input "Choice" at bounding box center [289, 119] width 102 height 11
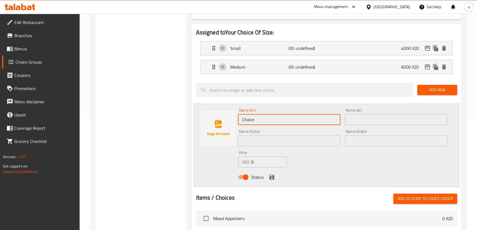
click at [239, 120] on input "Choice" at bounding box center [289, 119] width 102 height 11
drag, startPoint x: 249, startPoint y: 122, endPoint x: 236, endPoint y: 125, distance: 13.2
click at [236, 125] on div "Name (En) Choice Name (En)" at bounding box center [289, 116] width 107 height 21
paste input "Larg"
type input "Large"
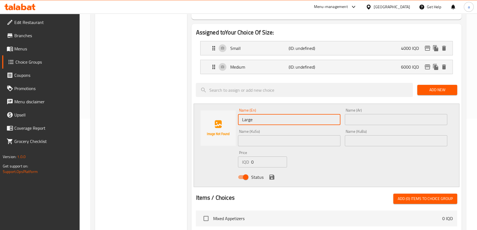
click at [362, 124] on input "text" at bounding box center [396, 119] width 102 height 11
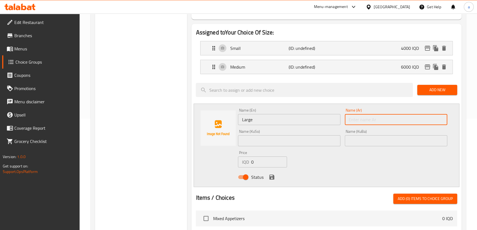
paste input "كبير"
type input "كبير"
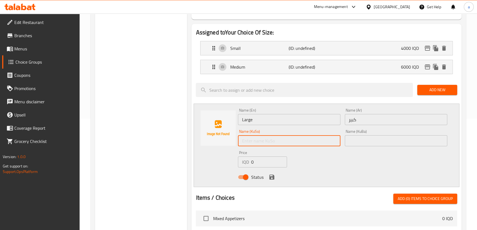
drag, startPoint x: 317, startPoint y: 142, endPoint x: 315, endPoint y: 153, distance: 10.3
click at [317, 142] on input "text" at bounding box center [289, 140] width 102 height 11
paste input "گەورە"
drag, startPoint x: 264, startPoint y: 138, endPoint x: 229, endPoint y: 148, distance: 36.4
click at [229, 148] on div "Name (En) Large Name (En) Name (Ar) كبير Name (Ar) Name (KuSo) گەورە Name (KuSo…" at bounding box center [327, 145] width 266 height 83
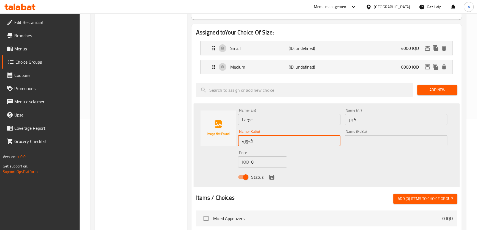
type input "گەورە"
drag, startPoint x: 376, startPoint y: 139, endPoint x: 369, endPoint y: 139, distance: 6.3
click at [376, 139] on input "text" at bounding box center [396, 140] width 102 height 11
paste input "گەورە"
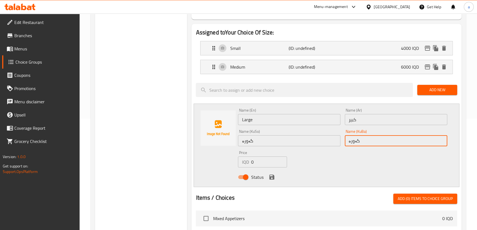
type input "گەورە"
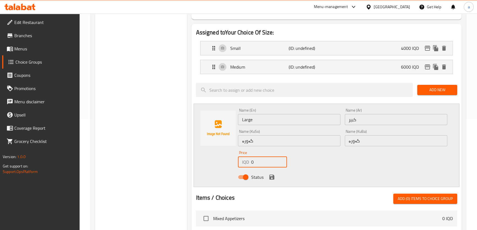
drag, startPoint x: 245, startPoint y: 160, endPoint x: 235, endPoint y: 164, distance: 10.7
click at [233, 162] on div "Name (En) Large Name (En) Name (Ar) كبير Name (Ar) Name (KuSo) گەورە Name (KuSo…" at bounding box center [327, 145] width 266 height 83
type input "8000"
click at [270, 178] on icon "save" at bounding box center [271, 177] width 5 height 5
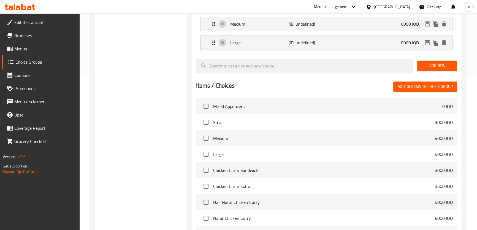
scroll to position [85, 0]
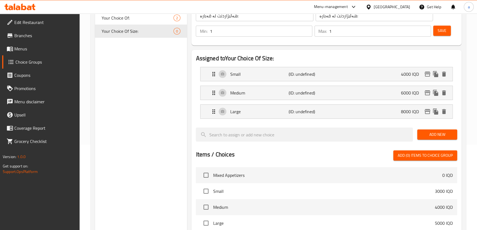
click at [438, 28] on span "Save" at bounding box center [442, 30] width 9 height 7
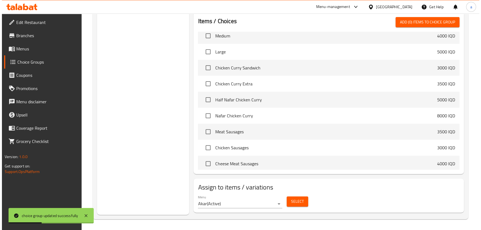
scroll to position [67, 0]
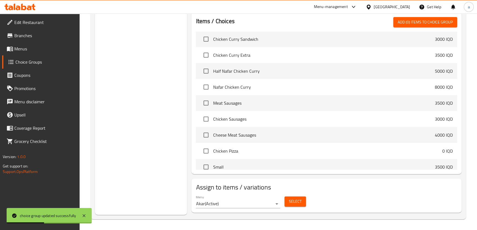
click at [290, 204] on span "Select" at bounding box center [295, 201] width 13 height 7
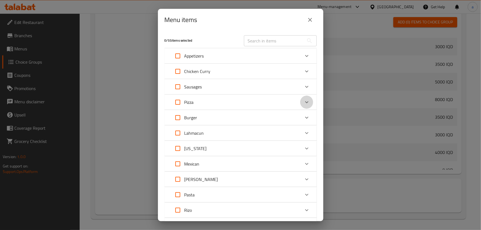
click at [303, 103] on icon "Expand" at bounding box center [306, 102] width 7 height 7
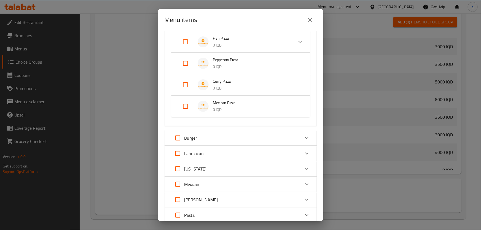
scroll to position [234, 0]
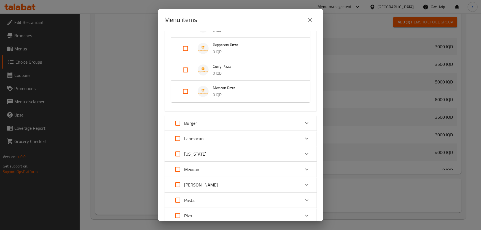
click at [186, 48] on input "Expand" at bounding box center [185, 48] width 13 height 13
checkbox input "true"
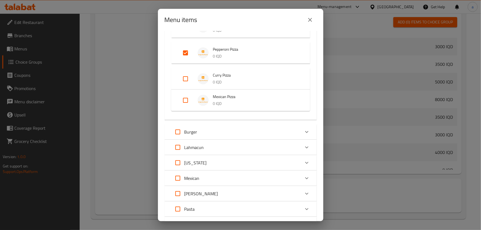
click at [186, 79] on input "Expand" at bounding box center [185, 78] width 13 height 13
checkbox input "true"
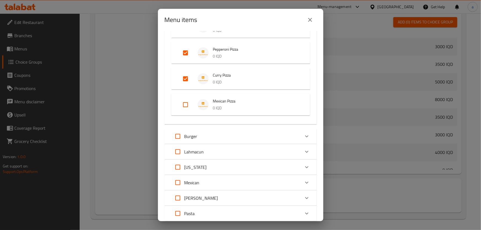
click at [186, 103] on input "Expand" at bounding box center [185, 104] width 13 height 13
checkbox input "true"
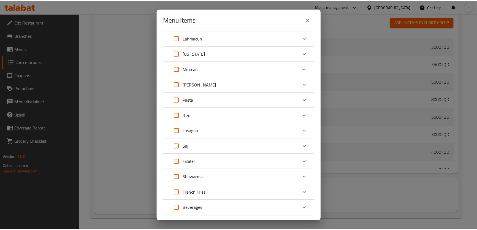
scroll to position [379, 0]
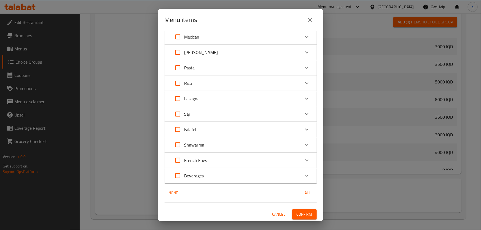
click at [300, 216] on span "Confirm" at bounding box center [304, 214] width 16 height 7
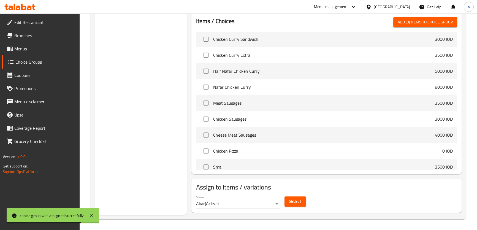
scroll to position [0, 0]
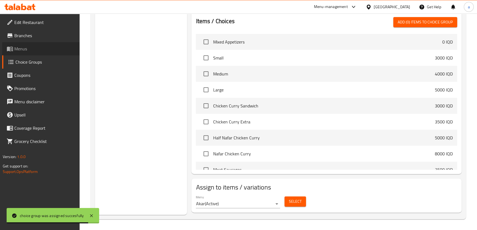
click at [41, 44] on link "Menus" at bounding box center [40, 48] width 77 height 13
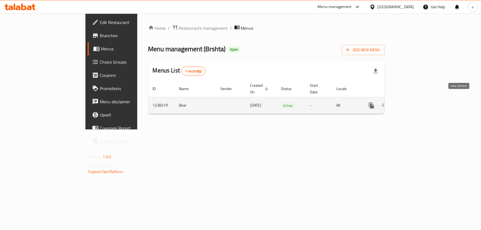
click at [414, 102] on icon "enhanced table" at bounding box center [411, 105] width 7 height 7
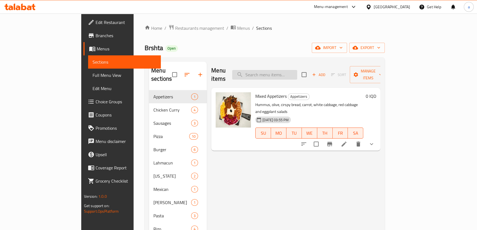
click at [285, 72] on input "search" at bounding box center [264, 75] width 65 height 10
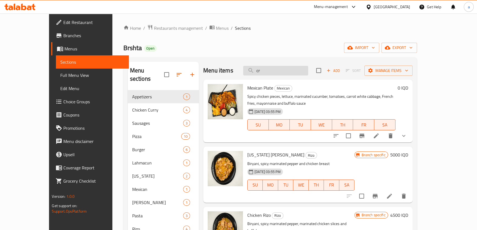
type input "c"
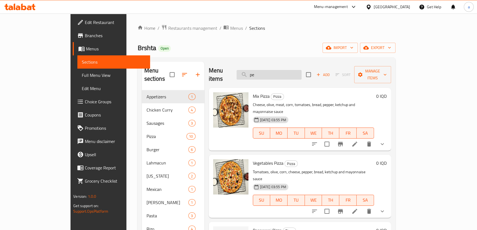
type input "p"
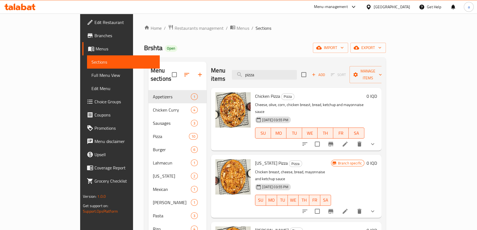
type input "pizza"
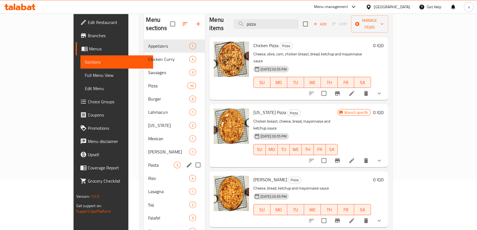
scroll to position [67, 0]
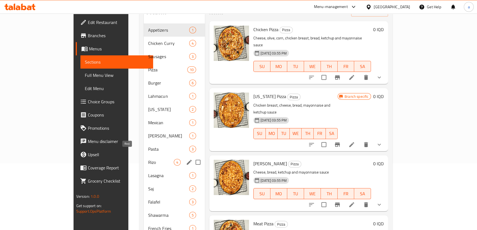
click at [148, 159] on span "Rizo" at bounding box center [161, 162] width 26 height 7
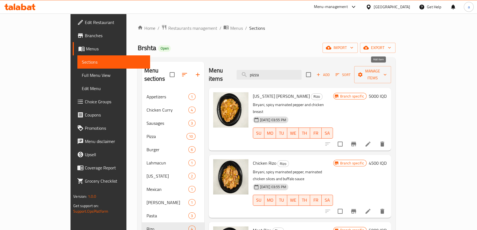
click at [332, 71] on button "Add" at bounding box center [323, 75] width 18 height 9
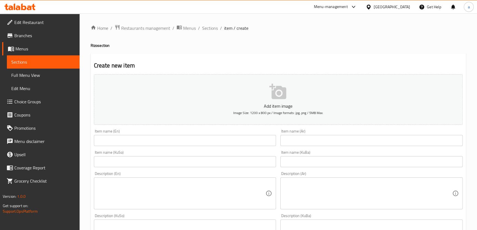
click at [235, 140] on input "text" at bounding box center [185, 140] width 182 height 11
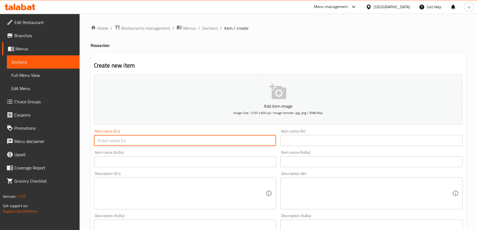
click at [313, 163] on input "text" at bounding box center [371, 161] width 182 height 11
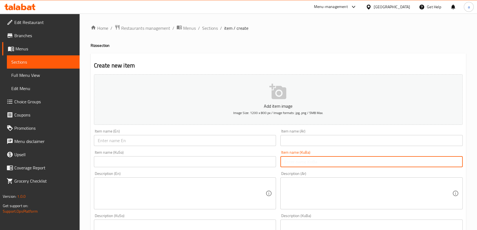
paste input "ڕیزۆی کاری"
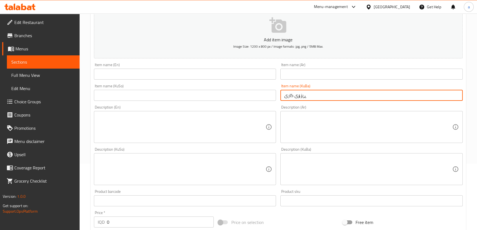
scroll to position [67, 0]
type input "ڕیزۆی کاری"
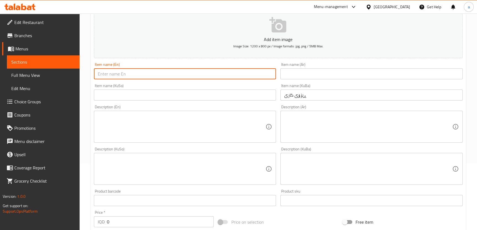
click at [205, 74] on input "text" at bounding box center [185, 73] width 182 height 11
type input "Curry Rizo"
click at [357, 75] on input "text" at bounding box center [371, 73] width 182 height 11
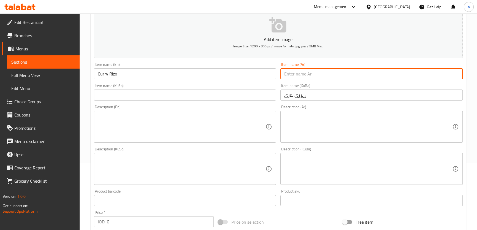
click at [355, 76] on input "text" at bounding box center [371, 73] width 182 height 11
click at [295, 87] on div "Item name (KuBa) ڕیزۆی کاری Item name (KuBa)" at bounding box center [371, 92] width 182 height 17
click at [296, 75] on input "text" at bounding box center [371, 73] width 182 height 11
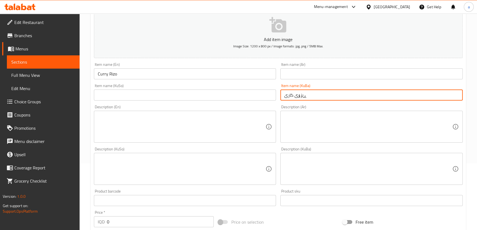
click at [292, 93] on input "ڕیزۆی کاری" at bounding box center [371, 95] width 182 height 11
click at [307, 96] on input "ڕیزۆی کاری" at bounding box center [371, 95] width 182 height 11
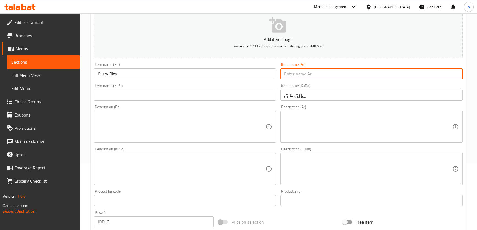
click at [290, 77] on input "text" at bounding box center [371, 73] width 182 height 11
paste input "ريزو"
click at [314, 76] on input "ريزو" at bounding box center [371, 73] width 182 height 11
paste input "بالكاري"
click at [451, 74] on input "ريزو بالكاري" at bounding box center [371, 73] width 182 height 11
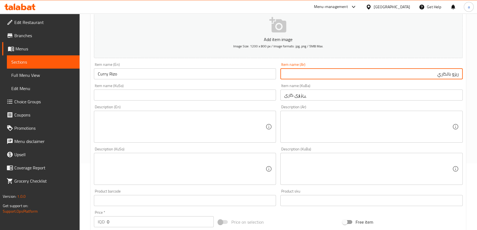
type input "ريزو بالكاري"
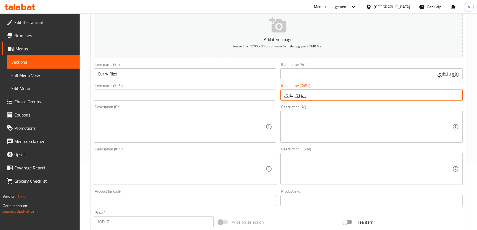
drag, startPoint x: 321, startPoint y: 96, endPoint x: 271, endPoint y: 98, distance: 49.6
click at [271, 98] on div "Add item image Image Size: 1200 x 800 px / Image formats: jpg, png / 5MB Max. I…" at bounding box center [278, 156] width 373 height 301
click at [222, 94] on input "text" at bounding box center [185, 95] width 182 height 11
paste input "ڕیزۆی کاری"
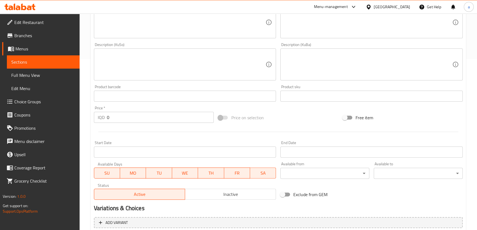
scroll to position [222, 0]
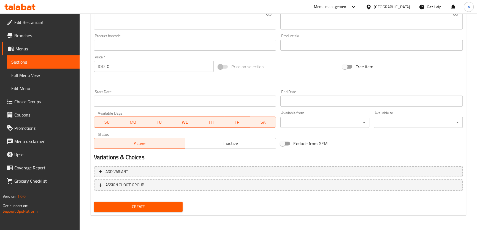
type input "ڕیزۆی کاری"
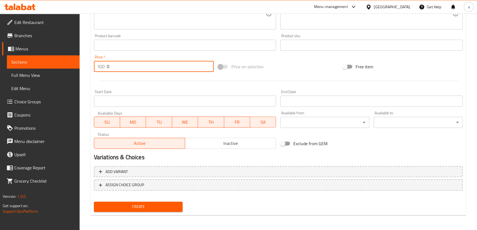
drag, startPoint x: 121, startPoint y: 66, endPoint x: 100, endPoint y: 70, distance: 21.6
click at [100, 70] on div "IQD 0 Price *" at bounding box center [154, 66] width 120 height 11
paste input "500"
type input "5000"
click at [151, 207] on span "Create" at bounding box center [138, 206] width 80 height 7
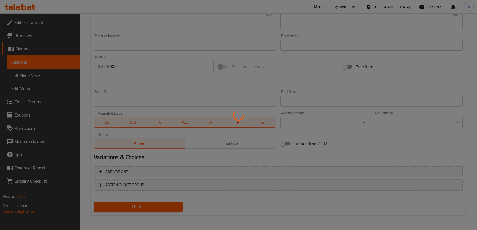
type input "0"
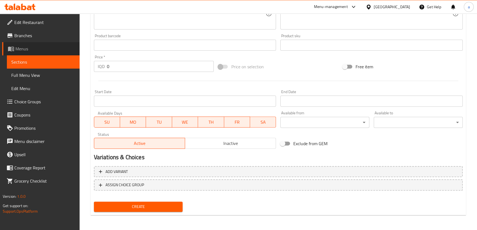
click at [41, 47] on span "Menus" at bounding box center [45, 48] width 60 height 7
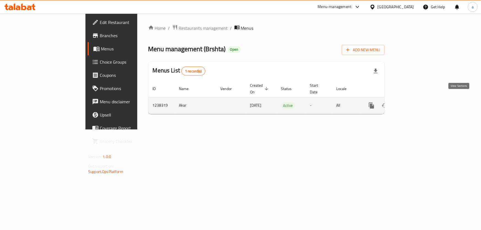
click at [414, 102] on icon "enhanced table" at bounding box center [411, 105] width 7 height 7
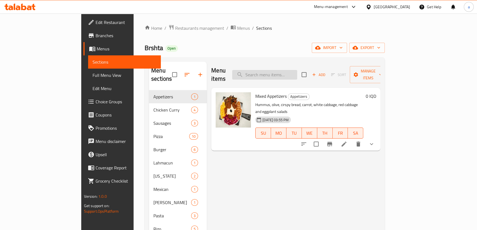
click at [297, 70] on input "search" at bounding box center [264, 75] width 65 height 10
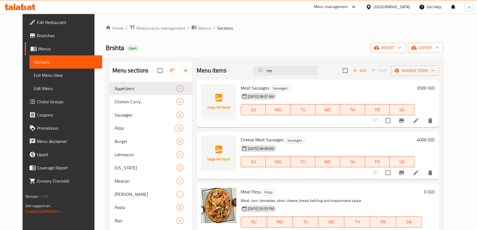
type input "m"
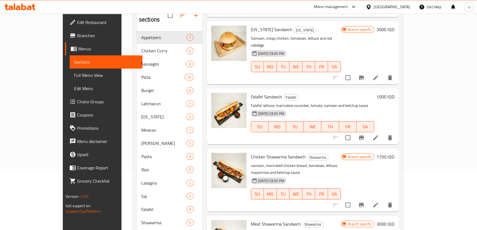
scroll to position [94, 0]
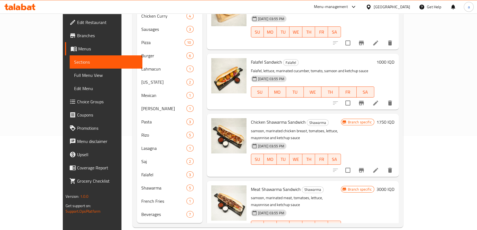
type input "sandwich"
drag, startPoint x: 237, startPoint y: 107, endPoint x: 281, endPoint y: 117, distance: 45.1
click at [283, 116] on div "Chicken Shawarma Sandwich Shawarma samoon, marinated chicken breast, tomatoes, …" at bounding box center [296, 145] width 94 height 58
click at [322, 114] on div "Chicken Shawarma Sandwich Shawarma samoon, marinated chicken breast, tomatoes, …" at bounding box center [303, 145] width 192 height 63
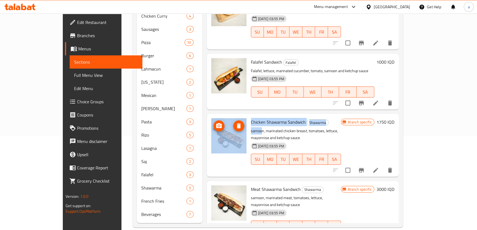
drag, startPoint x: 247, startPoint y: 114, endPoint x: 229, endPoint y: 114, distance: 17.4
click at [229, 116] on div "Chicken Shawarma Sandwich Shawarma samoon, marinated chicken breast, tomatoes, …" at bounding box center [303, 145] width 188 height 58
click at [257, 118] on span "Chicken Shawarma Sandwich" at bounding box center [278, 122] width 55 height 8
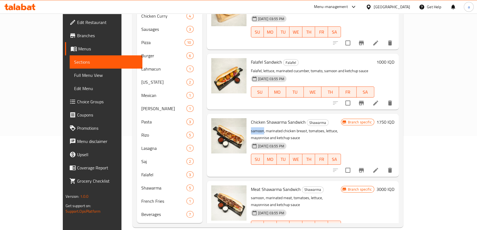
drag, startPoint x: 233, startPoint y: 113, endPoint x: 247, endPoint y: 117, distance: 14.9
click at [249, 117] on div "Chicken Shawarma Sandwich Shawarma samoon, marinated chicken breast, tomatoes, …" at bounding box center [296, 145] width 94 height 58
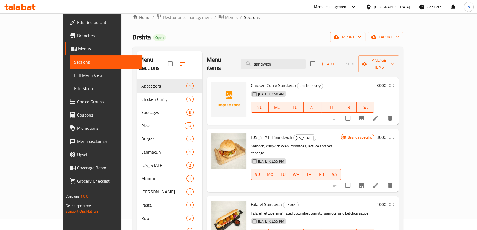
scroll to position [0, 0]
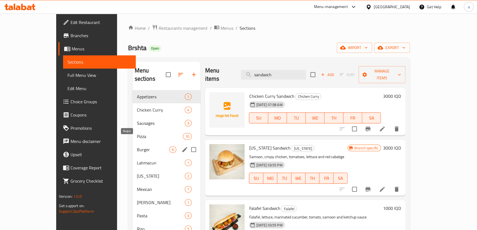
click at [137, 146] on span "Burger" at bounding box center [153, 149] width 33 height 7
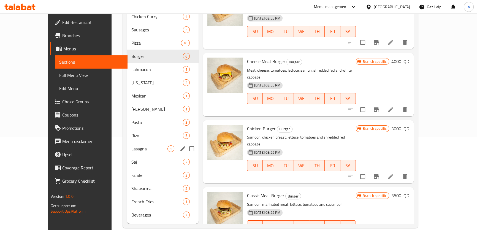
scroll to position [94, 0]
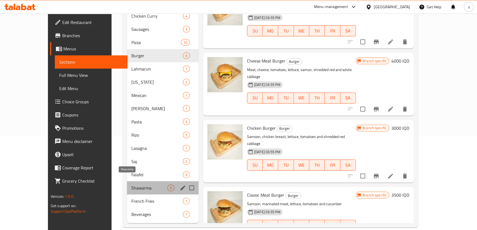
click at [137, 185] on span "Shawarma" at bounding box center [149, 188] width 36 height 7
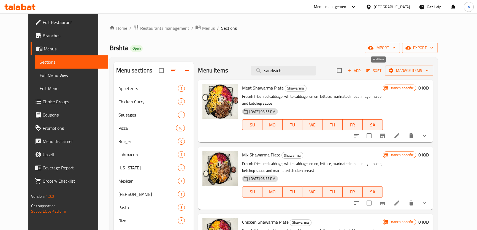
click at [361, 69] on span "Add" at bounding box center [353, 70] width 15 height 6
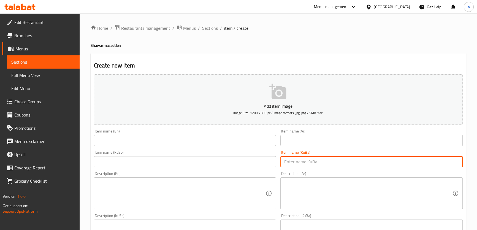
click at [315, 162] on input "text" at bounding box center [371, 161] width 182 height 11
paste input "سەندویچ شاورمە مریشک نان"
type input "سەندویچ شاورمە مریشک نان"
click at [193, 162] on input "text" at bounding box center [185, 161] width 182 height 11
paste input "سەندویچ شاورمە مریشک نان"
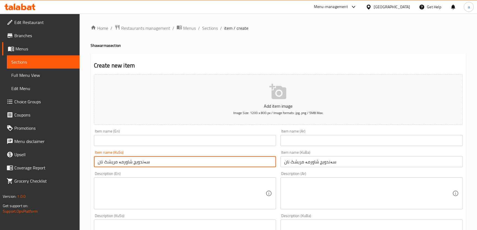
type input "سەندویچ شاورمە مریشک نان"
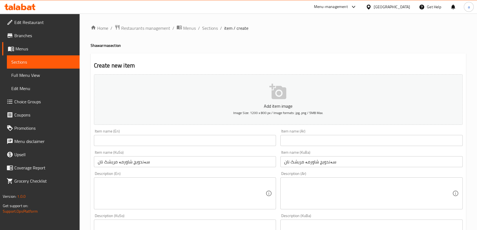
click at [141, 134] on div "Item name (En) Item name (En)" at bounding box center [185, 137] width 182 height 17
click at [142, 137] on input "text" at bounding box center [185, 140] width 182 height 11
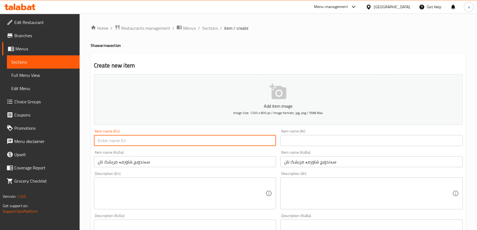
click at [155, 132] on div "Item name (En) Item name (En)" at bounding box center [185, 137] width 182 height 17
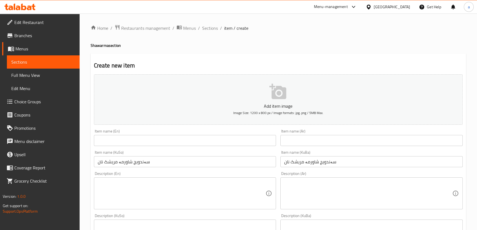
click at [154, 136] on input "text" at bounding box center [185, 140] width 182 height 11
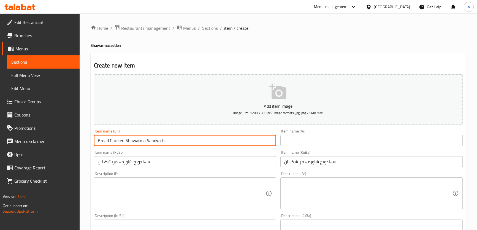
drag, startPoint x: 110, startPoint y: 141, endPoint x: 167, endPoint y: 146, distance: 57.5
click at [167, 146] on div "Item name (En) Bread Chicken Shawarma Sandwich Item name (En)" at bounding box center [185, 137] width 187 height 21
click at [183, 142] on input "Bread Chicken Shawarma Sandwich" at bounding box center [185, 140] width 182 height 11
click at [156, 139] on input "Bread Chicken Shawarma Sandwich" at bounding box center [185, 140] width 182 height 11
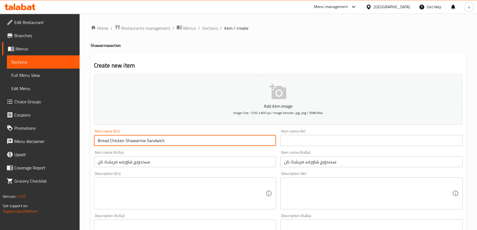
click at [160, 141] on input "Bread Chicken Shawarma Sandwich" at bounding box center [185, 140] width 182 height 11
drag, startPoint x: 109, startPoint y: 139, endPoint x: 165, endPoint y: 140, distance: 56.8
click at [165, 140] on input "Bread Chicken Shawarma Sandwich" at bounding box center [185, 140] width 182 height 11
paste input "لەفەی شاورمەی مریشک"
paste input "Chicken Shawarma Sandwich"
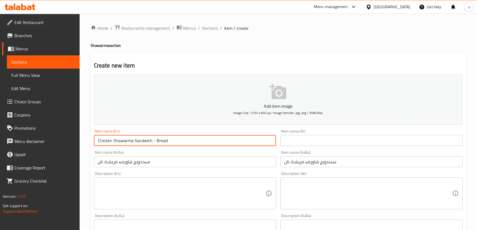
type input "Chicken Shawarma Sandwich - Bread"
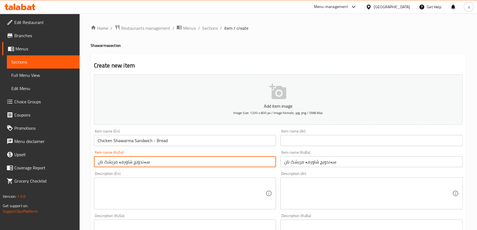
click at [160, 163] on input "سەندویچ شاورمە مریشک نان" at bounding box center [185, 161] width 182 height 11
click at [104, 162] on input "سەندویچ شاورمە مریشک نان" at bounding box center [185, 161] width 182 height 11
drag, startPoint x: 167, startPoint y: 159, endPoint x: 75, endPoint y: 161, distance: 91.4
click at [75, 161] on div "Edit Restaurant Branches Menus Sections Full Menu View Edit Menu Choice Groups …" at bounding box center [238, 232] width 477 height 439
type input "سەندویچ شاورمە مریشک - نان"
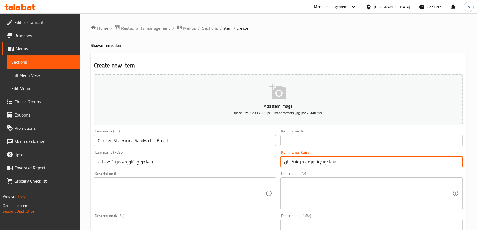
drag, startPoint x: 337, startPoint y: 162, endPoint x: 266, endPoint y: 169, distance: 71.4
click at [266, 169] on div "Add item image Image Size: 1200 x 800 px / Image formats: jpg, png / 5MB Max. I…" at bounding box center [278, 222] width 373 height 301
paste input "-"
type input "سەندویچ شاورمە مریشک - نان"
click at [322, 144] on input "text" at bounding box center [371, 140] width 182 height 11
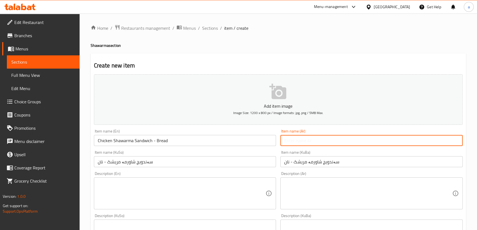
paste input "سندويتش شاورما دجاج"
paste input "خبز"
type input "سندويتش شاورما دجاج - خبز"
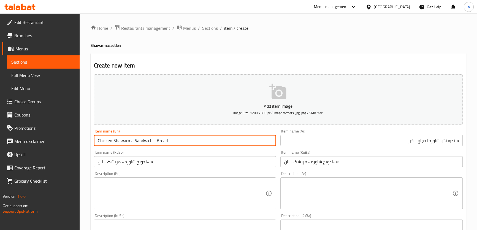
drag, startPoint x: 191, startPoint y: 142, endPoint x: 89, endPoint y: 146, distance: 102.0
click at [89, 146] on div "Home / Restaurants management / Menus / Sections / item / create Shawarma secti…" at bounding box center [278, 232] width 397 height 439
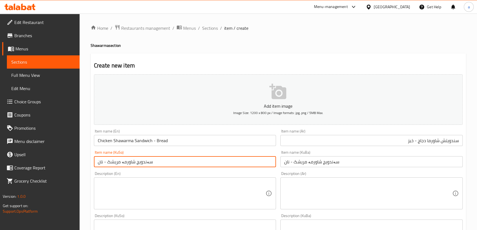
drag, startPoint x: 155, startPoint y: 159, endPoint x: 93, endPoint y: 163, distance: 62.1
click at [93, 163] on div "Item name (KuSo) سەندویچ شاورمە مریشک - نان Item name (KuSo)" at bounding box center [185, 158] width 187 height 21
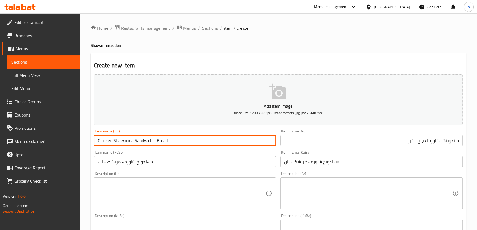
drag, startPoint x: 166, startPoint y: 140, endPoint x: 153, endPoint y: 140, distance: 13.2
click at [153, 140] on input "Chicken Shawarma Sandwich - Bread" at bounding box center [185, 140] width 182 height 11
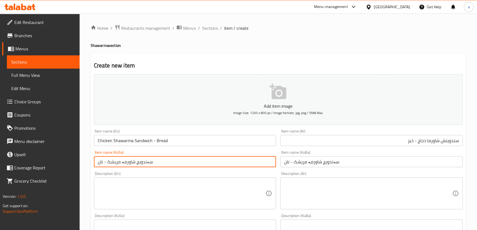
drag, startPoint x: 105, startPoint y: 160, endPoint x: 90, endPoint y: 163, distance: 15.6
click at [90, 163] on div "Home / Restaurants management / Menus / Sections / item / create Shawarma secti…" at bounding box center [278, 232] width 397 height 439
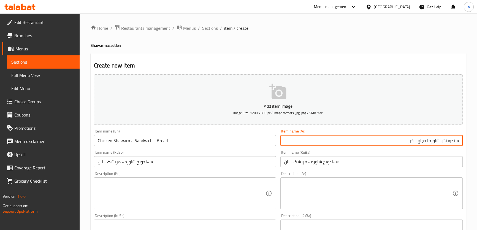
drag, startPoint x: 417, startPoint y: 140, endPoint x: 398, endPoint y: 142, distance: 19.1
click at [398, 142] on input "سندويتش شاورما دجاج - خبز" at bounding box center [371, 140] width 182 height 11
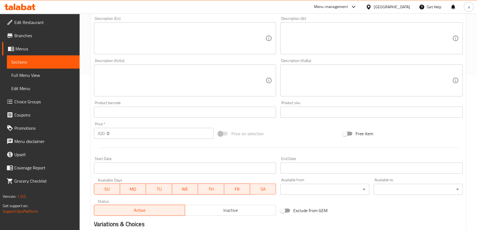
scroll to position [200, 0]
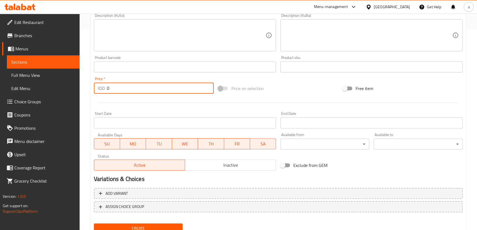
drag, startPoint x: 137, startPoint y: 88, endPoint x: 97, endPoint y: 93, distance: 41.0
click at [97, 93] on div "IQD 0 Price *" at bounding box center [154, 88] width 120 height 11
paste input "200"
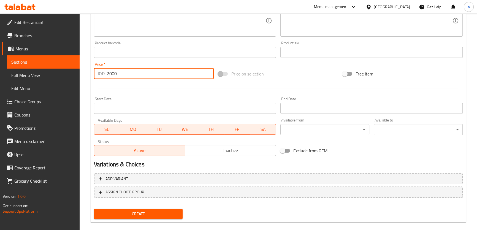
scroll to position [222, 0]
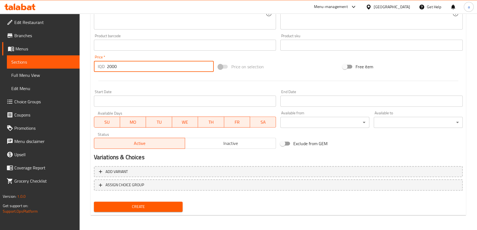
type input "2000"
click at [170, 208] on span "Create" at bounding box center [138, 206] width 80 height 7
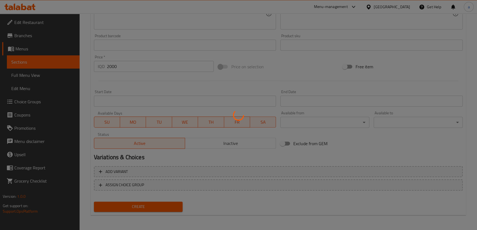
type input "0"
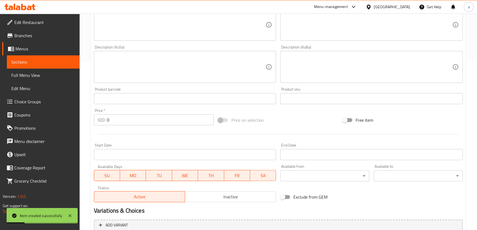
scroll to position [88, 0]
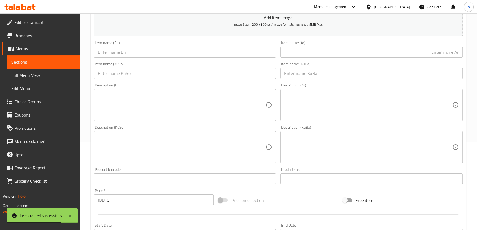
click at [192, 53] on input "text" at bounding box center [185, 52] width 182 height 11
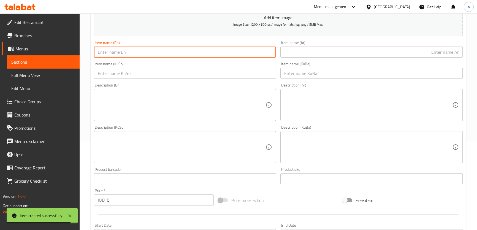
paste input "Meat Shawarma Sandwich"
type input "Meat Shawarma Sandwich"
click at [299, 53] on input "text" at bounding box center [371, 52] width 182 height 11
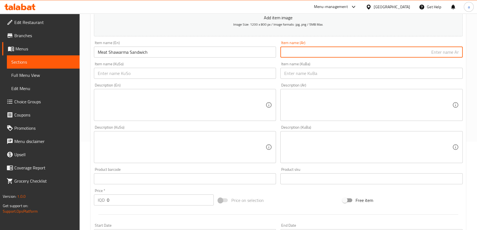
paste input "سندويتش شاورما لحم"
paste input "- خبز"
type input "سندويتش شاورما لحم - خبز"
click at [220, 50] on input "Meat Shawarma Sandwich" at bounding box center [185, 52] width 182 height 11
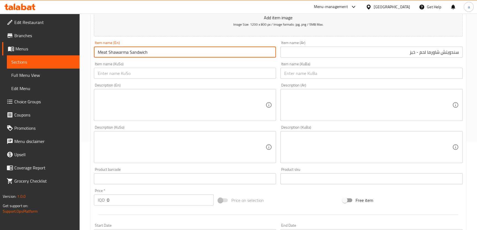
paste input "- Bread"
type input "Meat Shawarma Sandwich - Bread"
click at [149, 73] on input "text" at bounding box center [185, 73] width 182 height 11
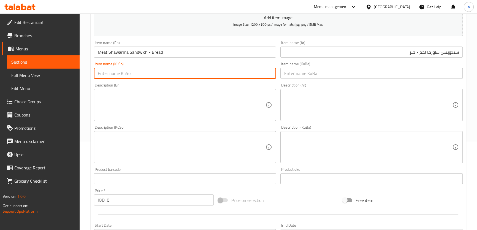
paste input "سەندویچ شاورمە گۆشت نان"
drag, startPoint x: 104, startPoint y: 75, endPoint x: 52, endPoint y: 82, distance: 52.5
click at [52, 82] on div "Edit Restaurant Branches Menus Sections Full Menu View Edit Menu Choice Groups …" at bounding box center [238, 144] width 477 height 439
paste input "-"
click at [106, 73] on input "سەندویچ شاورمە گۆشت- نان" at bounding box center [185, 73] width 182 height 11
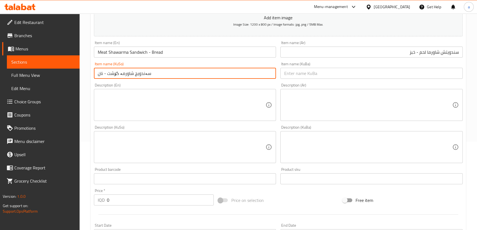
type input "سەندویچ شاورمە گۆشت - نان"
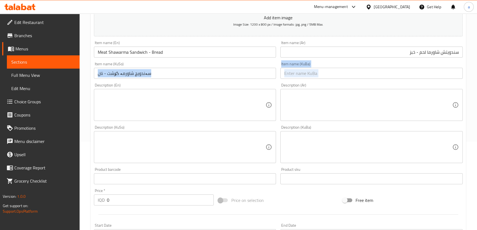
drag, startPoint x: 166, startPoint y: 84, endPoint x: 108, endPoint y: 83, distance: 58.4
click at [108, 83] on div "Add item image Image Size: 1200 x 800 px / Image formats: jpg, png / 5MB Max. I…" at bounding box center [278, 134] width 373 height 301
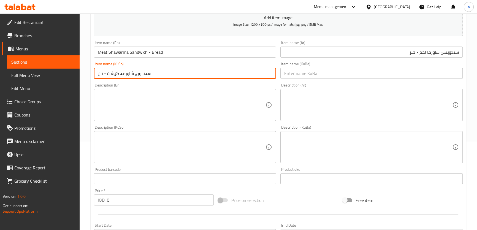
drag, startPoint x: 148, startPoint y: 73, endPoint x: 83, endPoint y: 81, distance: 66.1
click at [83, 81] on div "Home / Restaurants management / Menus / Sections / item / create Shawarma secti…" at bounding box center [278, 144] width 397 height 439
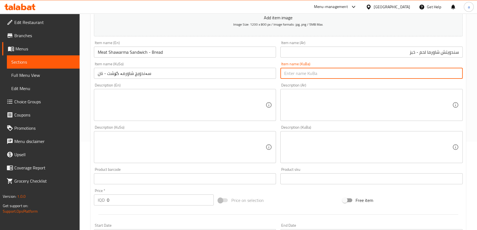
click at [308, 68] on input "text" at bounding box center [371, 73] width 182 height 11
paste input "سەندویچ شاورمە گۆشت - نان"
type input "سەندویچ شاورمە گۆشت - نان"
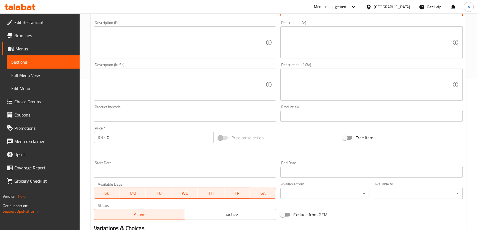
scroll to position [189, 0]
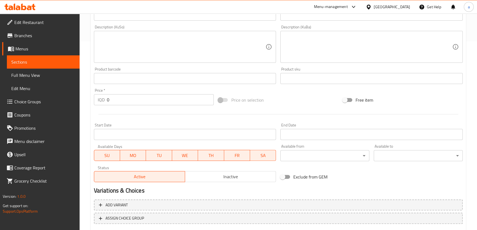
drag, startPoint x: 121, startPoint y: 105, endPoint x: 110, endPoint y: 105, distance: 11.3
click at [110, 105] on div "Price   * IQD 0 Price *" at bounding box center [154, 96] width 124 height 21
click at [102, 104] on div "IQD 0 Price *" at bounding box center [154, 99] width 120 height 11
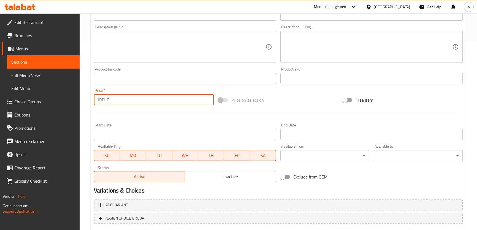
paste input "300"
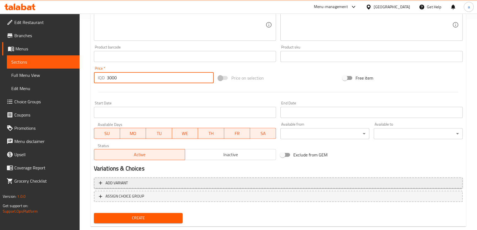
scroll to position [222, 0]
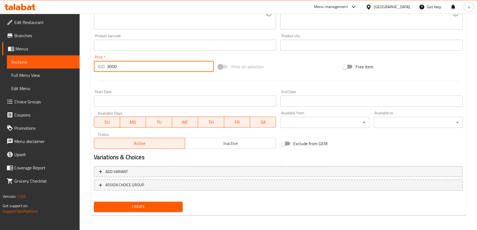
type input "3000"
click at [145, 209] on button "Create" at bounding box center [138, 207] width 89 height 10
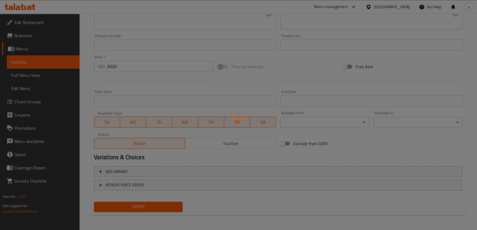
type input "0"
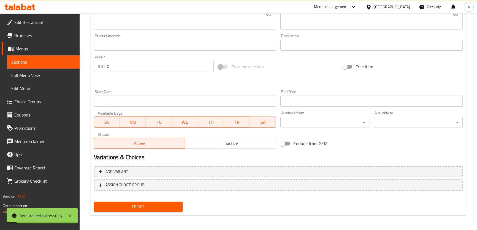
click at [54, 49] on span "Menus" at bounding box center [45, 48] width 60 height 7
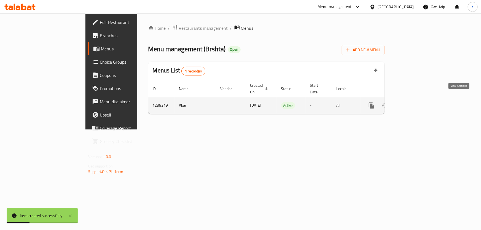
click at [418, 99] on link "enhanced table" at bounding box center [410, 105] width 13 height 13
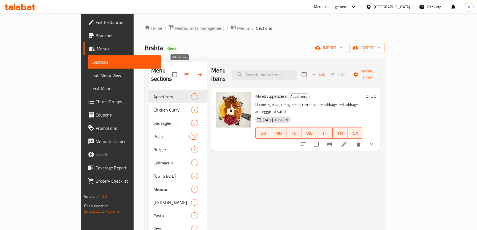
click at [197, 72] on icon "button" at bounding box center [200, 74] width 7 height 7
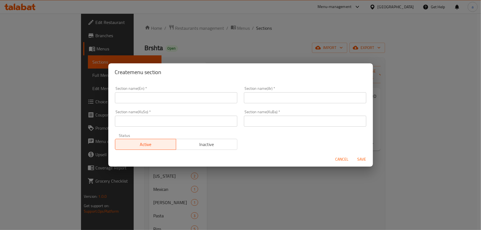
drag, startPoint x: 197, startPoint y: 99, endPoint x: 199, endPoint y: 90, distance: 9.9
click at [197, 99] on input "text" at bounding box center [176, 97] width 122 height 11
paste input "Sauce"
type input "Sauce"
drag, startPoint x: 274, startPoint y: 98, endPoint x: 243, endPoint y: 126, distance: 41.9
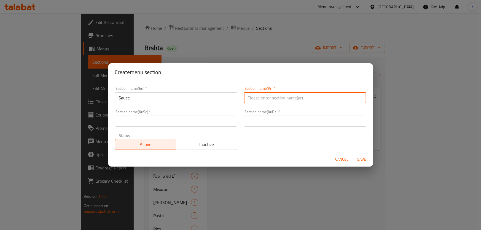
click at [274, 98] on input "text" at bounding box center [305, 97] width 122 height 11
paste input "صوص"
type input "صوص"
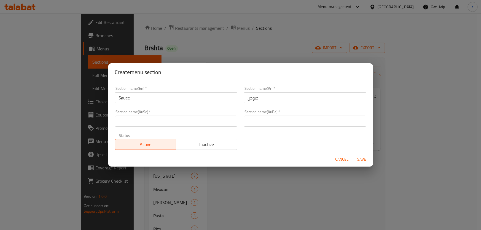
click at [214, 127] on div "Section name(KuSo)   * Section name(KuSo) *" at bounding box center [176, 118] width 129 height 23
drag, startPoint x: 216, startPoint y: 120, endPoint x: 213, endPoint y: 120, distance: 3.0
click at [216, 120] on input "text" at bounding box center [176, 121] width 122 height 11
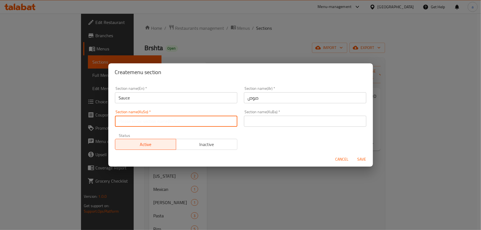
paste input "سۆس"
type input "سۆس"
click at [266, 127] on div "Section name(KuBa)   * Section name(KuBa) *" at bounding box center [304, 118] width 129 height 23
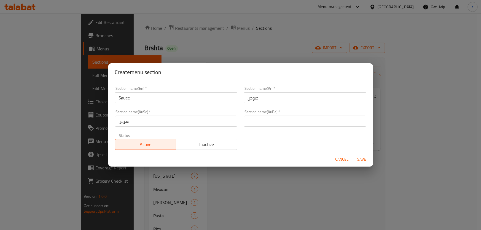
drag, startPoint x: 269, startPoint y: 120, endPoint x: 240, endPoint y: 120, distance: 28.4
click at [269, 120] on input "text" at bounding box center [305, 121] width 122 height 11
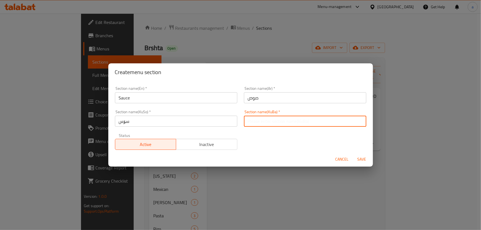
paste input "سۆس"
type input "سۆس"
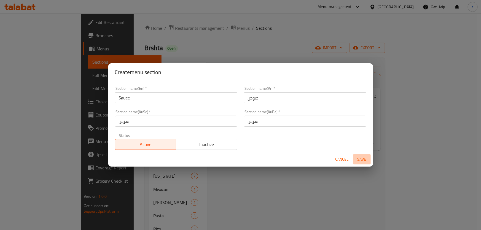
click at [357, 158] on span "Save" at bounding box center [361, 159] width 13 height 7
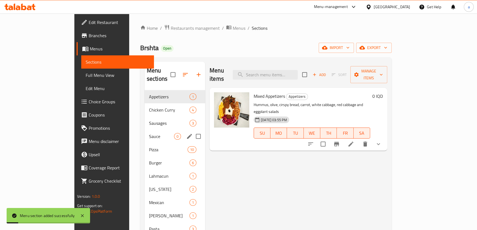
click at [149, 133] on span "Sauce" at bounding box center [161, 136] width 25 height 7
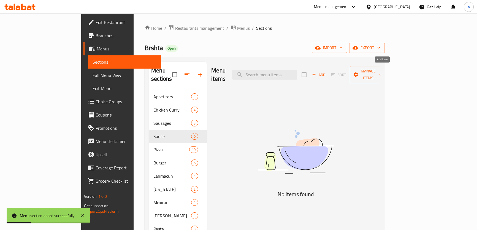
click at [326, 72] on span "Add" at bounding box center [318, 75] width 15 height 6
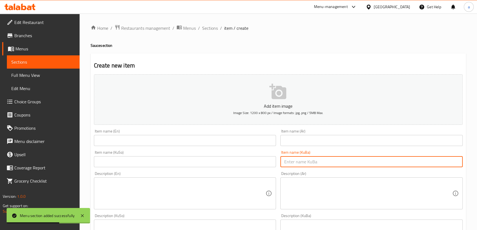
click at [297, 158] on input "text" at bounding box center [371, 161] width 182 height 11
paste input "سۆسی کۆکتێل"
type input "سۆسی کۆکتێل"
click at [227, 162] on input "text" at bounding box center [185, 161] width 182 height 11
paste input "سۆسی کۆکتێل"
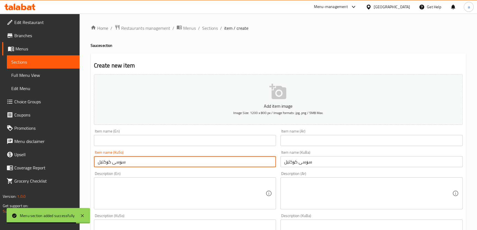
type input "سۆسی کۆکتێل"
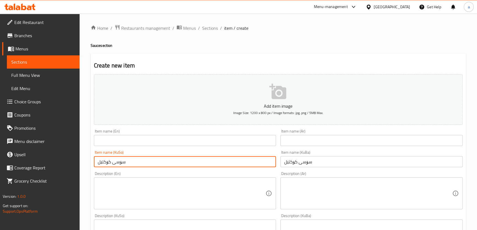
click at [220, 136] on input "text" at bounding box center [185, 140] width 182 height 11
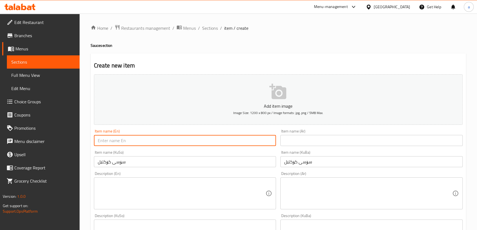
click at [300, 140] on input "text" at bounding box center [371, 140] width 182 height 11
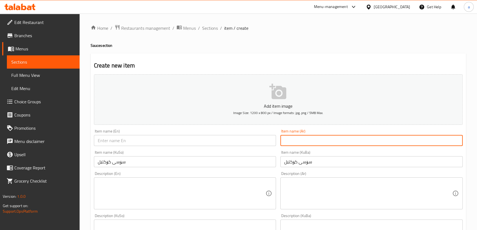
paste input "صلصة كوكتيل"
type input "صلصة كوكتيل"
click at [223, 140] on input "text" at bounding box center [185, 140] width 182 height 11
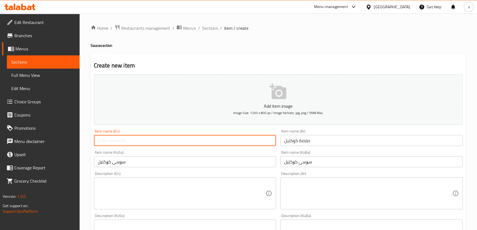
paste input "Cocktail Sauce"
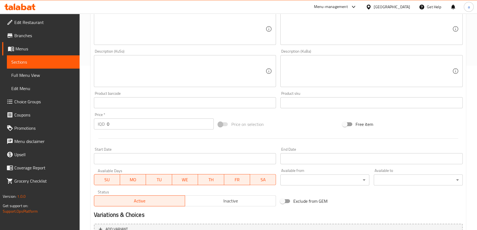
scroll to position [200, 0]
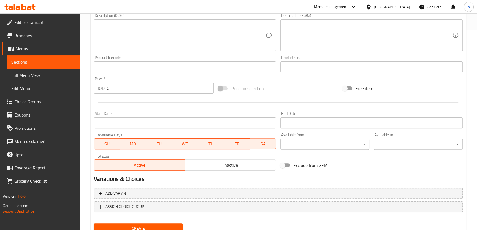
type input "Cocktail Sauce"
click at [87, 104] on div "Home / Restaurants management / Menus / Sections / item / create Sauce section …" at bounding box center [278, 32] width 397 height 439
paste
type input "1000"
click at [145, 229] on span "Create" at bounding box center [138, 228] width 80 height 7
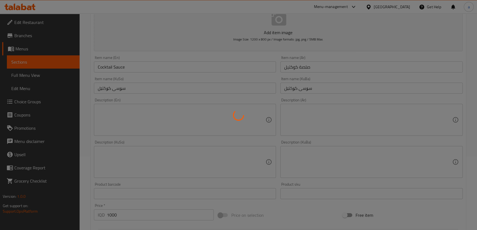
type input "0"
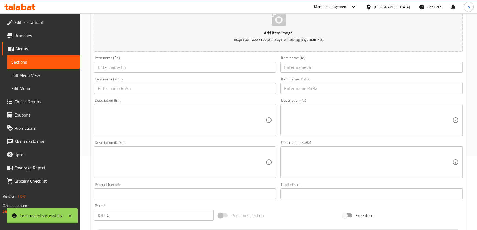
scroll to position [67, 0]
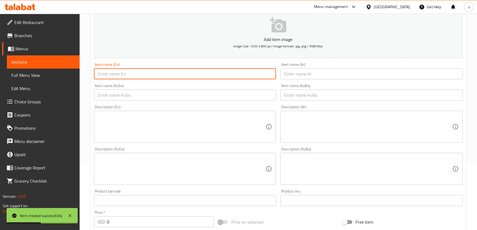
click at [182, 78] on input "text" at bounding box center [185, 73] width 182 height 11
click at [101, 73] on input "spicy cocktail sauce" at bounding box center [185, 73] width 182 height 11
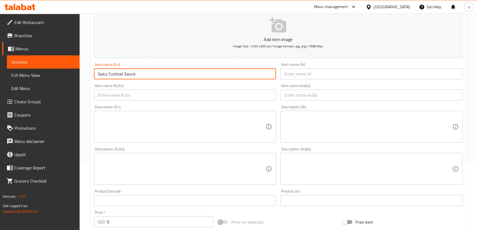
type input "Spicy Cocktail Sauce"
click at [311, 94] on input "text" at bounding box center [371, 95] width 182 height 11
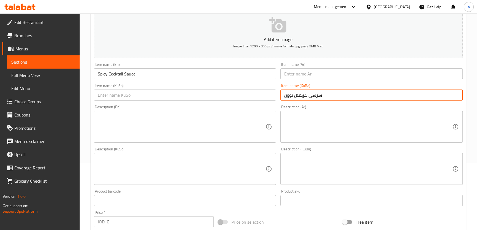
type input "سۆسی کۆکتێل توون"
click at [229, 94] on input "text" at bounding box center [185, 95] width 182 height 11
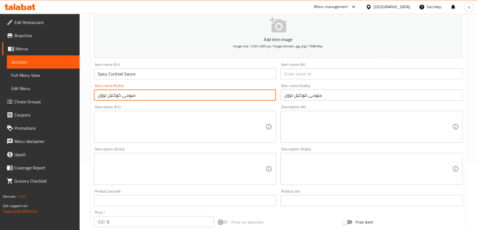
type input "سۆسی کۆکتێل توون"
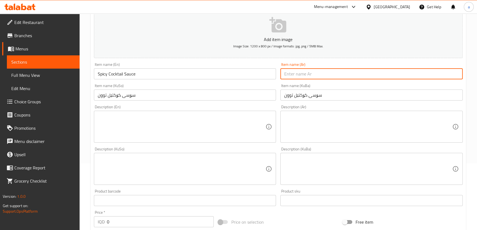
click at [305, 70] on input "text" at bounding box center [371, 73] width 182 height 11
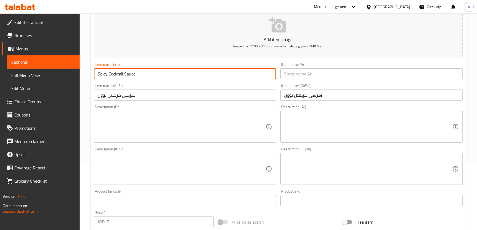
drag, startPoint x: 140, startPoint y: 71, endPoint x: 85, endPoint y: 72, distance: 55.6
click at [85, 72] on div "Home / Restaurants management / Menus / Sections / item / create Sauce section …" at bounding box center [278, 166] width 397 height 439
click at [298, 76] on input "text" at bounding box center [371, 73] width 182 height 11
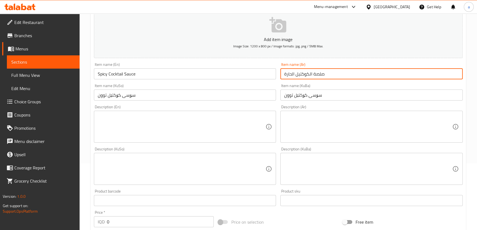
drag, startPoint x: 308, startPoint y: 74, endPoint x: 314, endPoint y: 74, distance: 5.5
click at [314, 74] on input "صلصة الكوكتيل الحارة" at bounding box center [371, 73] width 182 height 11
click at [293, 75] on input "صلصة كوكتيل الحارة" at bounding box center [371, 73] width 182 height 11
drag, startPoint x: 292, startPoint y: 74, endPoint x: 299, endPoint y: 74, distance: 6.6
click at [299, 74] on input "صلصة كوكتيل الحارة" at bounding box center [371, 73] width 182 height 11
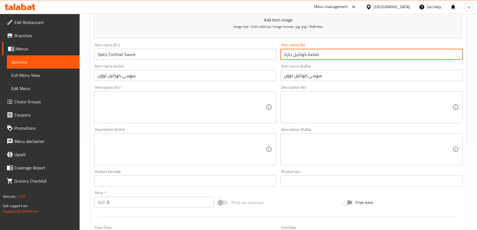
scroll to position [133, 0]
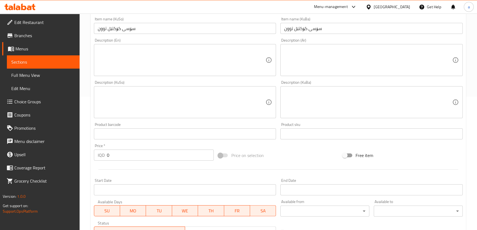
type input "صلصة كوكتيل حارة"
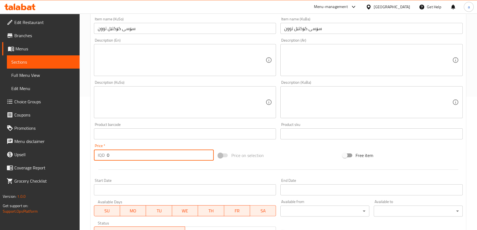
drag, startPoint x: 120, startPoint y: 154, endPoint x: 101, endPoint y: 168, distance: 23.0
click at [101, 168] on div "Add item image Image Size: 1200 x 800 px / Image formats: jpg, png / 5MB Max. I…" at bounding box center [278, 89] width 373 height 301
type input "1000"
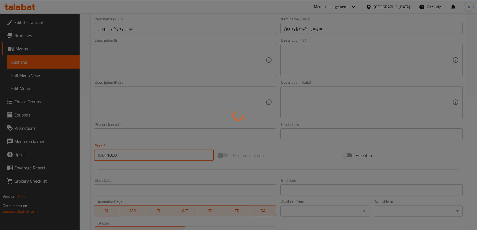
type input "0"
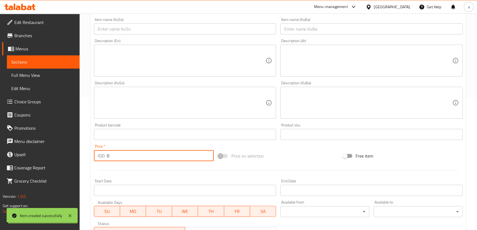
scroll to position [33, 0]
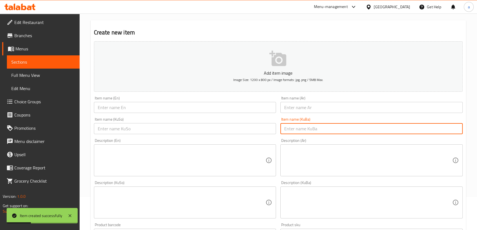
click at [335, 132] on input "text" at bounding box center [371, 128] width 182 height 11
type input "سۆسی ثومییە سیر"
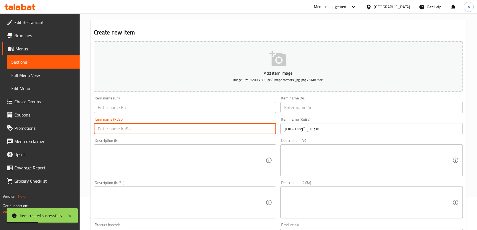
click at [232, 133] on input "text" at bounding box center [185, 128] width 182 height 11
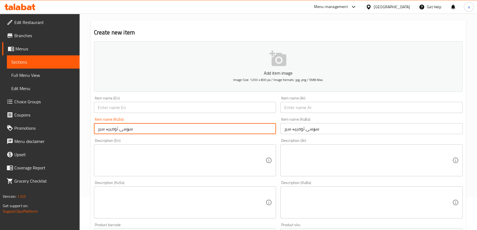
type input "سۆسی ثومییە سیر"
click at [159, 105] on input "text" at bounding box center [185, 107] width 182 height 11
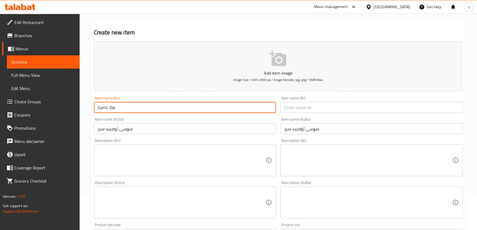
click at [295, 103] on input "text" at bounding box center [371, 107] width 182 height 11
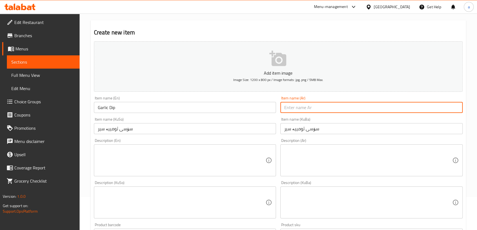
drag, startPoint x: 131, startPoint y: 105, endPoint x: 129, endPoint y: 107, distance: 2.9
click at [131, 105] on input "Garlic Dip" at bounding box center [185, 107] width 182 height 11
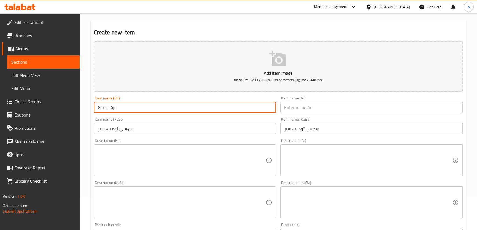
drag, startPoint x: 84, startPoint y: 105, endPoint x: 79, endPoint y: 105, distance: 5.5
click at [79, 105] on div "Edit Restaurant Branches Menus Sections Full Menu View Edit Menu Choice Groups …" at bounding box center [238, 199] width 477 height 439
drag, startPoint x: 115, startPoint y: 105, endPoint x: 82, endPoint y: 107, distance: 33.9
click at [82, 107] on div "Home / Restaurants management / Menus / Sections / item / create Sauce section …" at bounding box center [278, 199] width 397 height 439
type input "Garlic Dip Sauce"
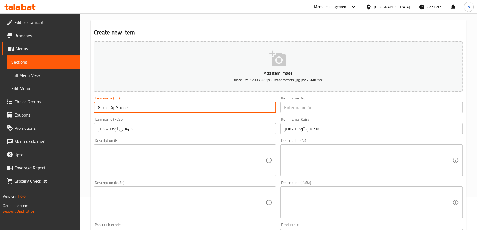
click at [308, 112] on input "text" at bounding box center [371, 107] width 182 height 11
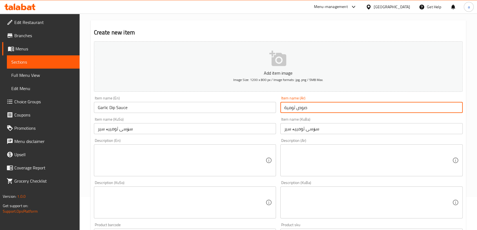
type input "صوص ثومية"
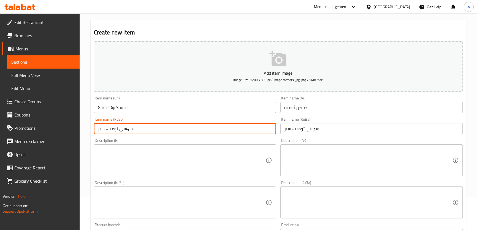
drag, startPoint x: 98, startPoint y: 128, endPoint x: 95, endPoint y: 128, distance: 3.0
click at [95, 128] on input "سۆسی ثومییە سیر" at bounding box center [185, 128] width 182 height 11
type input "صوص ثومية"
drag, startPoint x: 285, startPoint y: 129, endPoint x: 270, endPoint y: 132, distance: 15.2
click at [270, 132] on div "Add item image Image Size: 1200 x 800 px / Image formats: jpg, png / 5MB Max. I…" at bounding box center [278, 189] width 373 height 301
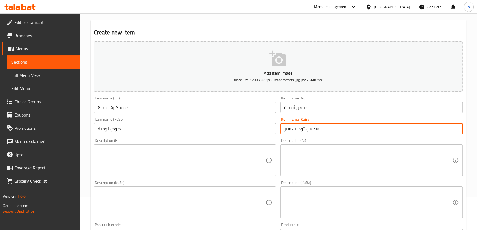
type input "صوص ثومية"
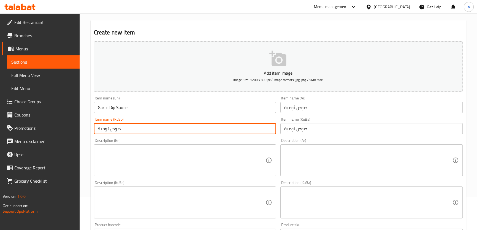
drag, startPoint x: 145, startPoint y: 133, endPoint x: 93, endPoint y: 133, distance: 52.1
click at [93, 133] on div "Item name (KuSo) صوص ثومية Item name (KuSo)" at bounding box center [185, 125] width 187 height 21
type input "v"
click at [93, 135] on div "Item name (KuSo) ساسی سیرراو Item name (KuSo)" at bounding box center [185, 125] width 187 height 21
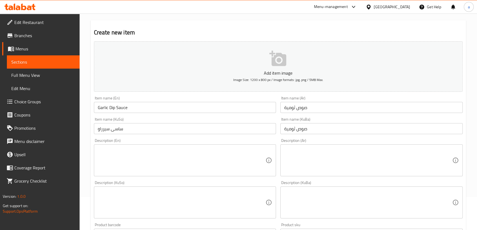
click at [242, 129] on input "ساسی سیرراو" at bounding box center [185, 128] width 182 height 11
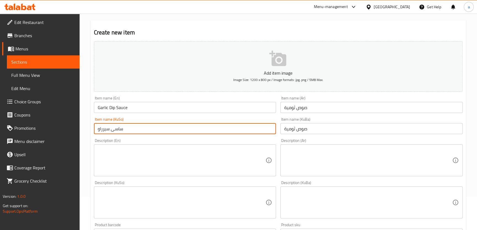
drag, startPoint x: 142, startPoint y: 133, endPoint x: 99, endPoint y: 135, distance: 42.8
click at [99, 135] on div "Item name (KuSo) ساسی سیرراو Item name (KuSo)" at bounding box center [185, 125] width 187 height 21
type input "و"
type input "سۆسی سیراو"
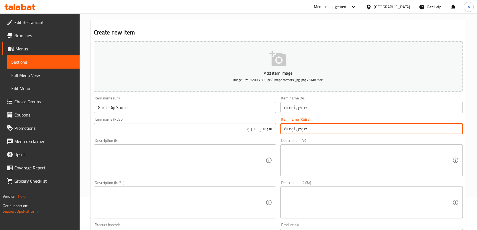
drag, startPoint x: 313, startPoint y: 132, endPoint x: 244, endPoint y: 131, distance: 69.7
click at [244, 131] on div "Add item image Image Size: 1200 x 800 px / Image formats: jpg, png / 5MB Max. I…" at bounding box center [278, 189] width 373 height 301
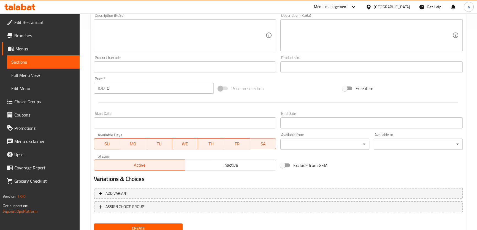
scroll to position [222, 0]
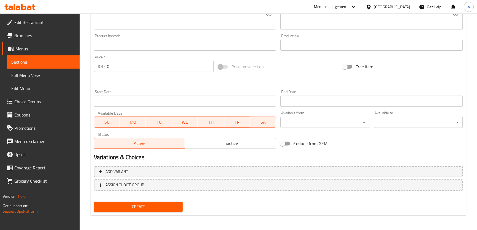
click at [102, 71] on div "IQD 0 Price *" at bounding box center [154, 66] width 120 height 11
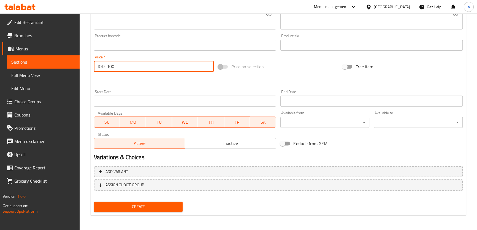
type input "100"
click at [94, 202] on button "Create" at bounding box center [138, 207] width 89 height 10
click at [54, 53] on link "Menus" at bounding box center [40, 48] width 77 height 13
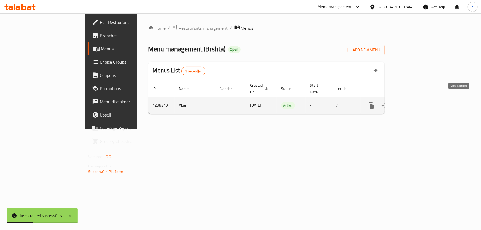
click at [418, 99] on link "enhanced table" at bounding box center [410, 105] width 13 height 13
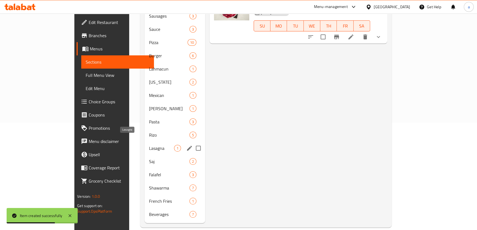
scroll to position [40, 0]
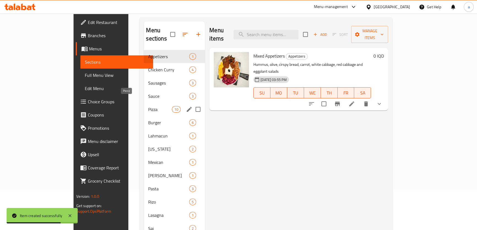
click at [148, 93] on span "Sauce" at bounding box center [168, 96] width 41 height 7
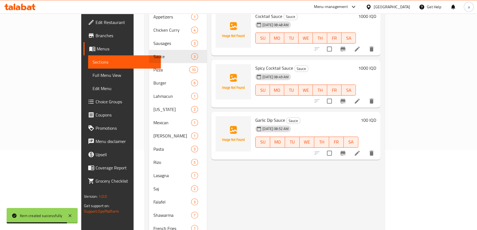
scroll to position [107, 0]
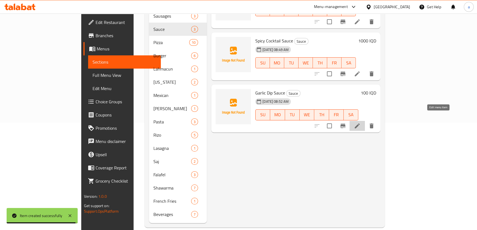
click at [360, 123] on icon at bounding box center [357, 125] width 5 height 5
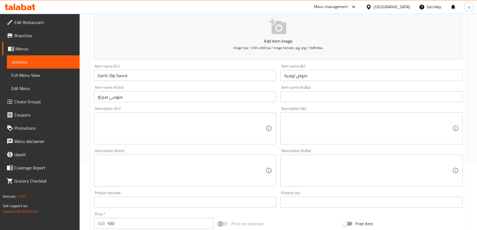
scroll to position [67, 0]
click at [123, 221] on input "100" at bounding box center [160, 221] width 107 height 11
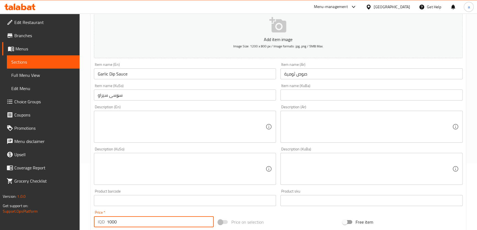
scroll to position [200, 0]
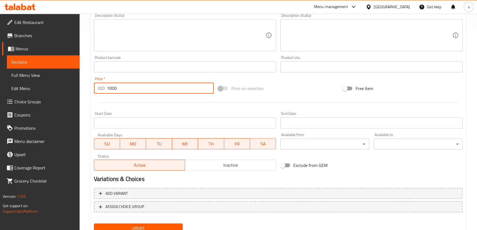
click at [143, 227] on span "Update" at bounding box center [138, 228] width 80 height 7
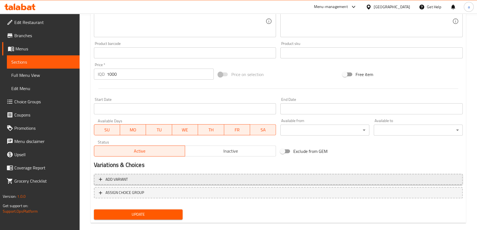
scroll to position [222, 0]
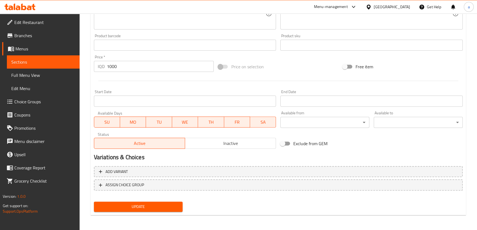
click at [119, 204] on span "Update" at bounding box center [138, 206] width 80 height 7
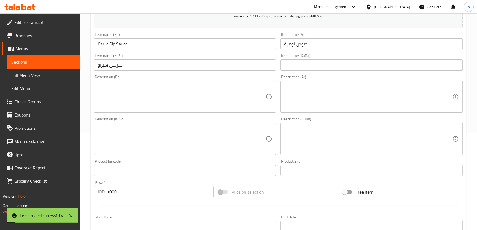
scroll to position [88, 0]
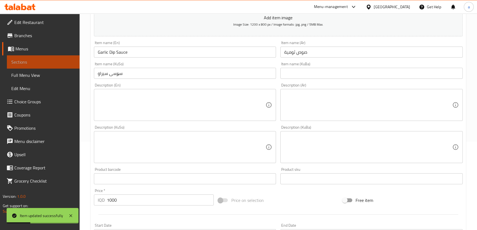
click at [63, 66] on link "Sections" at bounding box center [43, 61] width 73 height 13
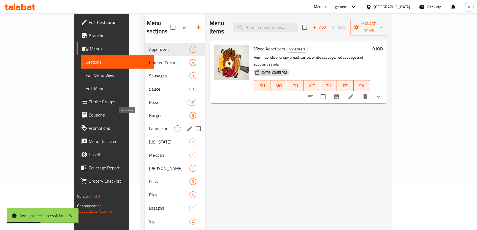
scroll to position [44, 0]
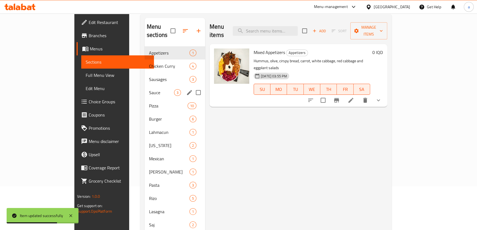
click at [145, 88] on div "Sauce 3" at bounding box center [175, 92] width 61 height 13
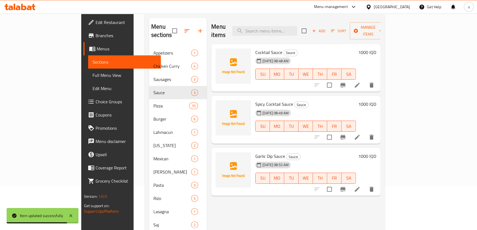
click at [326, 28] on span "Add" at bounding box center [318, 31] width 15 height 6
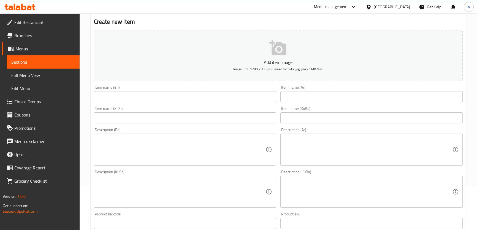
drag, startPoint x: 228, startPoint y: 117, endPoint x: 229, endPoint y: 126, distance: 8.9
click at [228, 117] on input "text" at bounding box center [185, 117] width 182 height 11
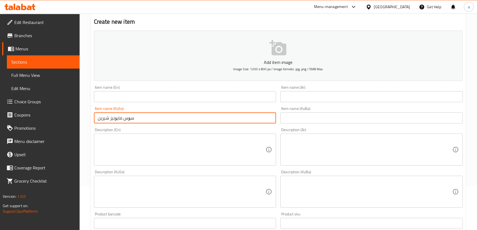
click at [361, 123] on input "text" at bounding box center [371, 117] width 182 height 11
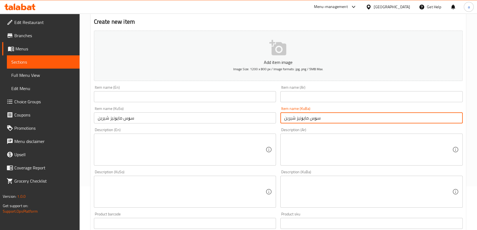
click at [110, 118] on input "سۆس مایۆنیز شیرین" at bounding box center [185, 117] width 182 height 11
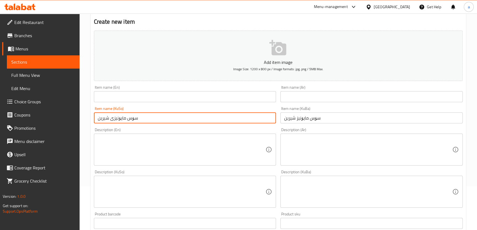
drag, startPoint x: 148, startPoint y: 118, endPoint x: 107, endPoint y: 117, distance: 40.8
click at [107, 117] on input "سۆس مایۆنیزی شیرین" at bounding box center [185, 117] width 182 height 11
click at [124, 116] on input "سۆس مایۆنیزی شیرین" at bounding box center [185, 117] width 182 height 11
click at [127, 121] on input "سۆس مایۆنیزی شیرین" at bounding box center [185, 117] width 182 height 11
drag, startPoint x: 146, startPoint y: 120, endPoint x: 98, endPoint y: 116, distance: 48.3
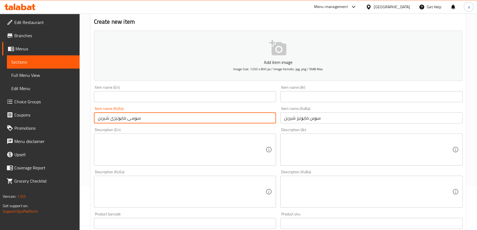
click at [98, 116] on input "سۆسی مایۆنیزی شیرین" at bounding box center [185, 117] width 182 height 11
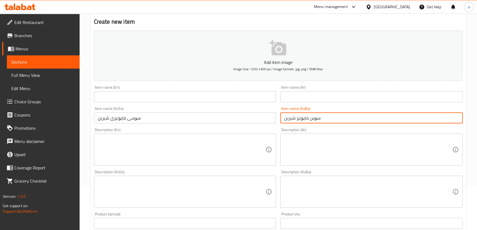
drag, startPoint x: 307, startPoint y: 117, endPoint x: 275, endPoint y: 115, distance: 32.6
click at [275, 115] on div "Add item image Image Size: 1200 x 800 px / Image formats: jpg, png / 5MB Max. I…" at bounding box center [278, 178] width 373 height 301
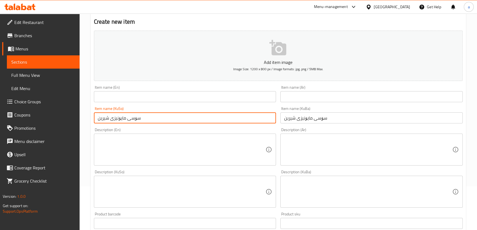
drag, startPoint x: 115, startPoint y: 123, endPoint x: 80, endPoint y: 139, distance: 38.8
click at [88, 140] on div "Home / Restaurants management / Menus / Sections / item / create Sauce section …" at bounding box center [278, 189] width 397 height 439
click at [295, 95] on input "text" at bounding box center [371, 96] width 182 height 11
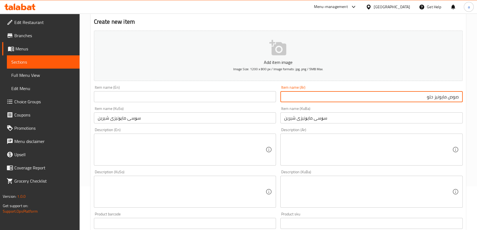
click at [209, 98] on input "text" at bounding box center [185, 96] width 182 height 11
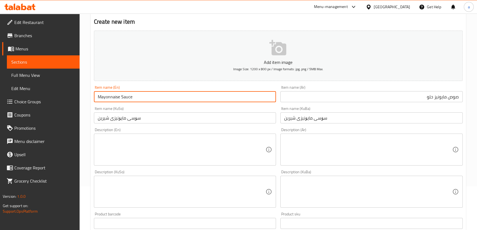
click at [96, 96] on input "Mayonnaise Sauce" at bounding box center [185, 96] width 182 height 11
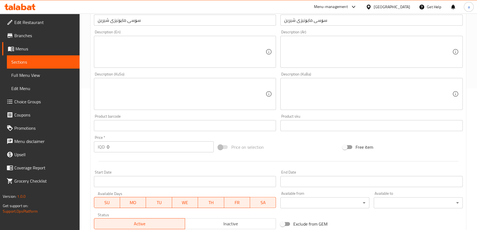
scroll to position [144, 0]
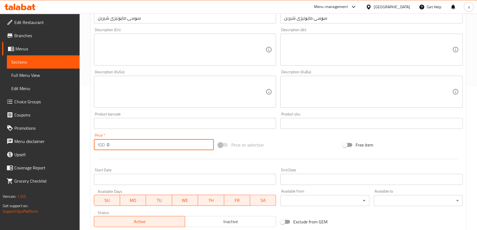
click at [104, 147] on div "IQD 0 Price *" at bounding box center [154, 144] width 120 height 11
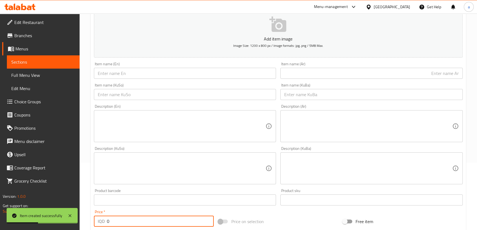
scroll to position [44, 0]
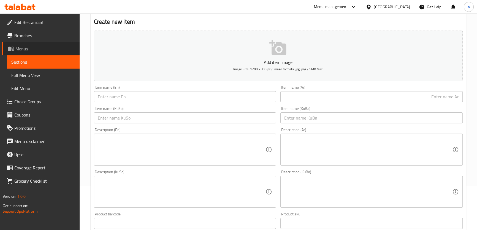
click at [65, 52] on span "Menus" at bounding box center [45, 48] width 60 height 7
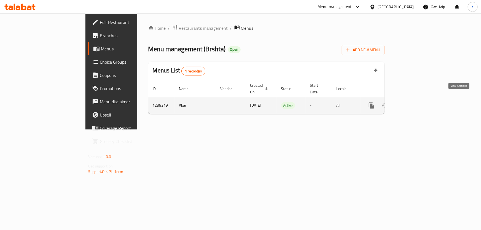
click at [414, 102] on icon "enhanced table" at bounding box center [411, 105] width 7 height 7
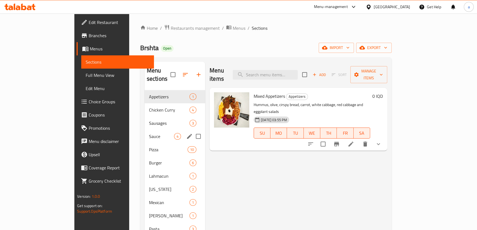
click at [145, 133] on div "Sauce 4" at bounding box center [175, 136] width 61 height 13
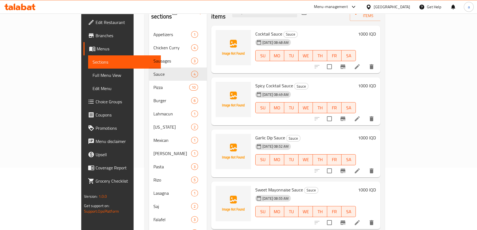
scroll to position [100, 0]
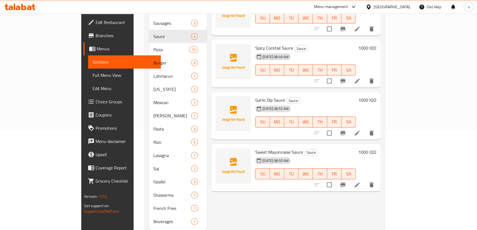
click at [360, 182] on icon at bounding box center [357, 184] width 5 height 5
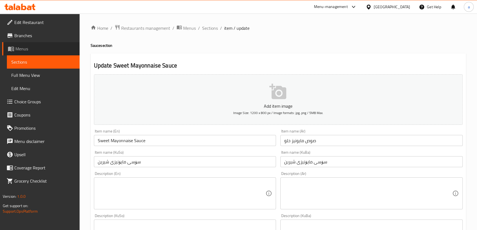
click at [75, 54] on link "Menus" at bounding box center [40, 48] width 77 height 13
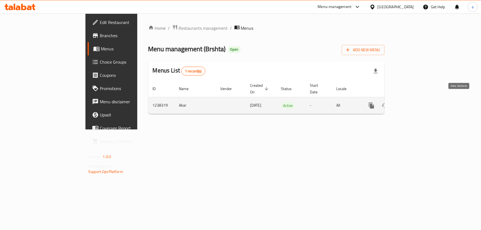
click at [414, 102] on icon "enhanced table" at bounding box center [411, 105] width 7 height 7
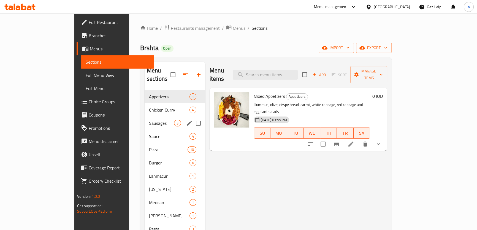
click at [149, 133] on span "Sauce" at bounding box center [169, 136] width 40 height 7
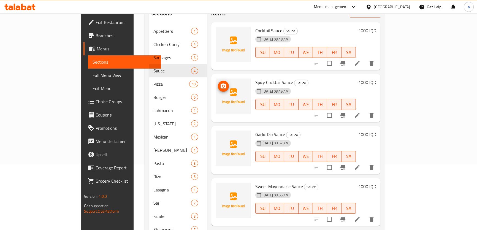
scroll to position [67, 0]
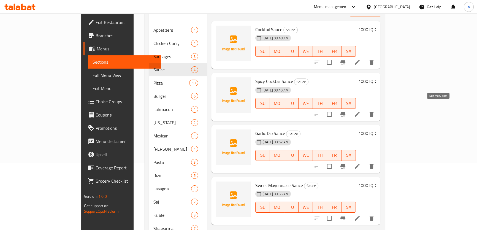
click at [361, 111] on icon at bounding box center [357, 114] width 7 height 7
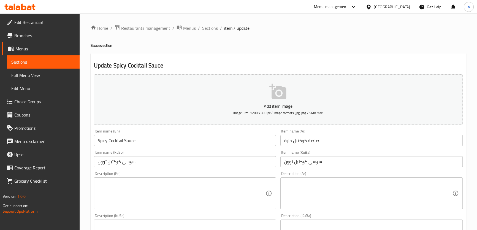
click at [101, 141] on input "Spicy Cocktail Sauce" at bounding box center [185, 140] width 182 height 11
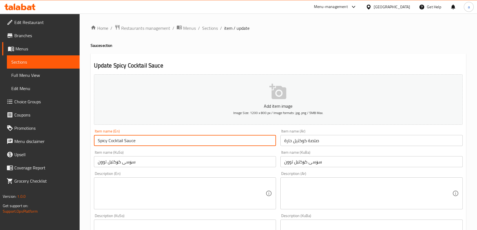
click at [101, 141] on input "Spicy Cocktail Sauce" at bounding box center [185, 140] width 182 height 11
click at [289, 138] on input "صلصة كوكتيل حارة" at bounding box center [371, 140] width 182 height 11
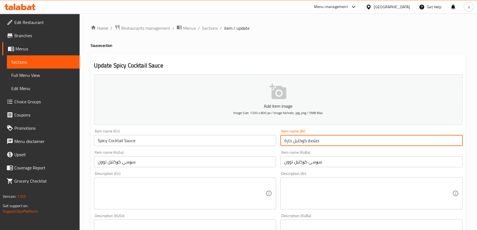
click at [289, 138] on input "صلصة كوكتيل حارة" at bounding box center [371, 140] width 182 height 11
click at [322, 138] on input "صلصة كوكتيل حارة" at bounding box center [371, 140] width 182 height 11
click at [311, 140] on input "صلصة كوكتيل حارة" at bounding box center [371, 140] width 182 height 11
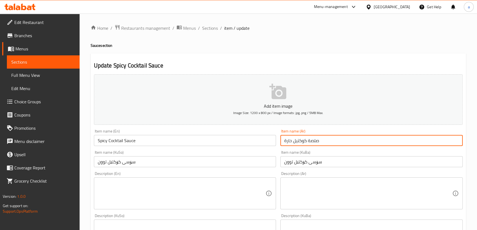
click at [311, 140] on input "صلصة كوكتيل حارة" at bounding box center [371, 140] width 182 height 11
click at [35, 51] on span "Menus" at bounding box center [45, 48] width 60 height 7
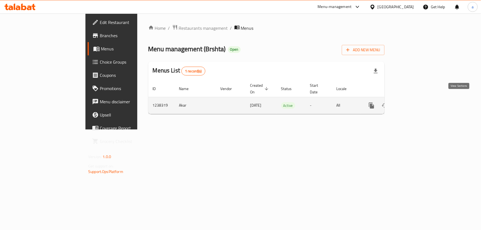
click at [418, 102] on link "enhanced table" at bounding box center [410, 105] width 13 height 13
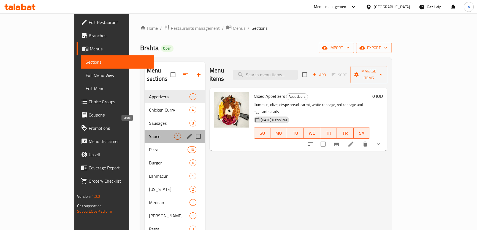
click at [149, 133] on span "Sauce" at bounding box center [161, 136] width 25 height 7
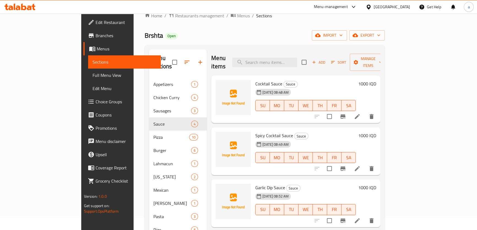
scroll to position [107, 0]
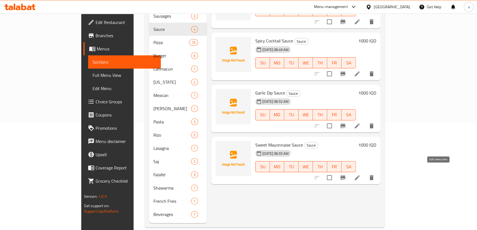
click at [361, 174] on icon at bounding box center [357, 177] width 7 height 7
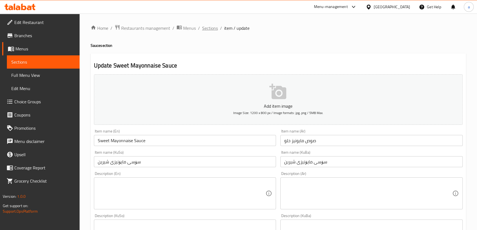
click at [214, 29] on span "Sections" at bounding box center [210, 28] width 16 height 7
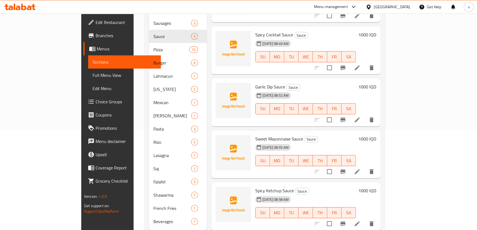
scroll to position [107, 0]
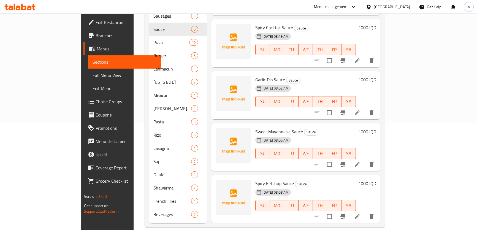
click at [365, 212] on li at bounding box center [357, 217] width 15 height 10
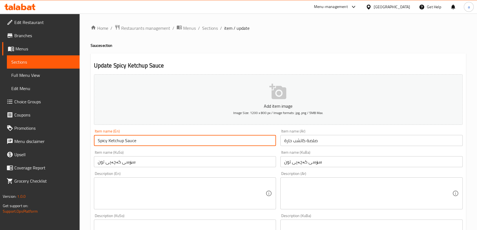
drag, startPoint x: 141, startPoint y: 138, endPoint x: 109, endPoint y: 145, distance: 32.2
click at [109, 145] on input "Spicy Ketchup Sauce" at bounding box center [185, 140] width 182 height 11
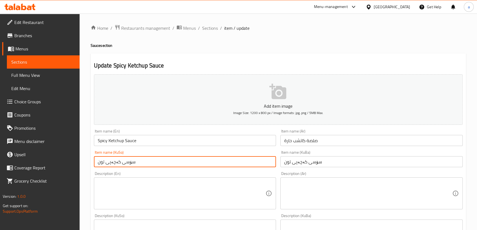
drag, startPoint x: 137, startPoint y: 162, endPoint x: 108, endPoint y: 167, distance: 29.6
click at [108, 167] on input "سۆسی کەچەپی تون" at bounding box center [185, 161] width 182 height 11
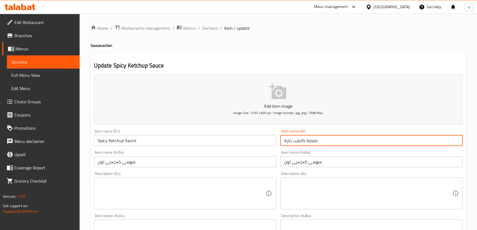
drag, startPoint x: 322, startPoint y: 139, endPoint x: 292, endPoint y: 149, distance: 31.4
click at [292, 149] on div "Add item image Image Size: 1200 x 800 px / Image formats: jpg, png / 5MB Max. I…" at bounding box center [278, 222] width 373 height 301
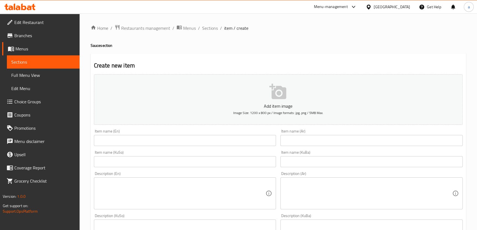
click at [180, 139] on input "text" at bounding box center [185, 140] width 182 height 11
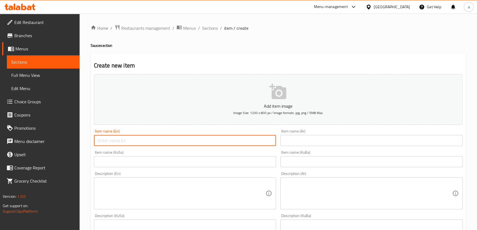
paste input "Ketchup"
type input "Ketchup"
drag, startPoint x: 303, startPoint y: 137, endPoint x: 285, endPoint y: 140, distance: 18.3
click at [303, 137] on input "text" at bounding box center [371, 140] width 182 height 11
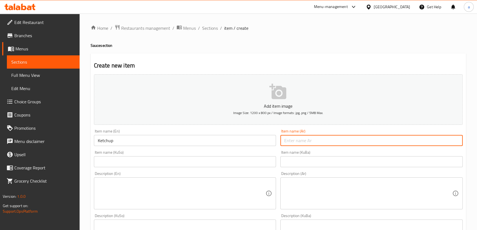
paste input "كاتشب"
type input "كاتشب"
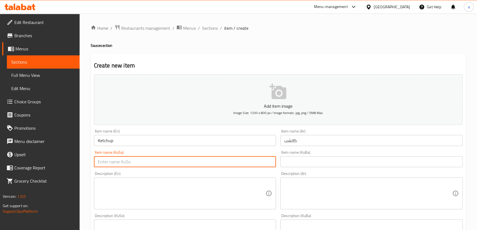
click at [216, 163] on input "text" at bounding box center [185, 161] width 182 height 11
paste input "كاتشب"
type input "كاتشب"
drag, startPoint x: 319, startPoint y: 161, endPoint x: 217, endPoint y: 174, distance: 102.9
click at [319, 161] on input "text" at bounding box center [371, 161] width 182 height 11
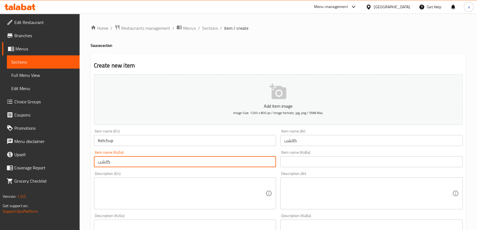
paste input "كاتشب"
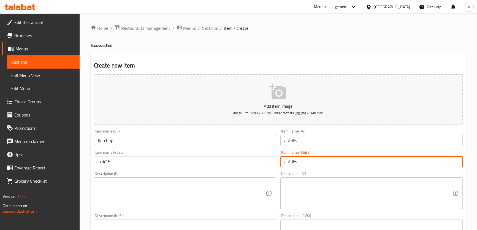
drag, startPoint x: 297, startPoint y: 160, endPoint x: 261, endPoint y: 163, distance: 37.1
click at [261, 163] on div "Add item image Image Size: 1200 x 800 px / Image formats: jpg, png / 5MB Max. I…" at bounding box center [278, 222] width 373 height 301
paste input "کەچەپ"
type input "کەچەپ"
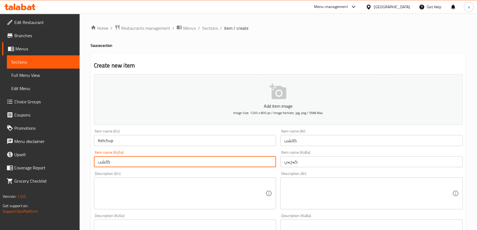
drag, startPoint x: 107, startPoint y: 164, endPoint x: 84, endPoint y: 164, distance: 23.1
click at [84, 164] on div "Home / Restaurants management / Menus / Sections / item / create Sauce section …" at bounding box center [278, 232] width 397 height 439
paste input "کەچەپ"
drag, startPoint x: 133, startPoint y: 161, endPoint x: 72, endPoint y: 163, distance: 60.6
click at [72, 163] on div "Edit Restaurant Branches Menus Sections Full Menu View Edit Menu Choice Groups …" at bounding box center [238, 232] width 477 height 439
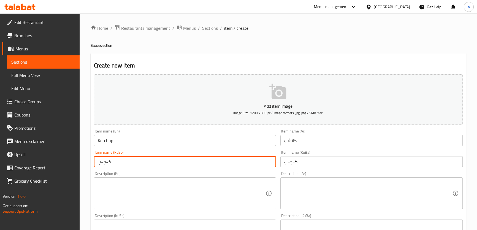
paste input "سۆسی تون"
drag, startPoint x: 117, startPoint y: 161, endPoint x: 111, endPoint y: 161, distance: 6.6
click at [111, 161] on input "سۆسی تون کەچەپ" at bounding box center [185, 161] width 182 height 11
click at [96, 161] on input "سۆسی کەچەپ" at bounding box center [185, 161] width 182 height 11
paste input "تون"
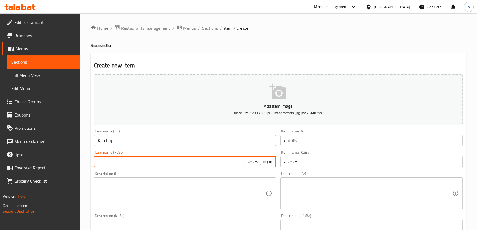
paste input "تون"
click at [245, 161] on input "سۆسی کەچەپ تون" at bounding box center [185, 161] width 182 height 11
type input "سۆسی کەچەپی تون"
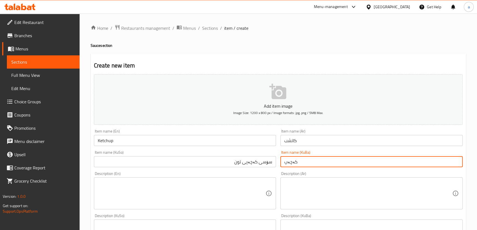
click at [310, 163] on input "کەچەپ" at bounding box center [371, 161] width 182 height 11
paste input "سۆسی کەچەپی تون"
type input "سۆسی کەچەپی تون"
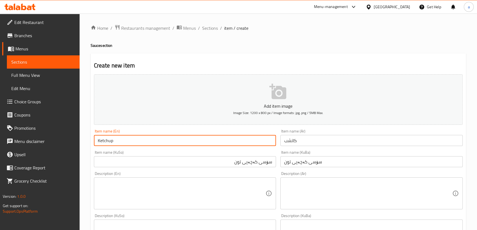
click at [98, 141] on input "Ketchup" at bounding box center [185, 140] width 182 height 11
click at [239, 161] on input "سۆسی کەچەپی تون" at bounding box center [185, 161] width 182 height 11
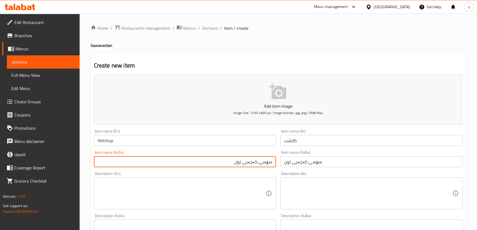
click at [99, 139] on input "Ketchup" at bounding box center [185, 140] width 182 height 11
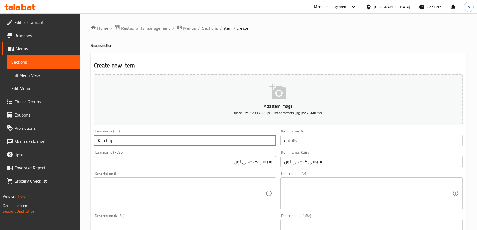
paste input "حارة"
paste input "Spicy"
click at [129, 138] on input "Spicy Ketchup" at bounding box center [185, 140] width 182 height 11
type input "Spicy Ketchup Sauce"
click at [332, 144] on input "كاتشب" at bounding box center [371, 140] width 182 height 11
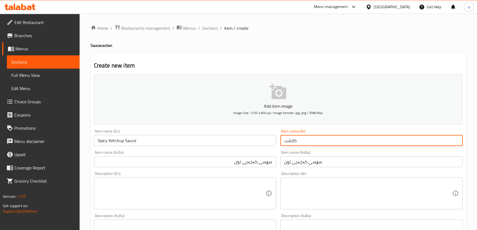
click at [297, 138] on input "كاتشب" at bounding box center [371, 140] width 182 height 11
drag, startPoint x: 297, startPoint y: 138, endPoint x: 299, endPoint y: 141, distance: 3.9
click at [297, 138] on input "كاتشب" at bounding box center [371, 140] width 182 height 11
paste input "صلصة كوكتيل حارة"
click at [302, 139] on input "صلصة كوكتيل حارة" at bounding box center [371, 140] width 182 height 11
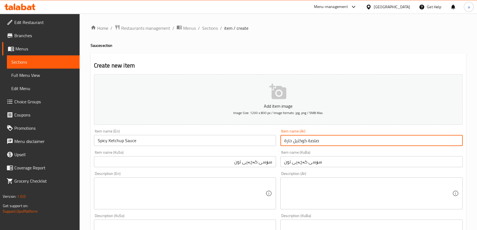
click at [302, 139] on input "صلصة كوكتيل حارة" at bounding box center [371, 140] width 182 height 11
paste input "اتشب"
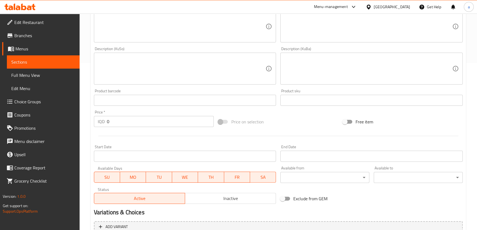
scroll to position [222, 0]
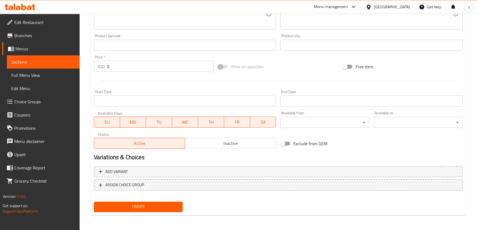
type input "صلصة كاتشب حارة"
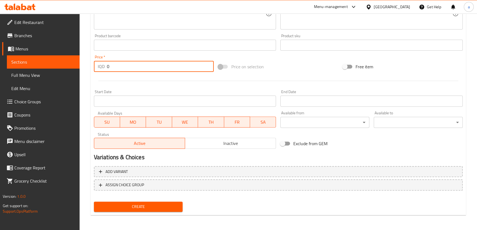
drag, startPoint x: 117, startPoint y: 66, endPoint x: 109, endPoint y: 64, distance: 9.0
click at [109, 64] on input "0" at bounding box center [160, 66] width 107 height 11
drag, startPoint x: 109, startPoint y: 64, endPoint x: 105, endPoint y: 66, distance: 4.2
click at [105, 66] on div "IQD 0 Price *" at bounding box center [154, 66] width 120 height 11
type input "1000"
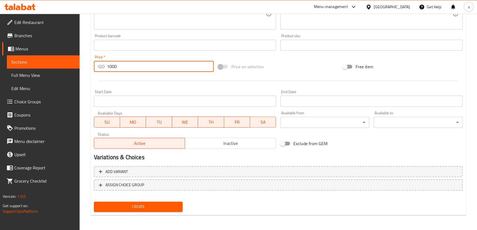
click at [94, 202] on button "Create" at bounding box center [138, 207] width 89 height 10
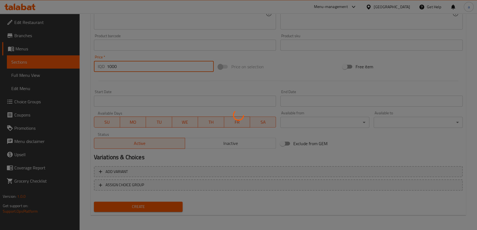
type input "0"
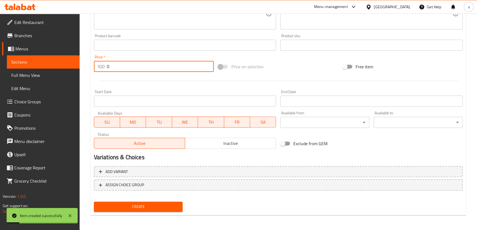
click at [70, 45] on link "Menus" at bounding box center [40, 48] width 77 height 13
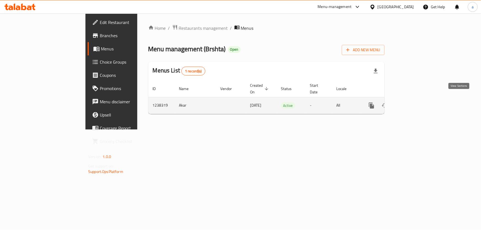
click at [413, 103] on icon "enhanced table" at bounding box center [410, 105] width 5 height 5
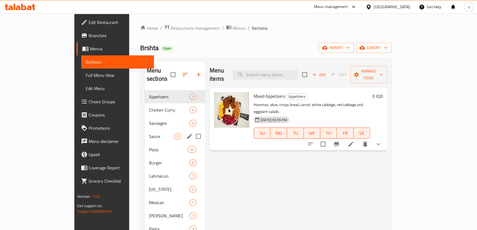
click at [145, 130] on div "Sauce 5" at bounding box center [175, 136] width 61 height 13
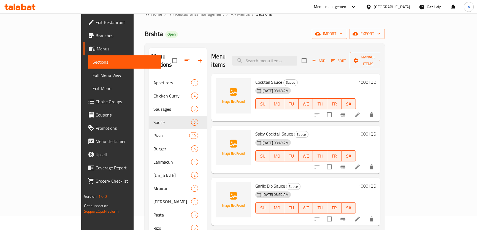
scroll to position [7, 0]
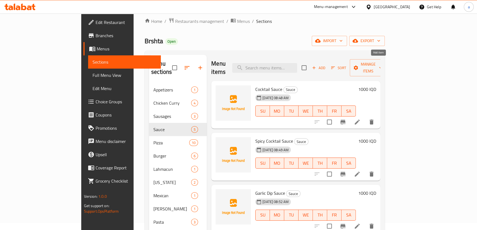
click at [326, 66] on span "Add" at bounding box center [318, 68] width 15 height 6
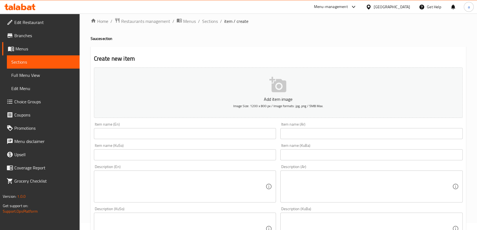
click at [199, 123] on div "Item name (En) Item name (En)" at bounding box center [185, 130] width 182 height 17
click at [201, 130] on input "text" at bounding box center [185, 133] width 182 height 11
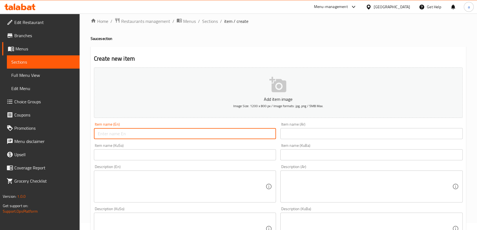
paste input "Ketchup Sauce"
type input "Ketchup Sauce"
click at [302, 136] on input "text" at bounding box center [371, 133] width 182 height 11
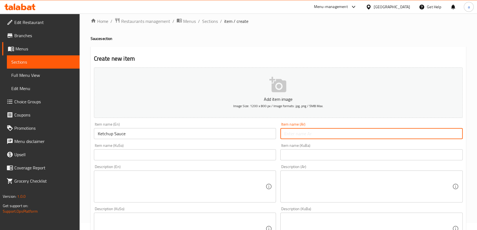
paste input "Ketchup Sauce"
drag, startPoint x: 323, startPoint y: 132, endPoint x: 265, endPoint y: 131, distance: 57.9
click at [265, 131] on div "Add item image Image Size: 1200 x 800 px / Image formats: jpg, png / 5MB Max. I…" at bounding box center [278, 215] width 373 height 301
drag, startPoint x: 315, startPoint y: 132, endPoint x: 273, endPoint y: 137, distance: 42.7
click at [273, 137] on div "Add item image Image Size: 1200 x 800 px / Image formats: jpg, png / 5MB Max. I…" at bounding box center [278, 215] width 373 height 301
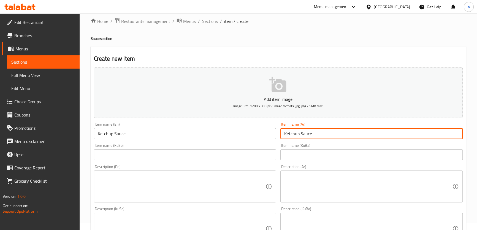
paste input "صلصة كاتشب"
type input "صلصة كاتشب"
click at [232, 153] on input "text" at bounding box center [185, 154] width 182 height 11
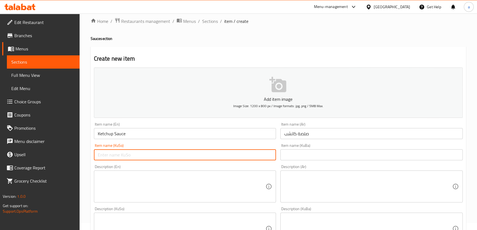
paste input "سۆسی کەچەپ"
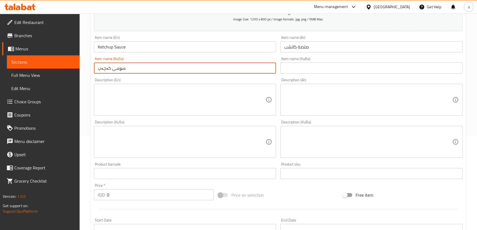
scroll to position [140, 0]
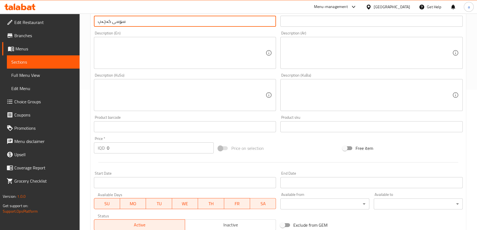
type input "سۆسی کەچەپ"
drag, startPoint x: 96, startPoint y: 145, endPoint x: 82, endPoint y: 150, distance: 15.3
click at [82, 150] on div "Home / Restaurants management / Menus / Sections / item / create Sauce section …" at bounding box center [278, 92] width 397 height 439
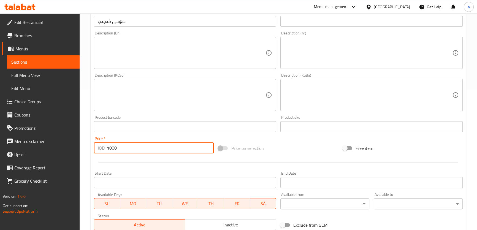
type input "1000"
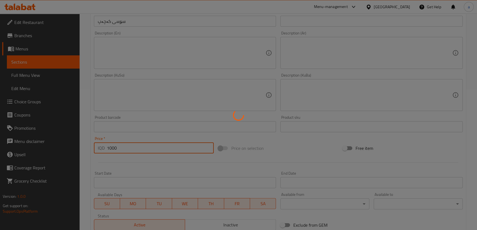
type input "0"
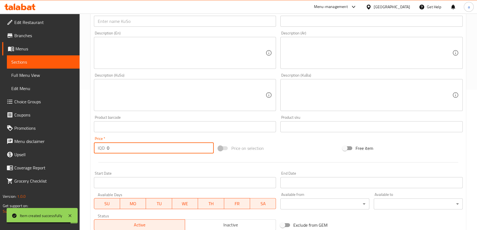
click at [29, 73] on span "Full Menu View" at bounding box center [43, 75] width 64 height 7
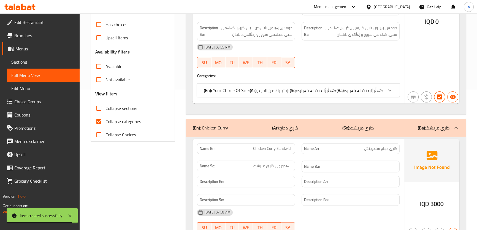
click at [111, 120] on span "Collapse categories" at bounding box center [123, 121] width 36 height 7
click at [105, 120] on input "Collapse categories" at bounding box center [98, 121] width 13 height 13
checkbox input "false"
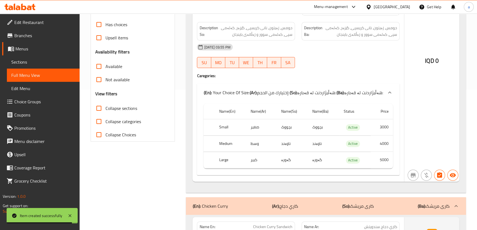
click at [121, 108] on span "Collapse sections" at bounding box center [121, 108] width 32 height 7
click at [105, 108] on input "Collapse sections" at bounding box center [98, 108] width 13 height 13
checkbox input "true"
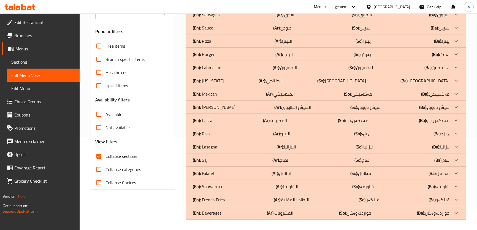
scroll to position [93, 0]
click at [453, 182] on div at bounding box center [456, 185] width 13 height 13
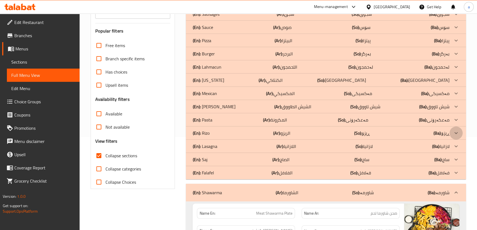
click at [453, 131] on icon at bounding box center [456, 133] width 7 height 7
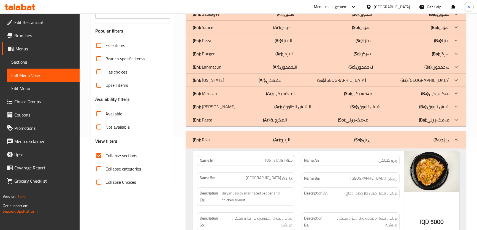
scroll to position [60, 0]
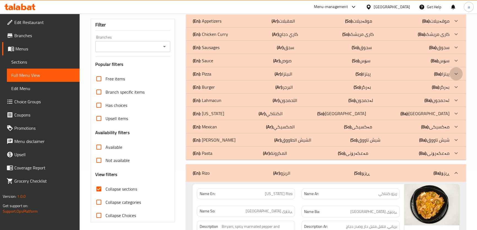
click at [451, 72] on div at bounding box center [456, 73] width 13 height 13
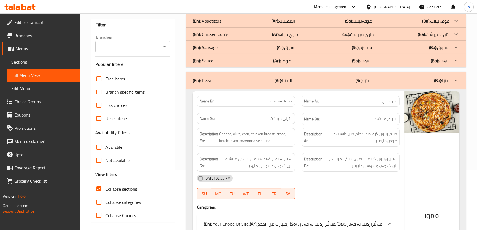
click at [451, 59] on div at bounding box center [456, 60] width 13 height 13
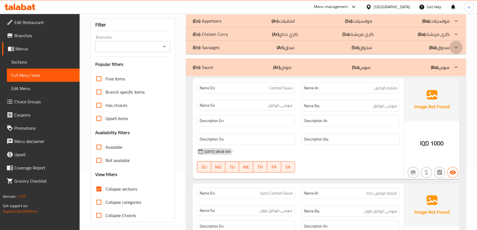
click at [455, 44] on icon at bounding box center [456, 47] width 7 height 7
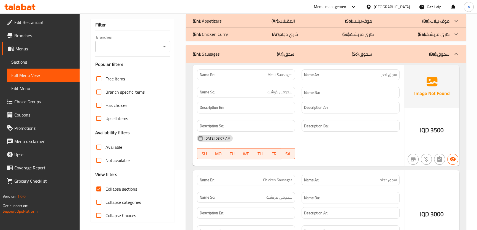
click at [455, 30] on div at bounding box center [456, 34] width 13 height 13
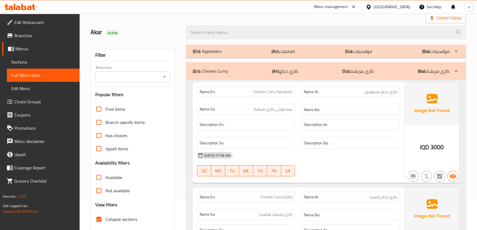
scroll to position [67, 0]
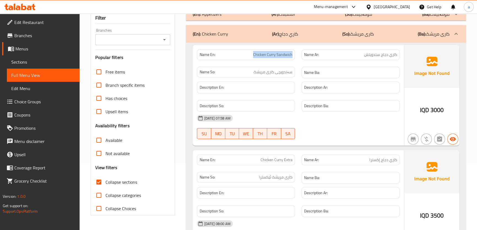
drag, startPoint x: 252, startPoint y: 54, endPoint x: 294, endPoint y: 61, distance: 42.8
click at [294, 61] on div "Name En: Chicken Curry Sandwich" at bounding box center [246, 54] width 105 height 17
copy span "Chicken Curry Sandwich"
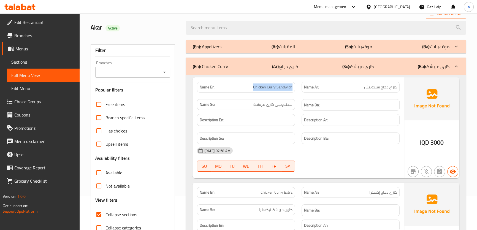
scroll to position [0, 0]
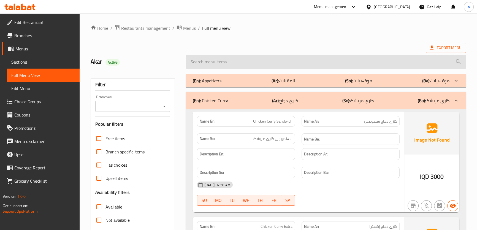
click at [274, 62] on input "search" at bounding box center [326, 62] width 280 height 14
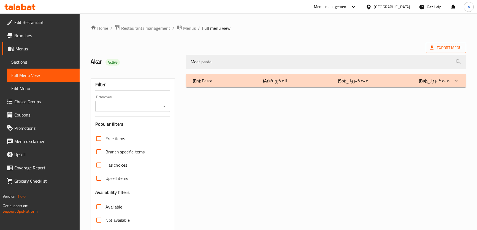
click at [314, 80] on div "(En): Pasta (Ar): المكرونة (So): مەعکەرۆنی (Ba): مەعکەرۆنی" at bounding box center [321, 80] width 257 height 7
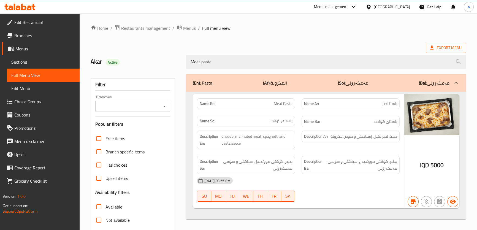
drag, startPoint x: 176, startPoint y: 64, endPoint x: 171, endPoint y: 66, distance: 5.7
click at [171, 66] on div "Akar Active Meat pasta" at bounding box center [278, 62] width 382 height 25
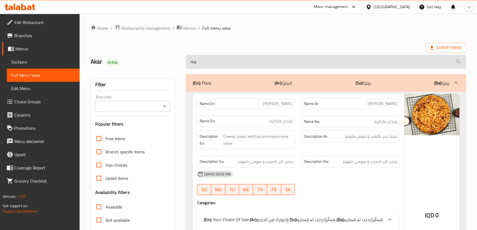
type input "m"
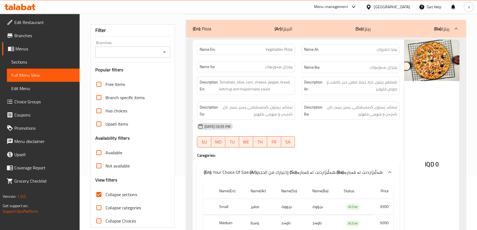
scroll to position [33, 0]
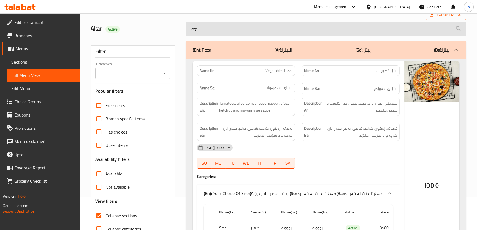
click at [267, 31] on input "veg" at bounding box center [326, 29] width 280 height 14
type input "v"
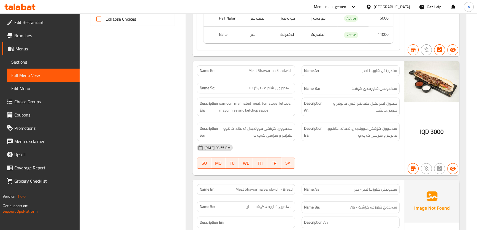
scroll to position [267, 0]
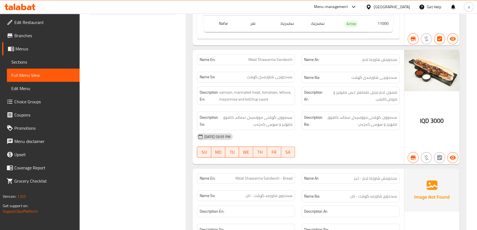
type input "meat shaw"
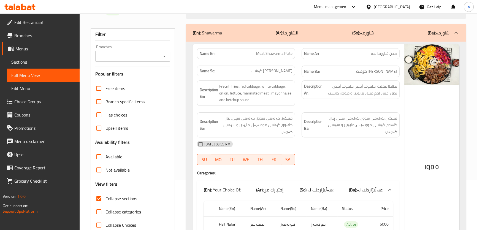
scroll to position [0, 0]
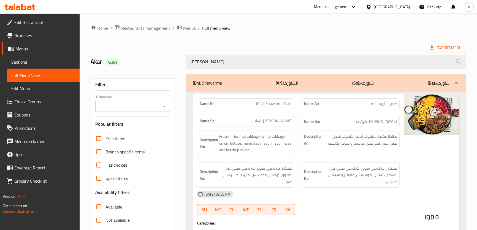
drag, startPoint x: 228, startPoint y: 63, endPoint x: 159, endPoint y: 64, distance: 68.6
click at [159, 64] on div "Akar Active meat shaw" at bounding box center [278, 62] width 382 height 25
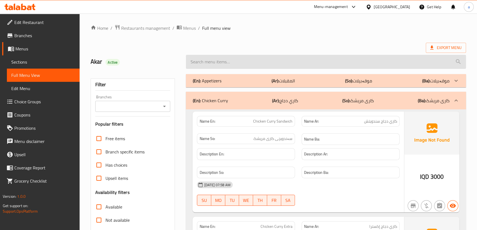
click at [304, 61] on input "search" at bounding box center [326, 62] width 280 height 14
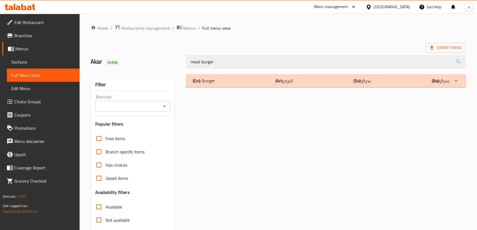
click at [318, 78] on div "(En): Burger (Ar): البرجر (So): بەرگر (Ba): بەرگر" at bounding box center [321, 80] width 257 height 7
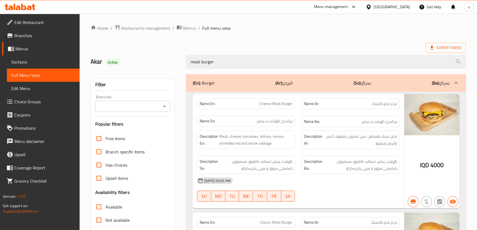
drag, startPoint x: 238, startPoint y: 61, endPoint x: 183, endPoint y: 66, distance: 54.5
click at [183, 66] on div "meat burger" at bounding box center [326, 62] width 286 height 21
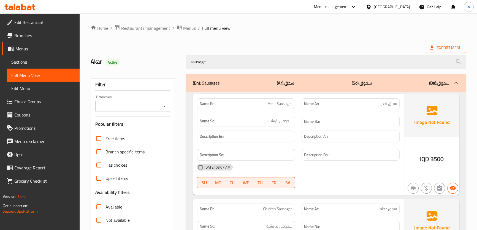
drag, startPoint x: 261, startPoint y: 63, endPoint x: 178, endPoint y: 72, distance: 83.1
click at [178, 72] on div "Home / Restaurants management / Menus / Full menu view Export Menu Akar Active …" at bounding box center [278, 221] width 375 height 392
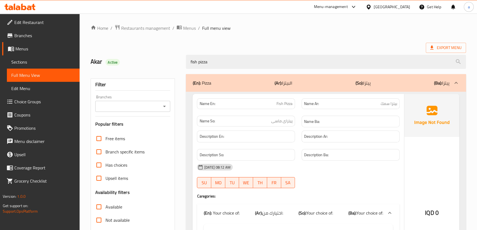
drag, startPoint x: 216, startPoint y: 66, endPoint x: 184, endPoint y: 67, distance: 32.5
click at [184, 67] on div "fish pizza" at bounding box center [326, 62] width 286 height 21
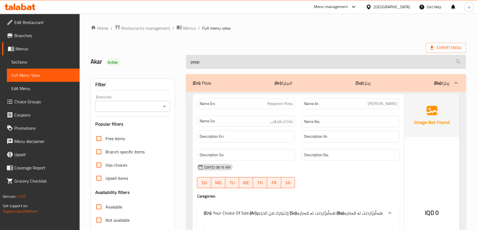
drag, startPoint x: 198, startPoint y: 65, endPoint x: 190, endPoint y: 65, distance: 7.7
click at [190, 65] on input "pepp" at bounding box center [326, 62] width 280 height 14
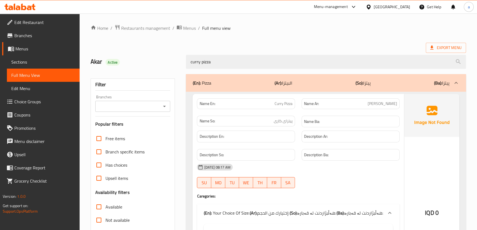
drag, startPoint x: 224, startPoint y: 64, endPoint x: 170, endPoint y: 62, distance: 53.8
click at [170, 62] on div "Akar Active curry pizza" at bounding box center [278, 62] width 382 height 25
drag, startPoint x: 237, startPoint y: 62, endPoint x: 175, endPoint y: 65, distance: 62.0
click at [175, 65] on div "Akar Active mexican pizza" at bounding box center [278, 62] width 382 height 25
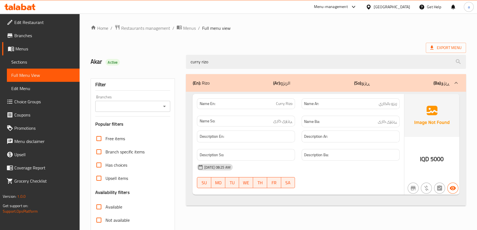
type input "curry rizo"
drag, startPoint x: 273, startPoint y: 57, endPoint x: 180, endPoint y: 64, distance: 92.5
click at [180, 64] on div "Akar Active curry rizo" at bounding box center [278, 62] width 382 height 25
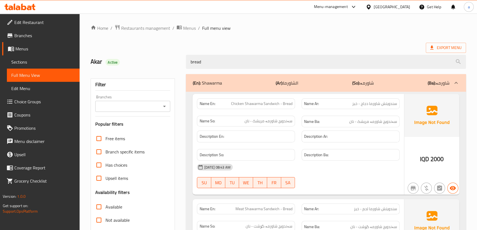
drag, startPoint x: 214, startPoint y: 61, endPoint x: 177, endPoint y: 64, distance: 37.3
click at [177, 64] on div "Akar Active bread" at bounding box center [278, 62] width 382 height 25
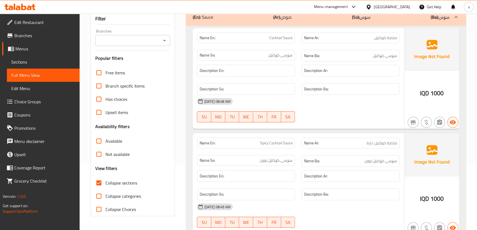
scroll to position [45, 0]
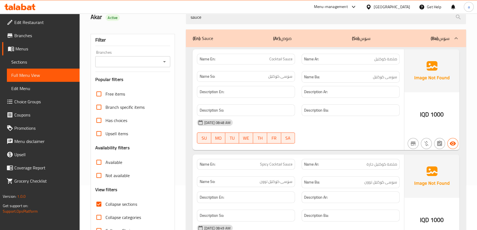
type input "sauce"
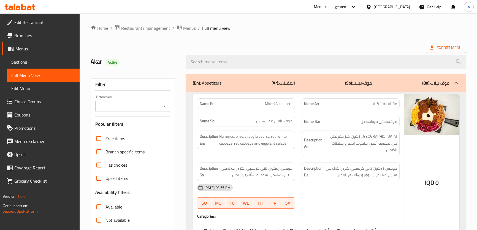
click at [57, 45] on span "Menus" at bounding box center [45, 48] width 60 height 7
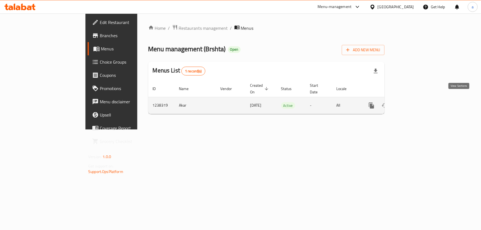
click at [413, 103] on icon "enhanced table" at bounding box center [410, 105] width 5 height 5
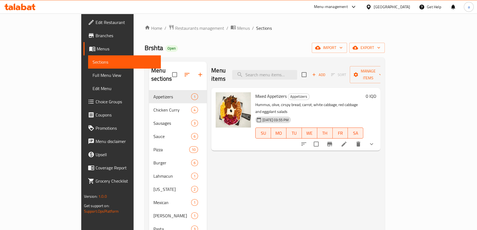
click at [277, 78] on div "Menu items Add Sort Manage items" at bounding box center [295, 75] width 169 height 26
click at [278, 70] on input "search" at bounding box center [264, 75] width 65 height 10
paste input "Chicken Curry Sandwich"
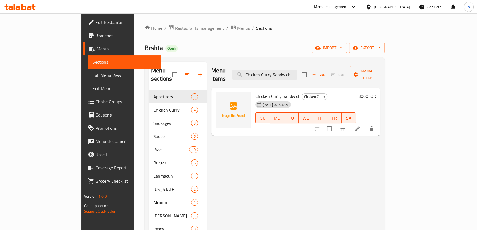
type input "Chicken Curry Sandwich"
click at [365, 125] on li at bounding box center [357, 129] width 15 height 10
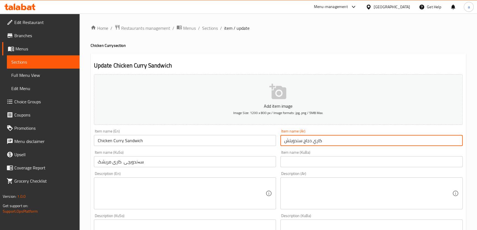
drag, startPoint x: 302, startPoint y: 141, endPoint x: 267, endPoint y: 143, distance: 35.1
click at [267, 143] on div "Add item image Image Size: 1200 x 800 px / Image formats: jpg, png / 5MB Max. I…" at bounding box center [278, 222] width 373 height 301
paste input "سندويتش"
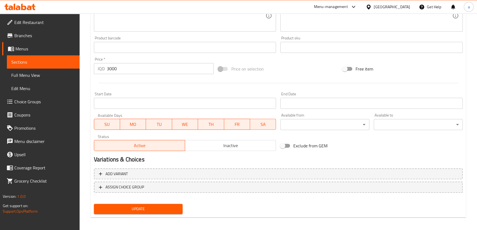
scroll to position [222, 0]
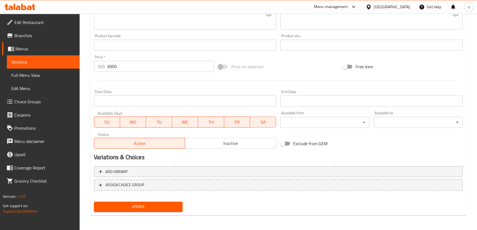
type input "سندويتش كاري دجاج"
click at [161, 212] on div "Update" at bounding box center [138, 206] width 93 height 15
click at [155, 208] on span "Update" at bounding box center [138, 206] width 80 height 7
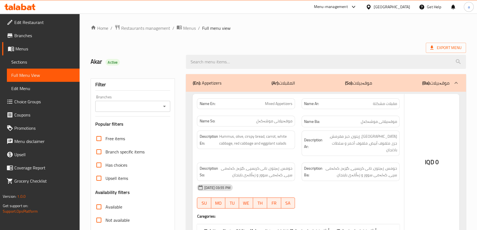
click at [166, 107] on div at bounding box center [238, 115] width 477 height 230
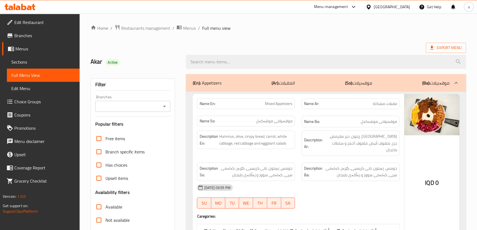
click at [161, 107] on icon "Open" at bounding box center [164, 106] width 7 height 7
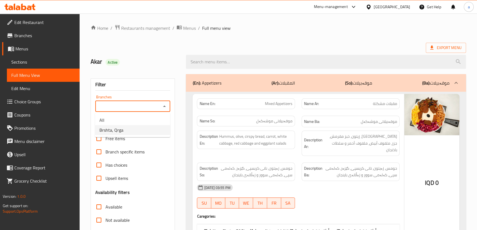
click at [154, 129] on li "Brshta, Qrga" at bounding box center [132, 130] width 75 height 10
type input "Brshta, Qrga"
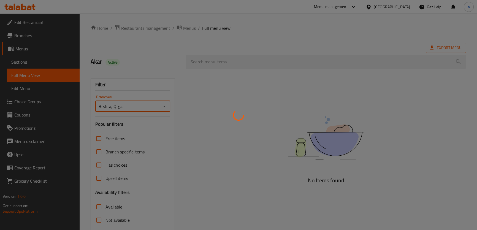
scroll to position [63, 0]
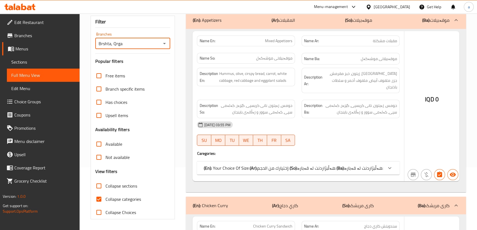
click at [98, 199] on div at bounding box center [238, 115] width 477 height 230
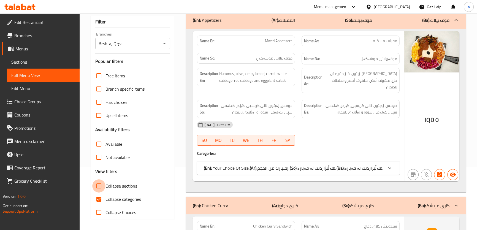
click at [99, 186] on input "Collapse sections" at bounding box center [98, 185] width 13 height 13
checkbox input "true"
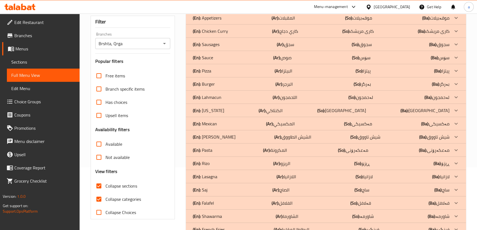
click at [99, 197] on input "Collapse categories" at bounding box center [98, 199] width 13 height 13
checkbox input "false"
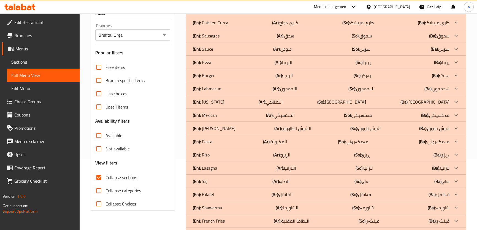
scroll to position [93, 0]
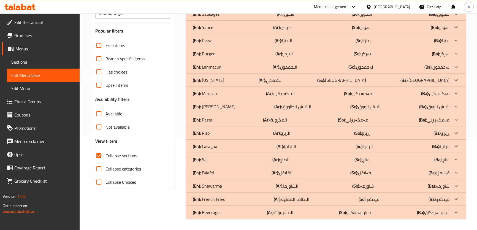
click at [96, 155] on input "Collapse sections" at bounding box center [98, 155] width 13 height 13
checkbox input "false"
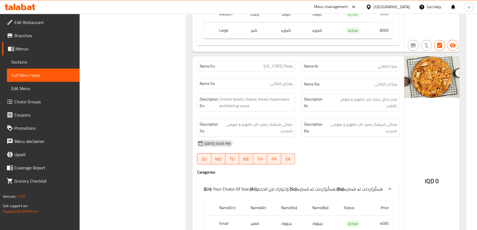
scroll to position [0, 0]
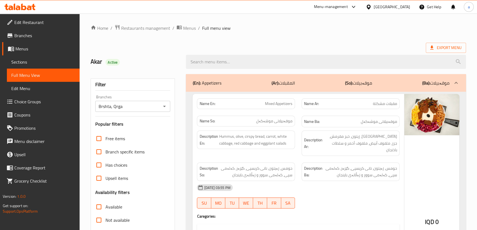
click at [23, 8] on icon at bounding box center [19, 7] width 31 height 7
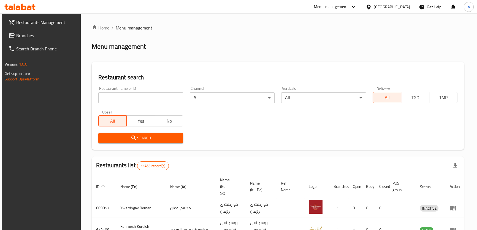
drag, startPoint x: 160, startPoint y: 97, endPoint x: 163, endPoint y: 96, distance: 3.2
click at [160, 97] on input "search" at bounding box center [140, 97] width 85 height 11
paste input "776677"
type input "776677"
click at [52, 34] on span "Branches" at bounding box center [46, 35] width 61 height 7
